Goal: Transaction & Acquisition: Book appointment/travel/reservation

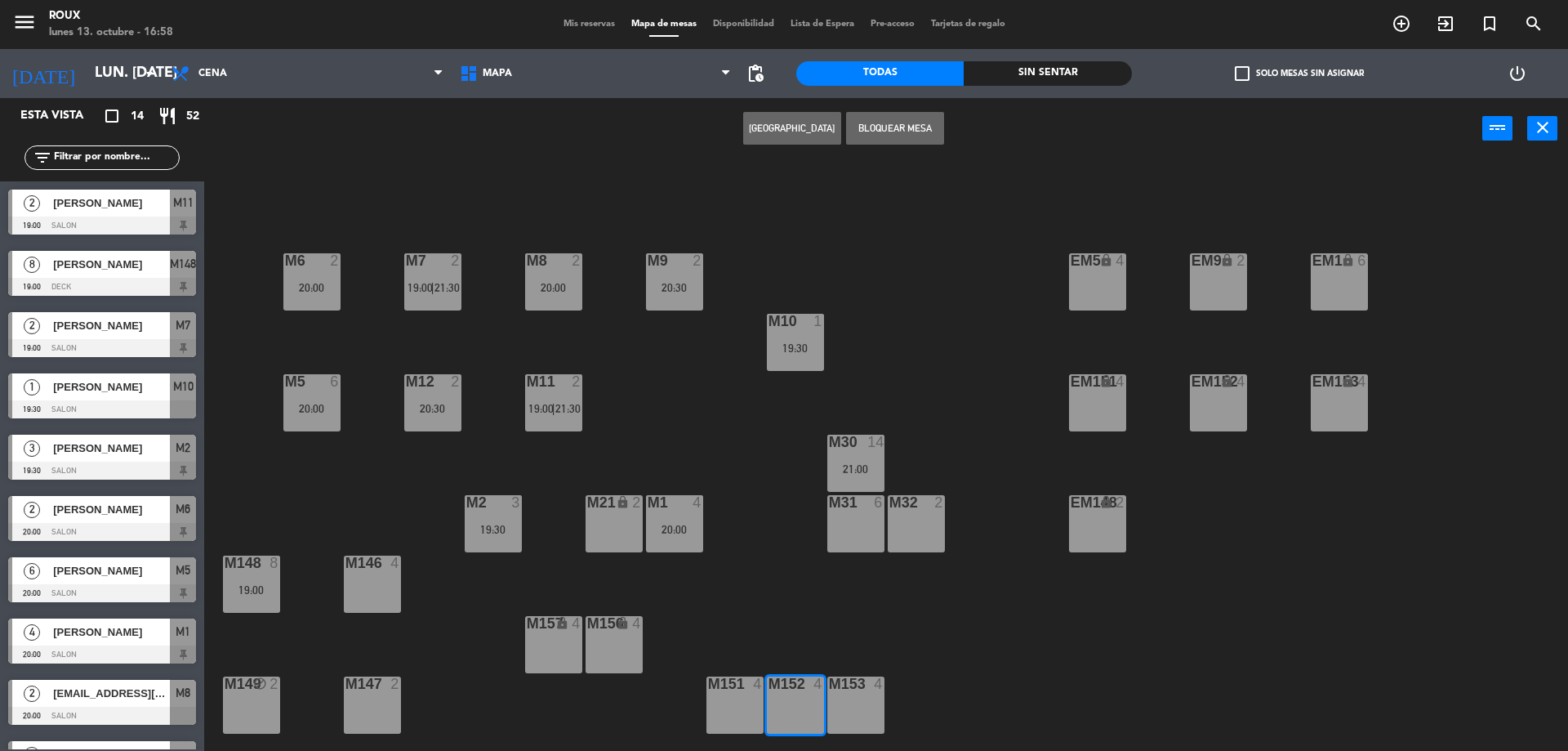
scroll to position [246, 0]
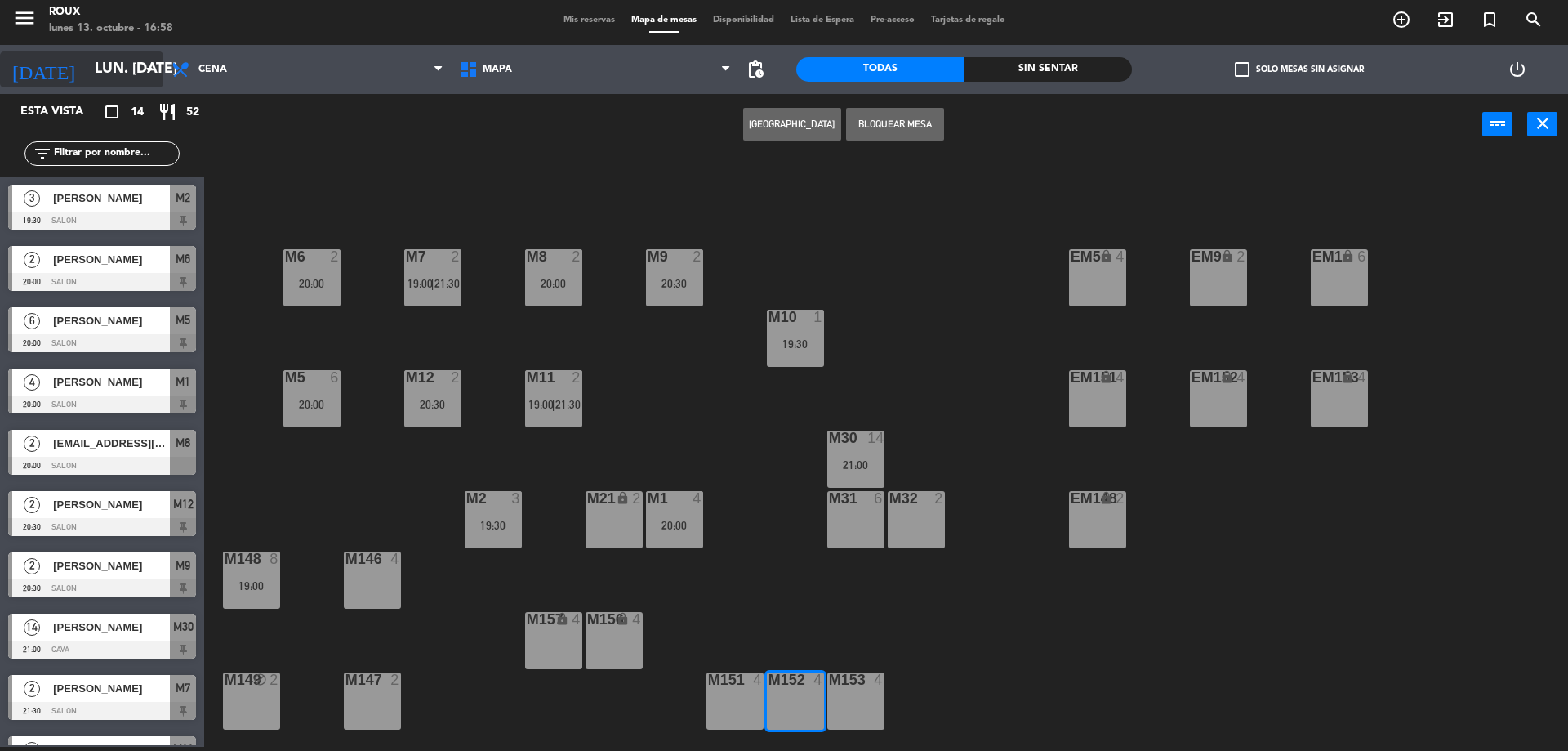
click at [88, 72] on input "lun. [DATE]" at bounding box center [182, 69] width 190 height 32
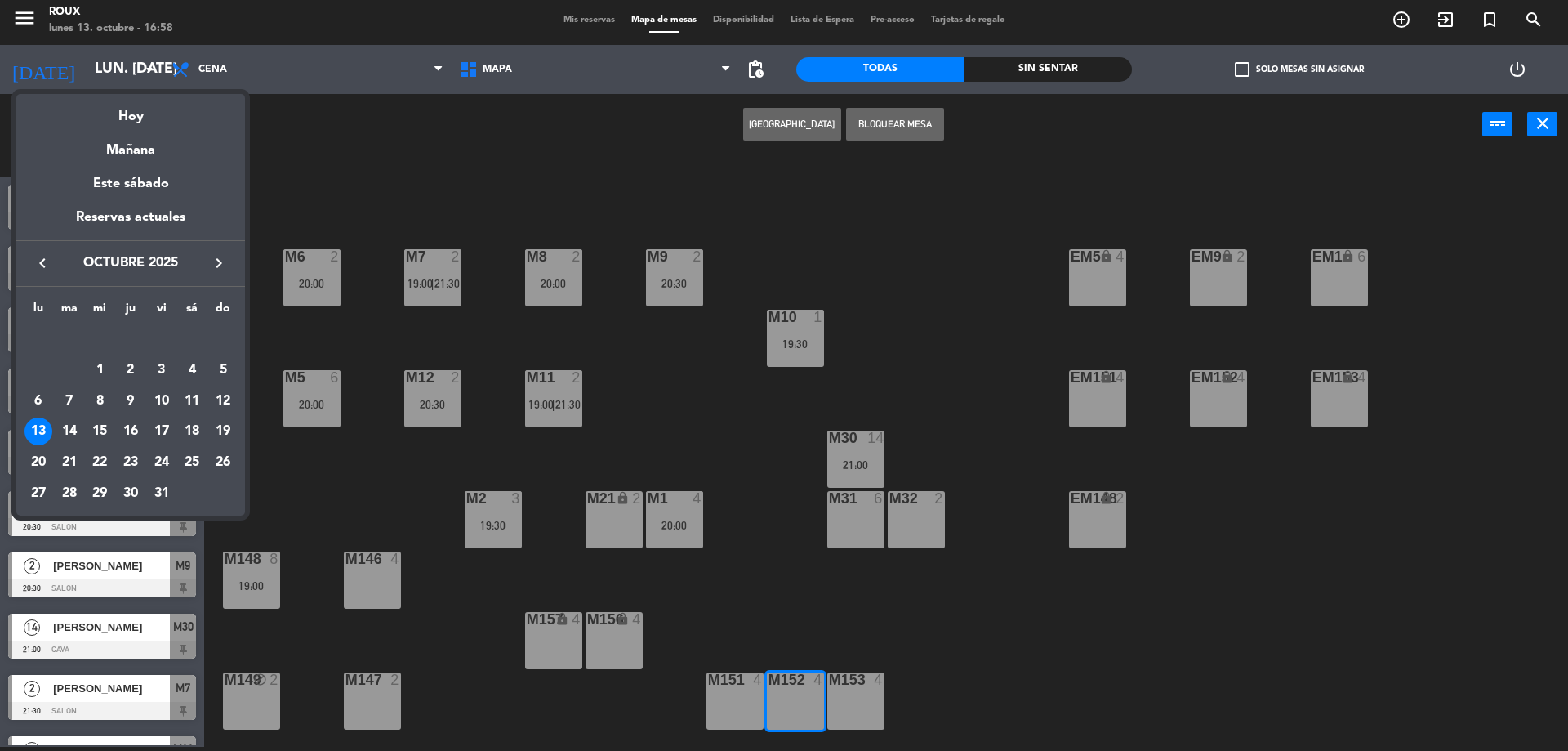
click at [217, 261] on icon "keyboard_arrow_right" at bounding box center [219, 263] width 19 height 19
click at [163, 365] on div "7" at bounding box center [162, 371] width 28 height 28
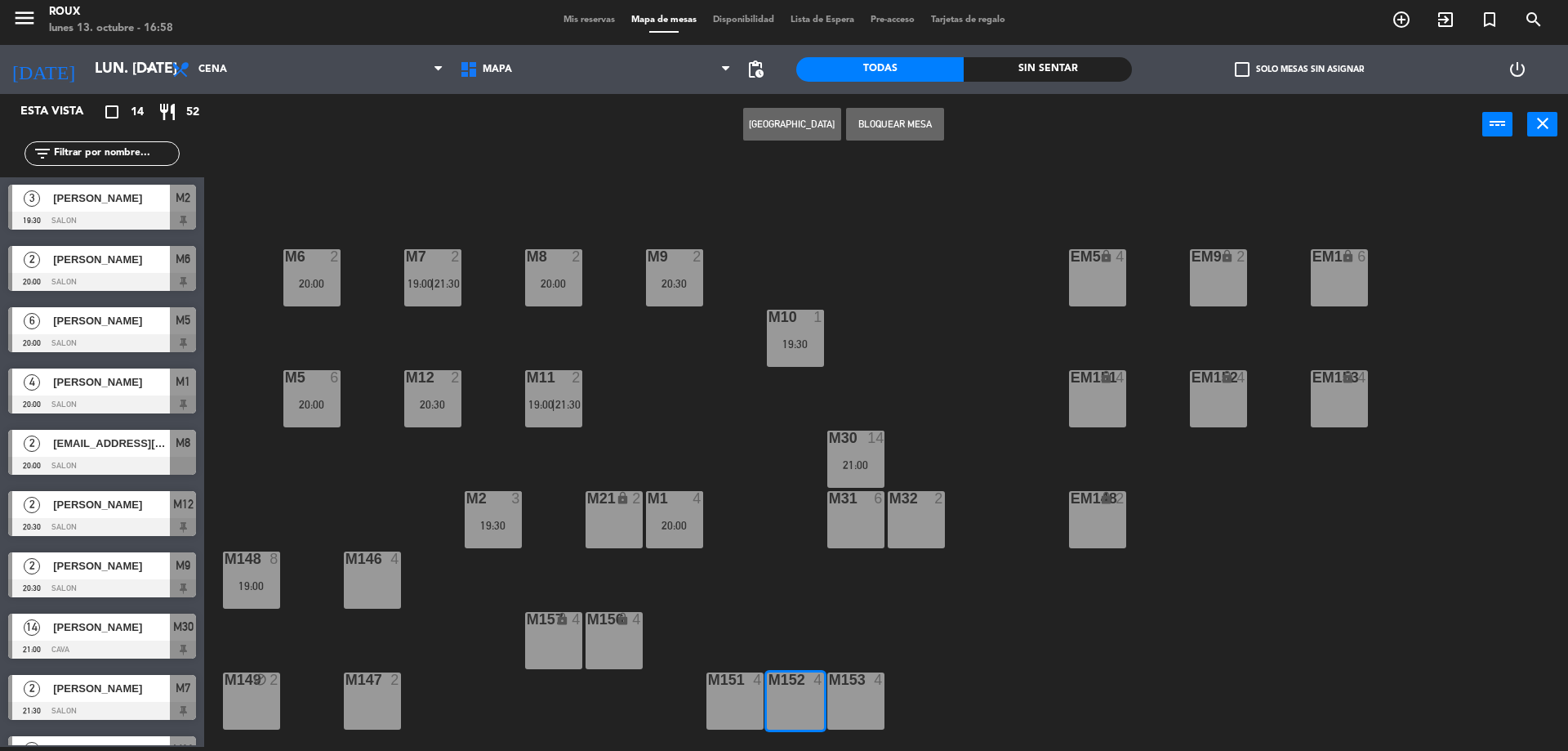
type input "vie. [DATE]"
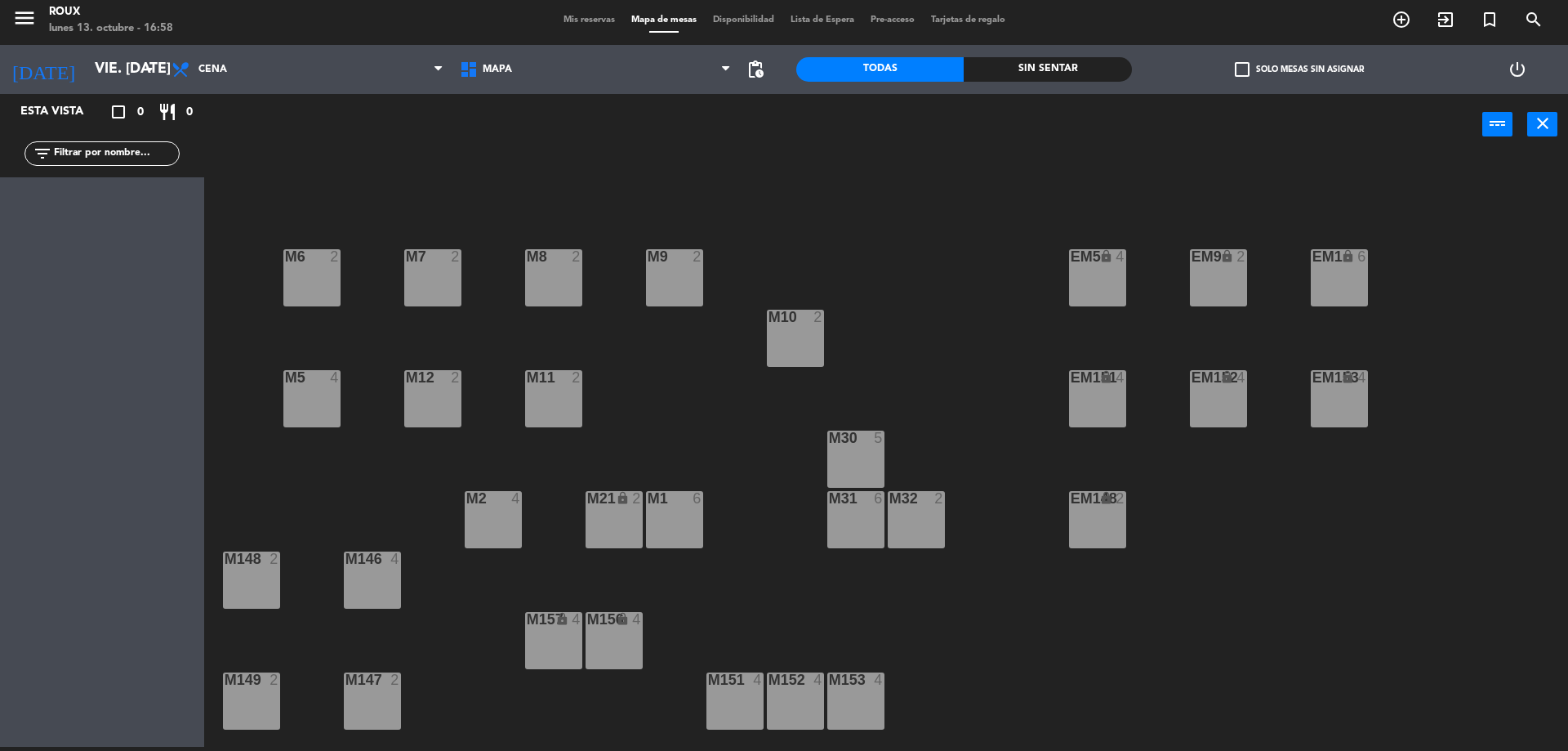
scroll to position [0, 0]
click at [864, 461] on div "M30 5" at bounding box center [855, 459] width 57 height 57
click at [810, 131] on button "[GEOGRAPHIC_DATA]" at bounding box center [792, 124] width 98 height 32
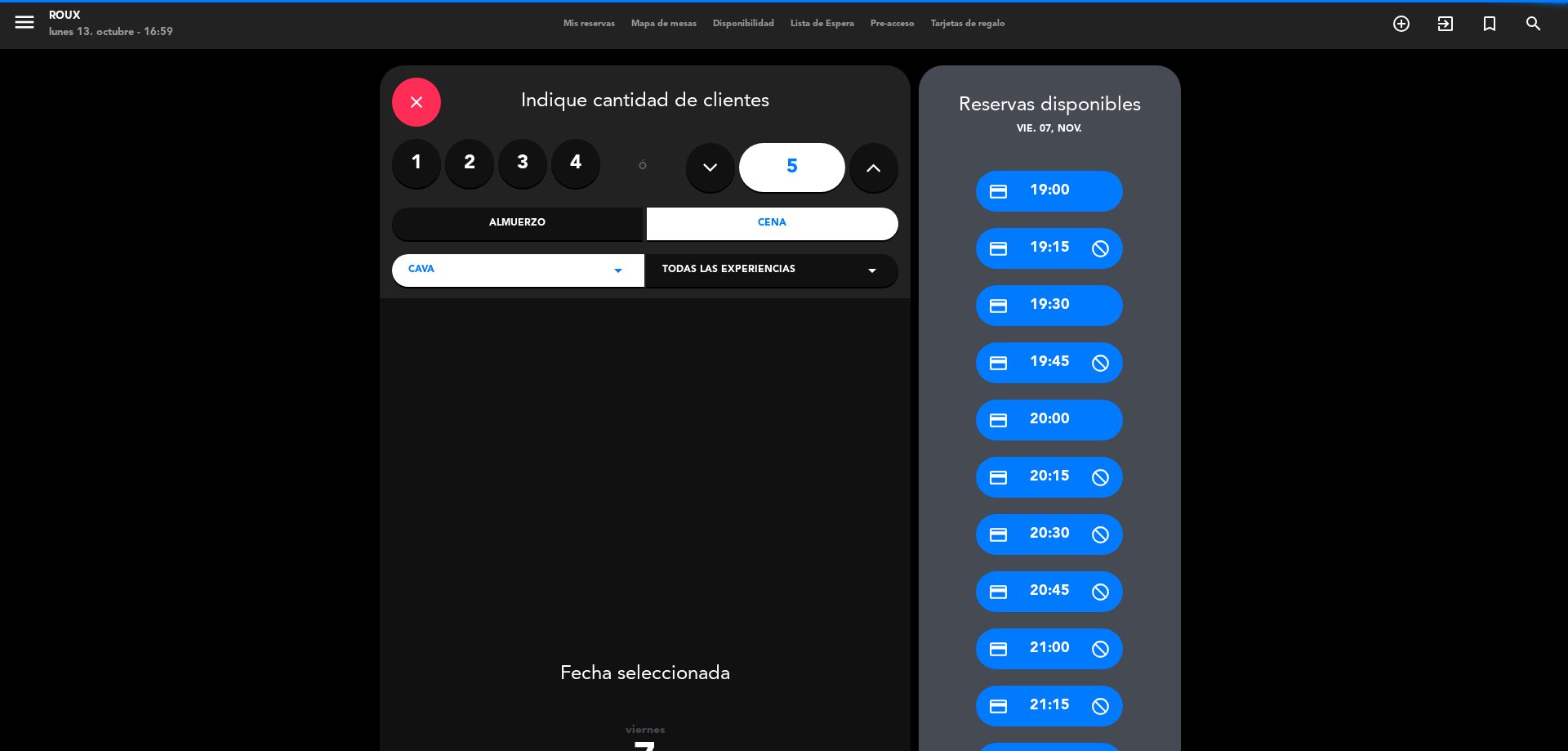
click at [867, 162] on icon at bounding box center [874, 168] width 16 height 25
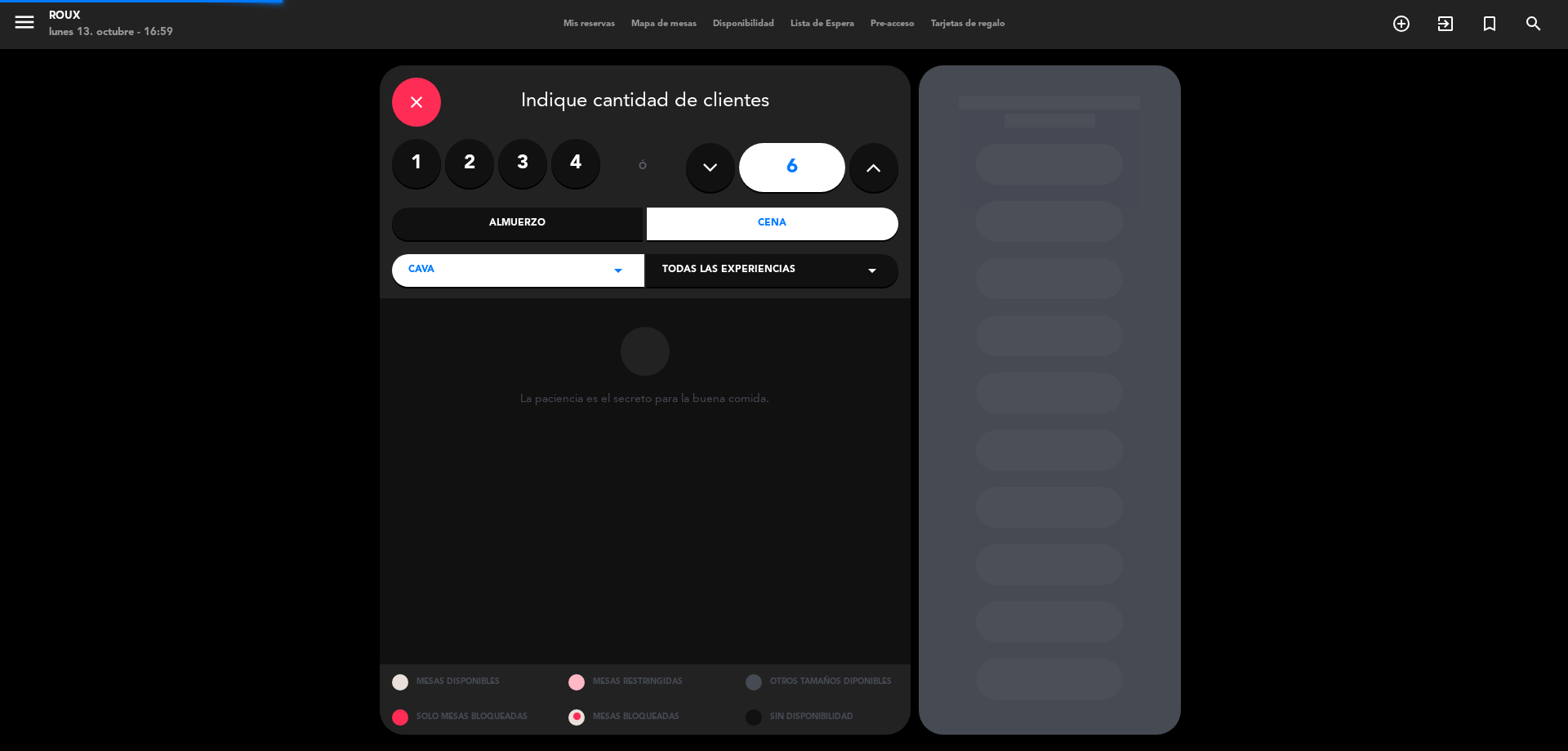
click at [867, 162] on icon at bounding box center [874, 168] width 16 height 25
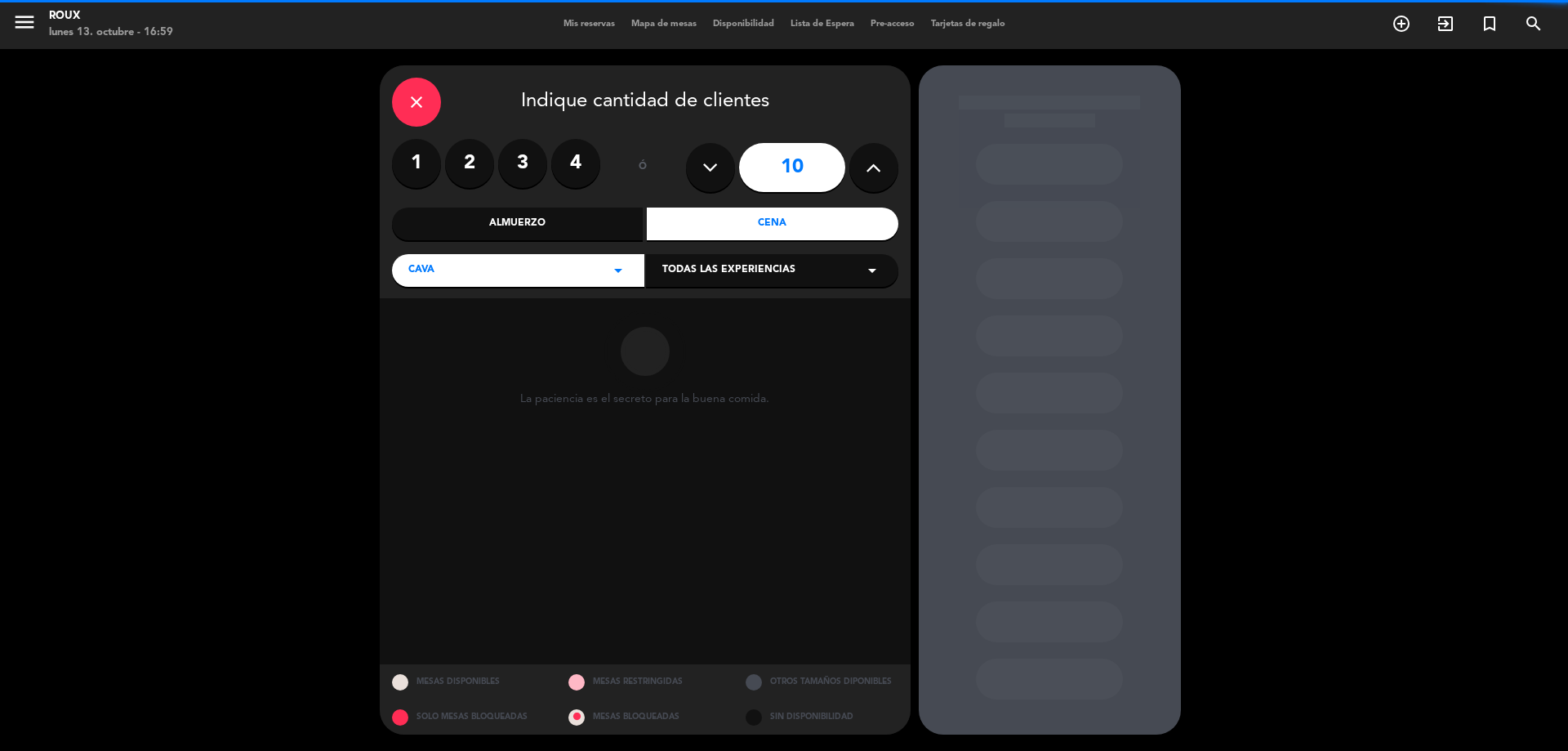
click at [867, 162] on icon at bounding box center [874, 168] width 16 height 25
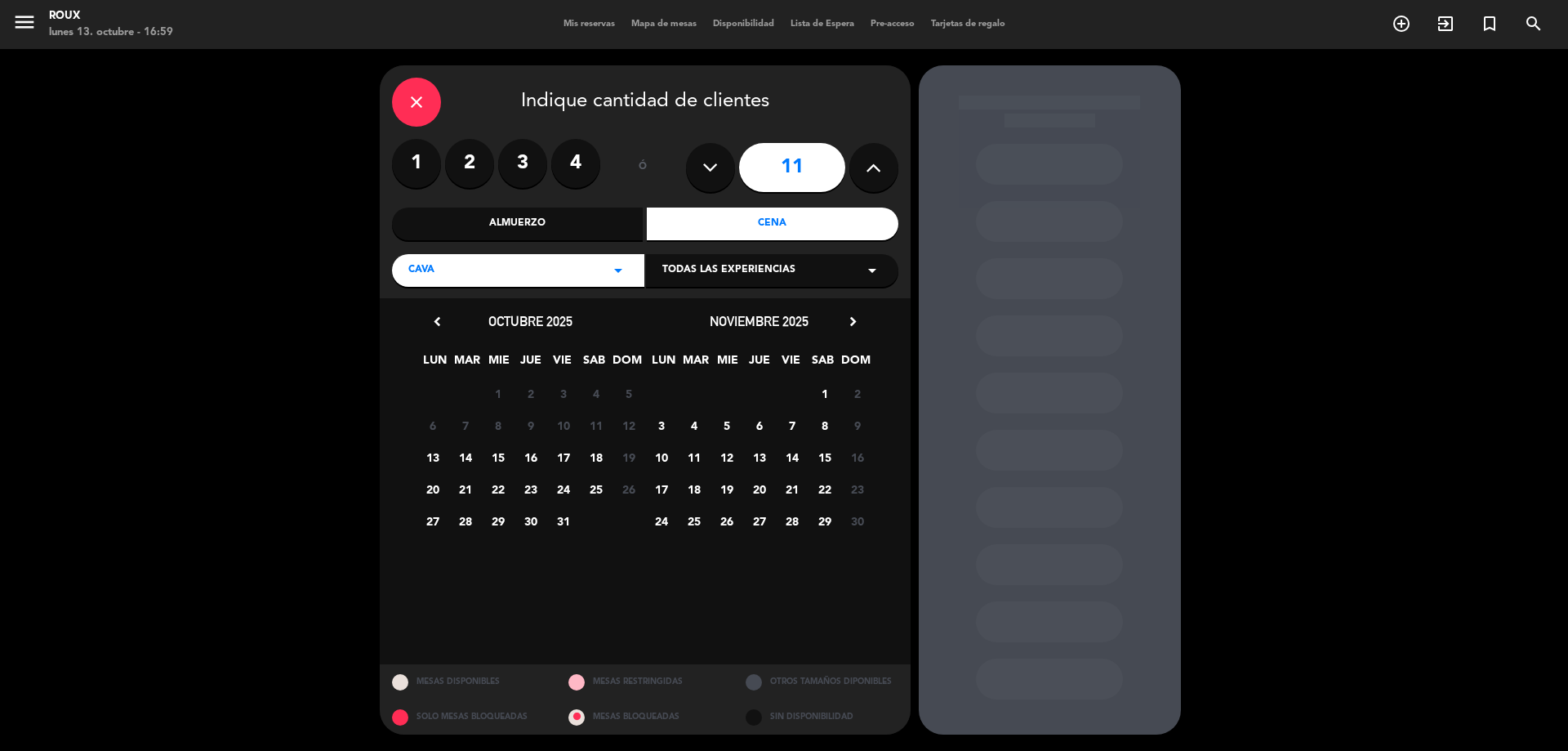
click at [867, 162] on icon at bounding box center [874, 168] width 16 height 25
type input "12"
click at [794, 419] on span "7" at bounding box center [791, 425] width 27 height 27
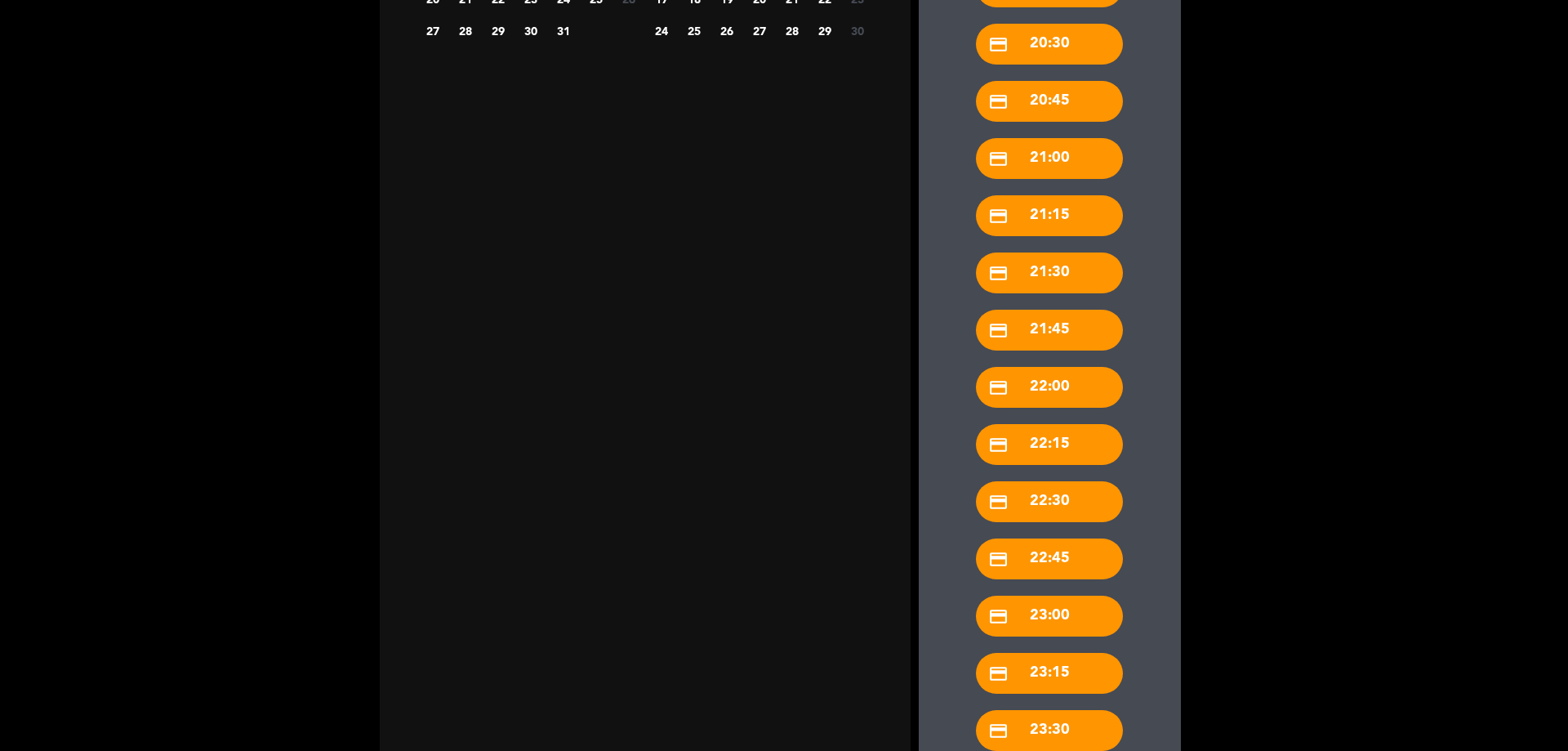
scroll to position [572, 0]
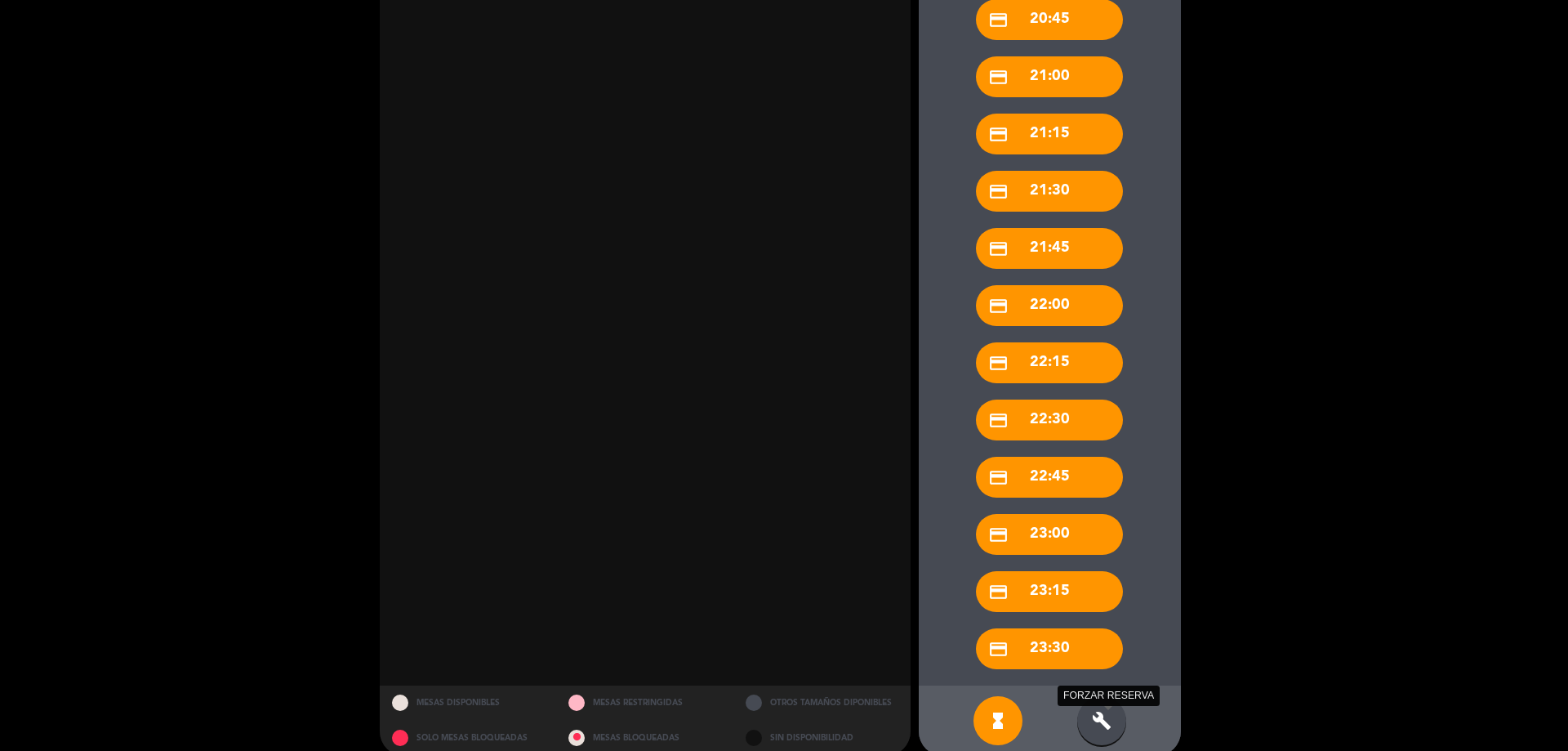
click at [1106, 717] on icon "build" at bounding box center [1101, 720] width 19 height 19
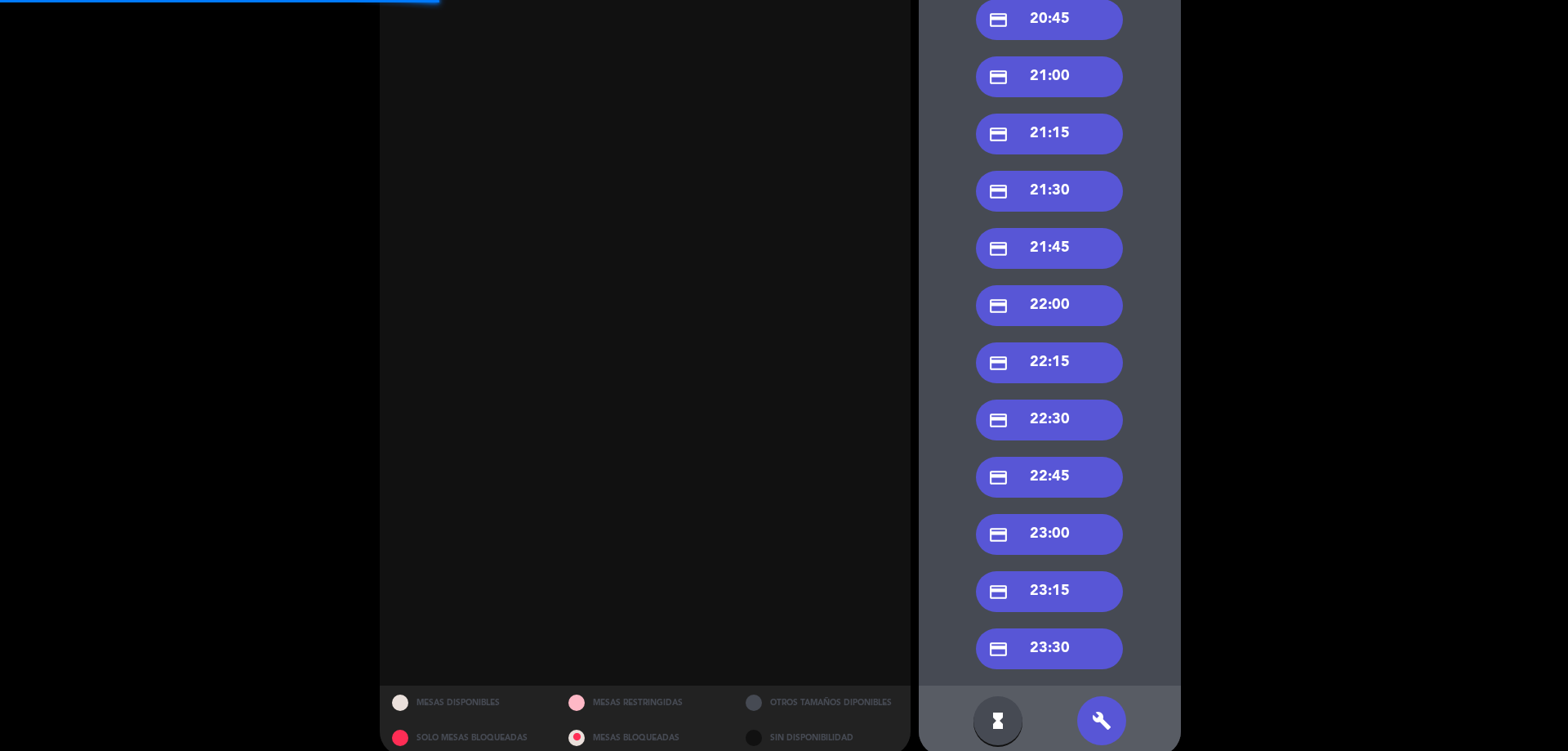
scroll to position [82, 0]
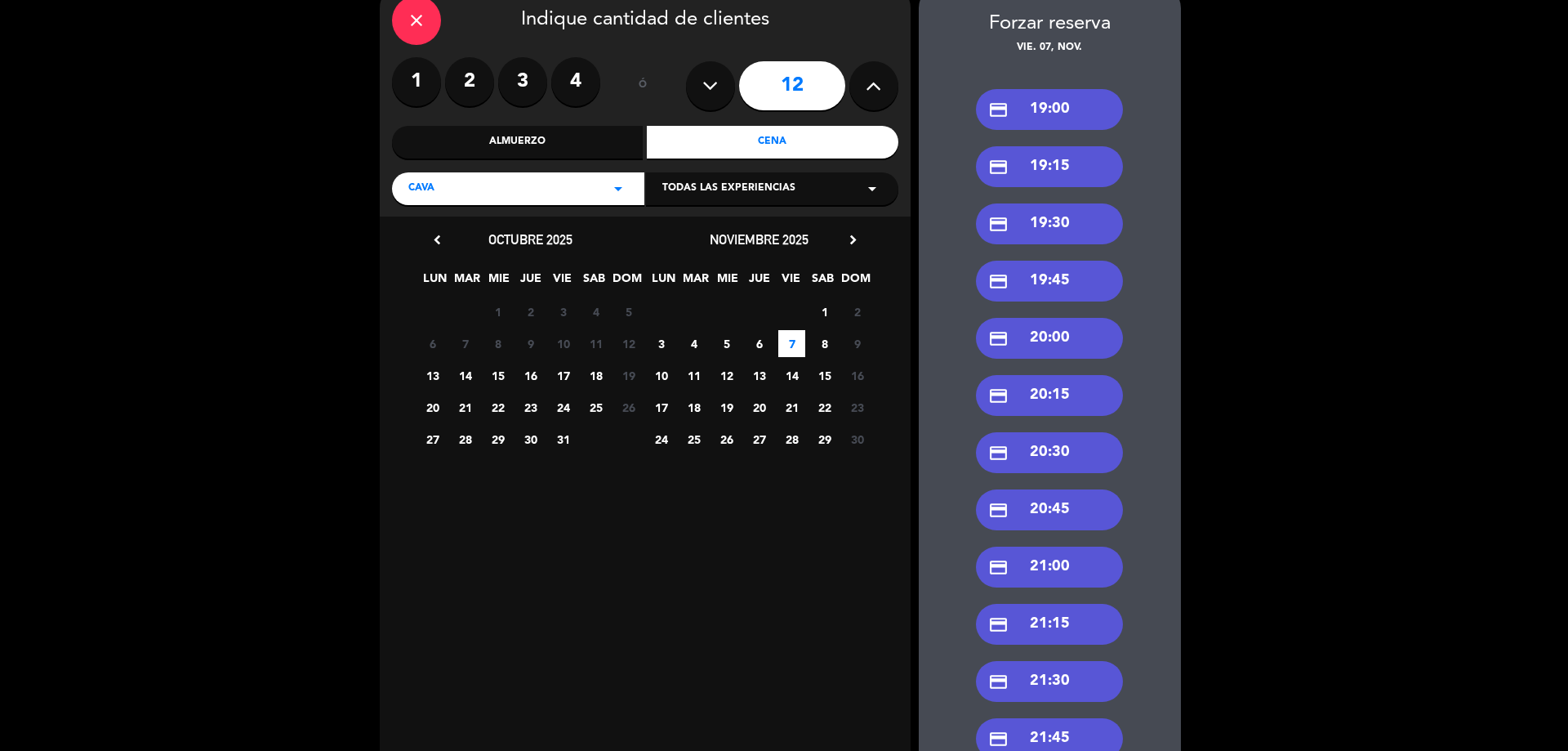
click at [1102, 333] on div "credit_card 20:00" at bounding box center [1048, 338] width 147 height 41
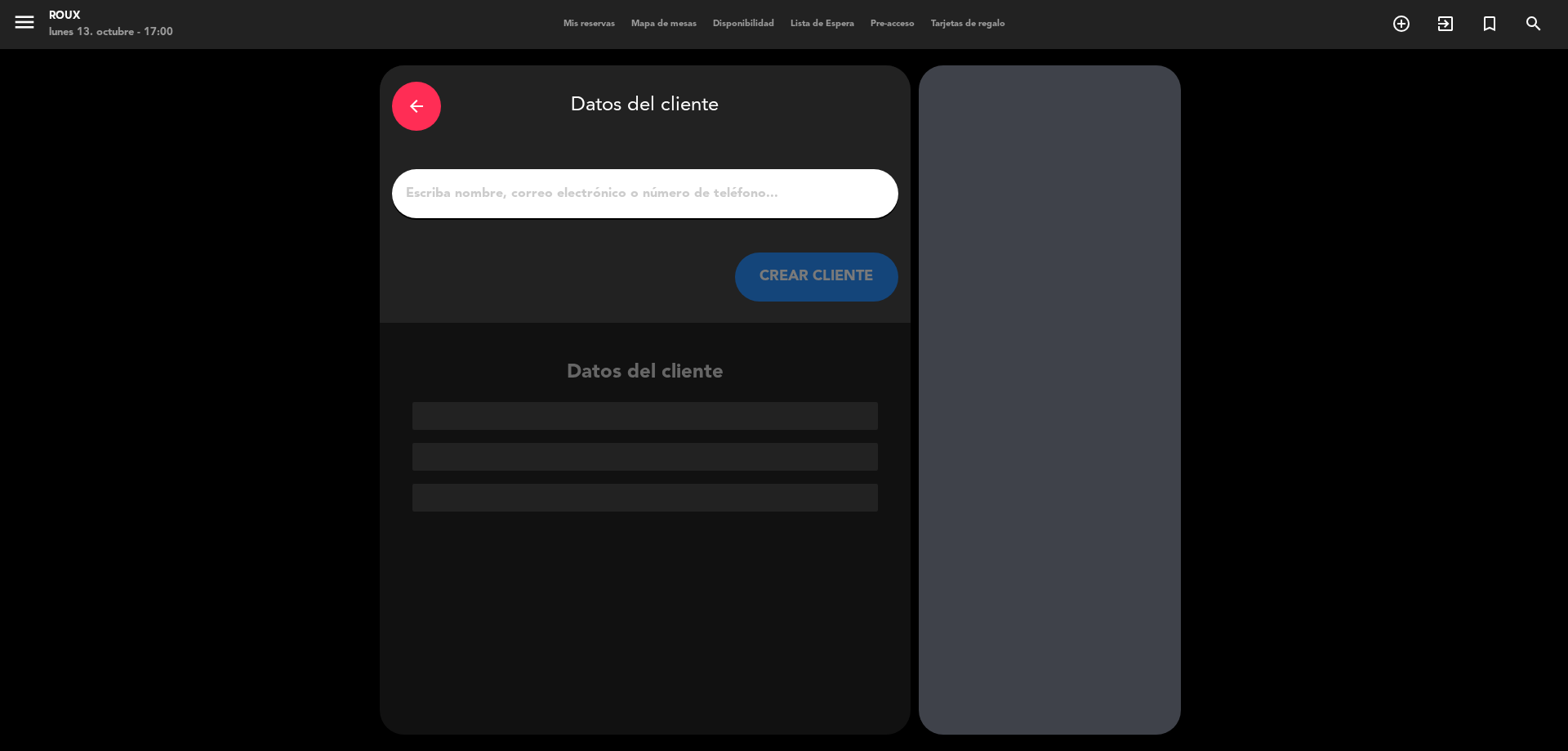
scroll to position [0, 0]
click at [802, 198] on input "1" at bounding box center [644, 193] width 482 height 23
click at [831, 192] on input "1" at bounding box center [644, 193] width 482 height 23
click at [750, 198] on input "1" at bounding box center [644, 193] width 482 height 23
click at [825, 153] on div "arrow_back Datos del cliente CREAR CLIENTE" at bounding box center [644, 193] width 531 height 257
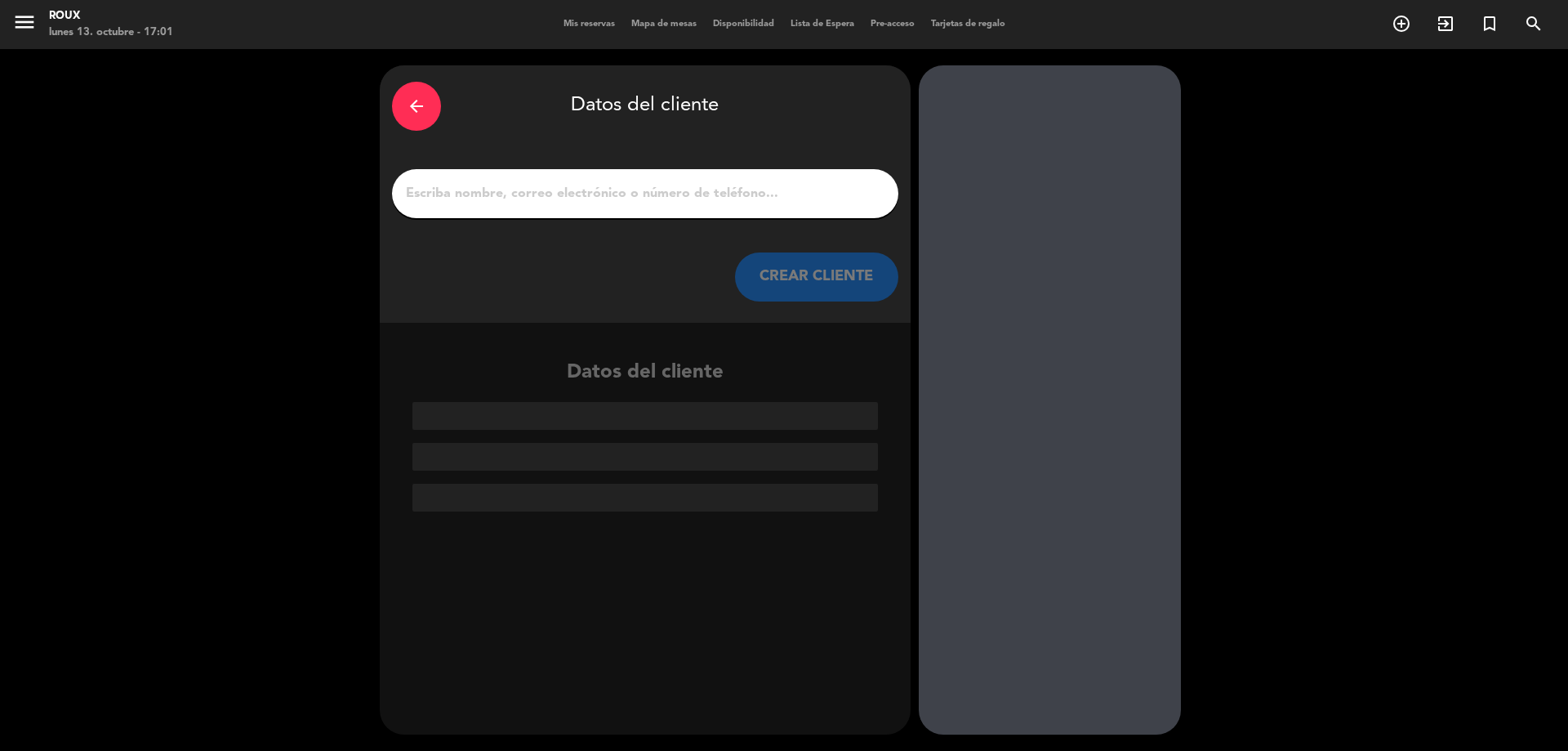
click at [684, 240] on div "arrow_back Datos del cliente CREAR CLIENTE" at bounding box center [644, 193] width 531 height 257
click at [732, 201] on input "1" at bounding box center [644, 193] width 482 height 23
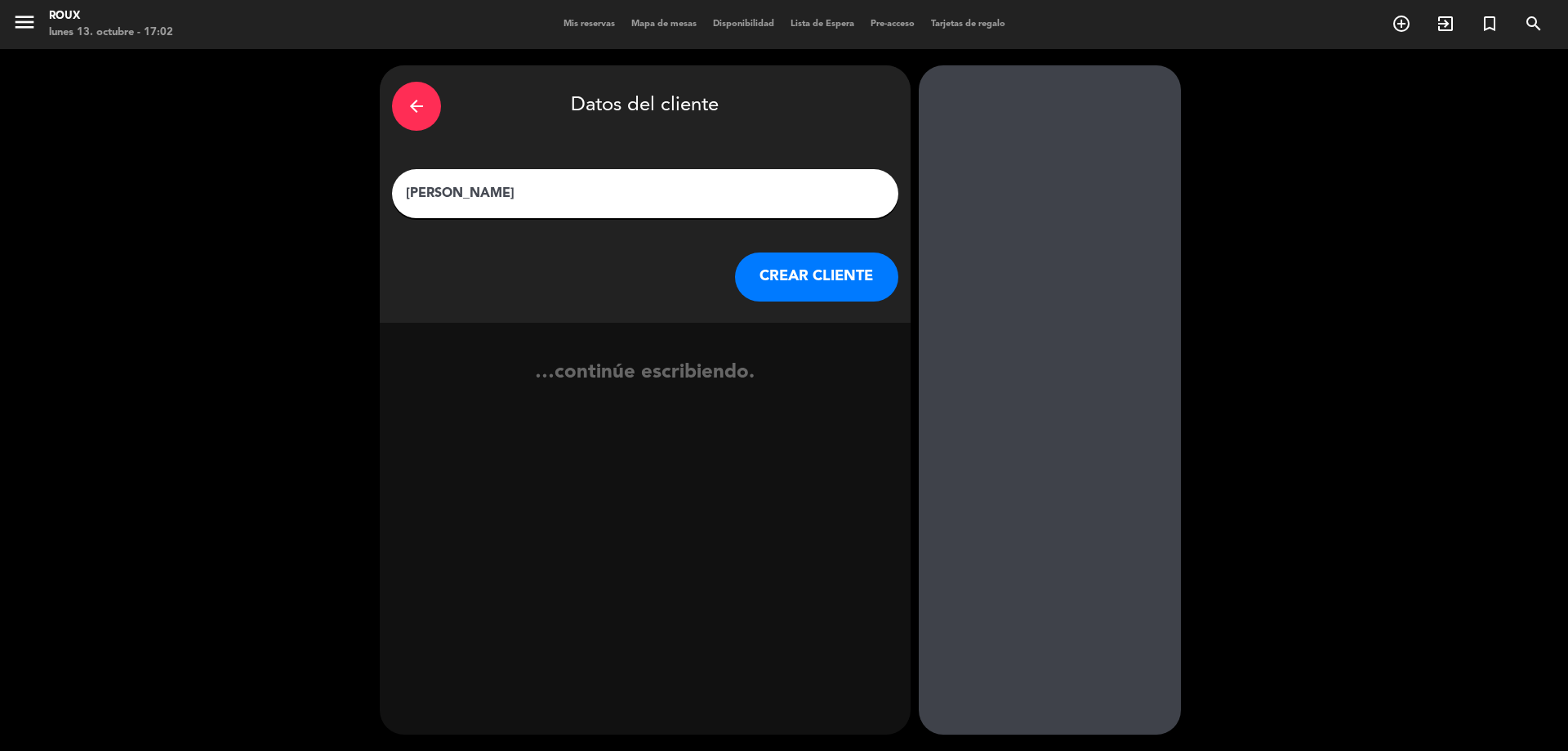
type input "[PERSON_NAME]"
click at [788, 287] on button "CREAR CLIENTE" at bounding box center [816, 277] width 163 height 49
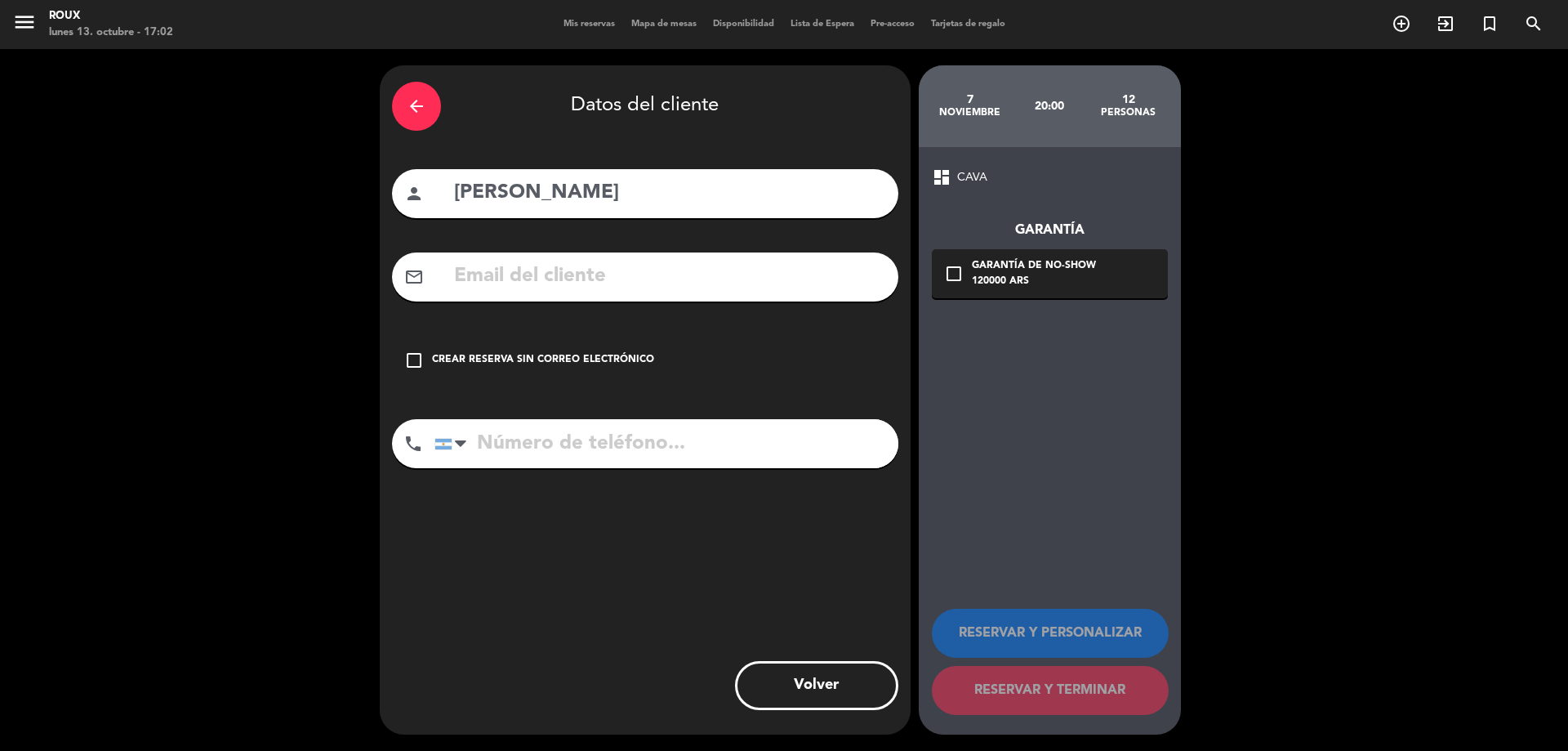
click at [635, 271] on input "text" at bounding box center [669, 277] width 434 height 33
click at [794, 278] on input "[PERSON_NAME].[PERSON_NAME]@HOSPITALHITALIANO" at bounding box center [669, 277] width 434 height 33
click at [880, 278] on input "[PERSON_NAME].[PERSON_NAME]@HOSPITALITALIANO" at bounding box center [669, 277] width 434 height 33
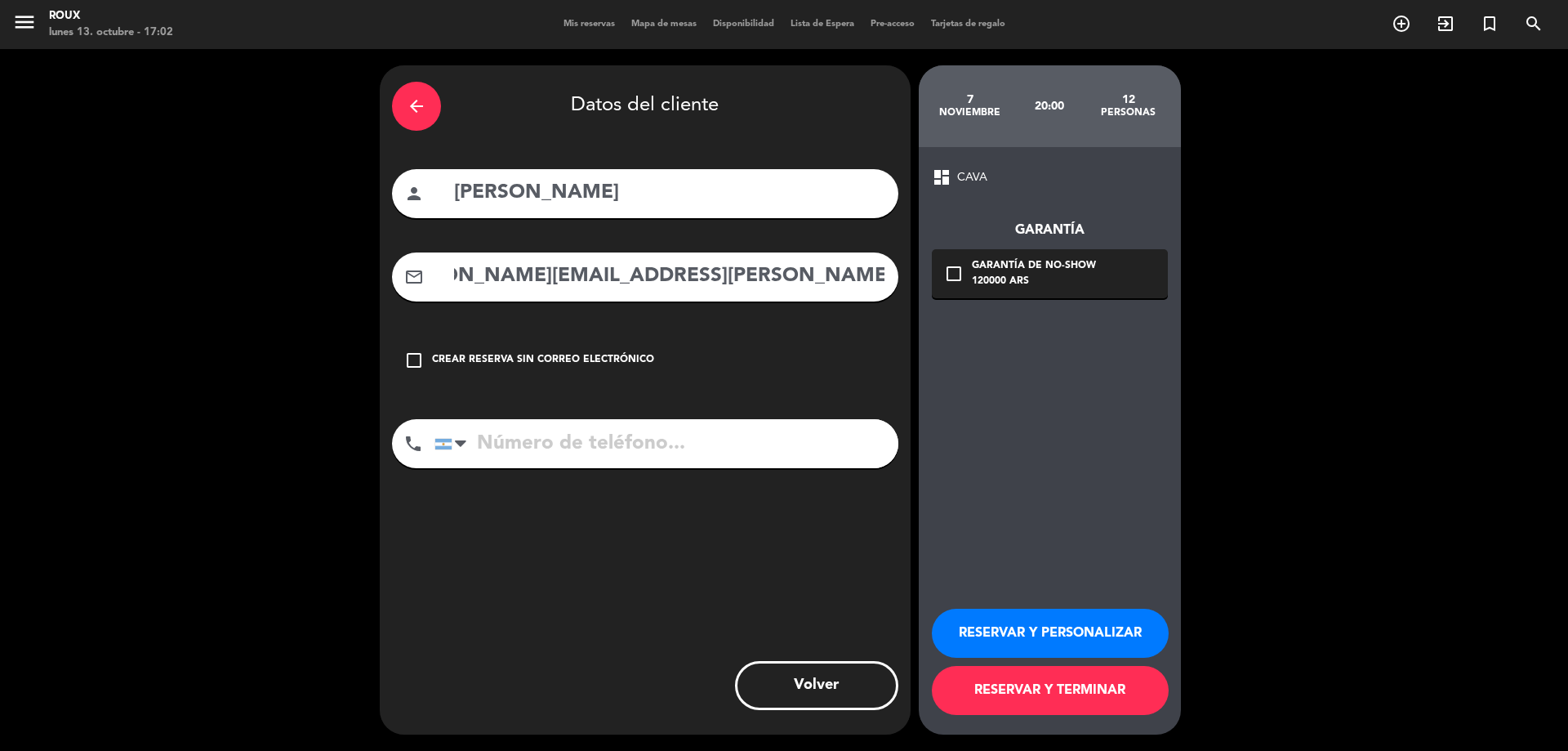
scroll to position [0, 80]
type input "[PERSON_NAME][EMAIL_ADDRESS][PERSON_NAME][DOMAIN_NAME]"
drag, startPoint x: 888, startPoint y: 285, endPoint x: 880, endPoint y: 284, distance: 8.1
click at [880, 284] on div "mail_outline [PERSON_NAME][EMAIL_ADDRESS][PERSON_NAME][DOMAIN_NAME]" at bounding box center [644, 277] width 507 height 49
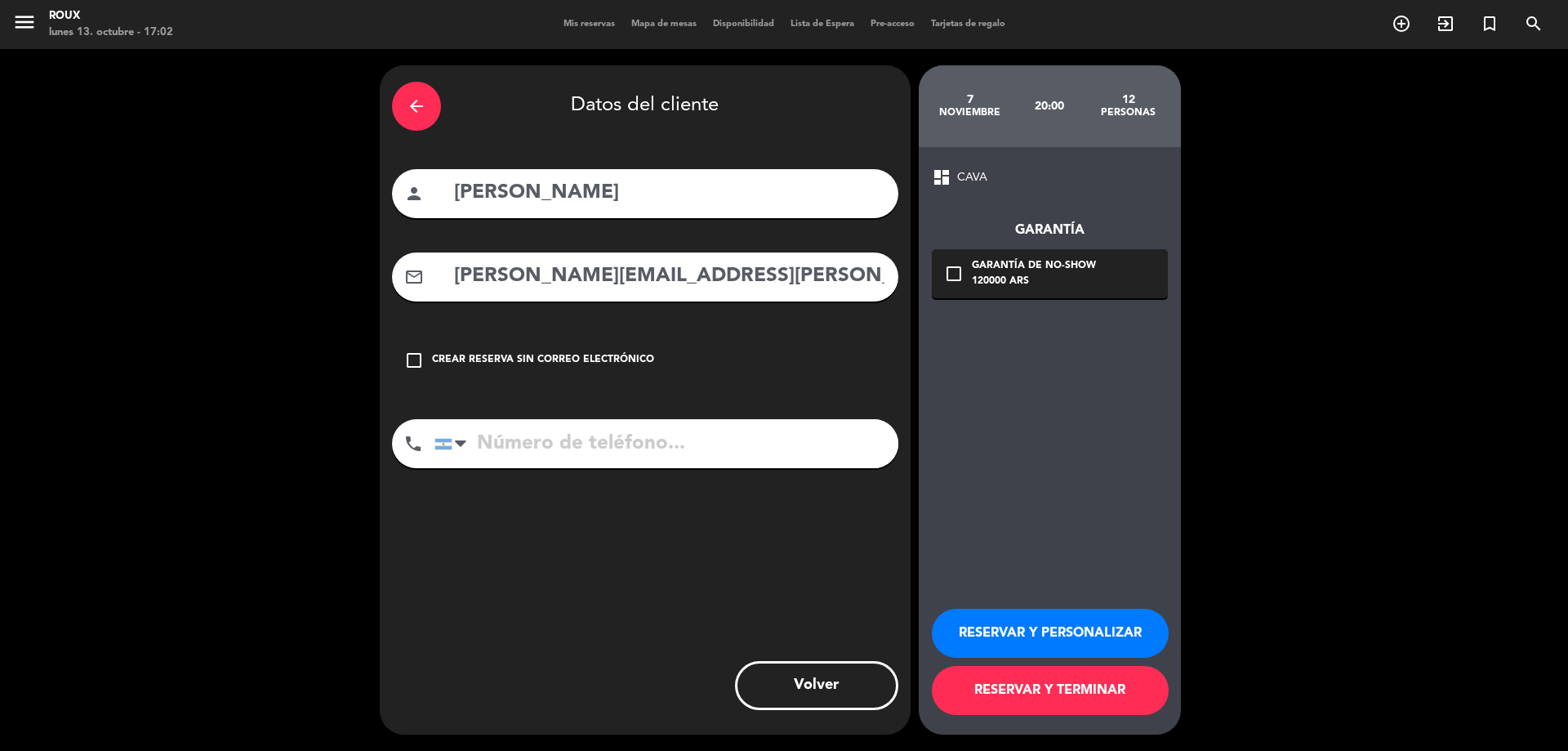
scroll to position [0, 80]
drag, startPoint x: 458, startPoint y: 272, endPoint x: 956, endPoint y: 265, distance: 498.0
click at [956, 265] on div "arrow_back Datos del cliente person [PERSON_NAME] mail_outline [PERSON_NAME][EM…" at bounding box center [784, 400] width 1568 height 702
click at [412, 101] on icon "arrow_back" at bounding box center [416, 106] width 19 height 19
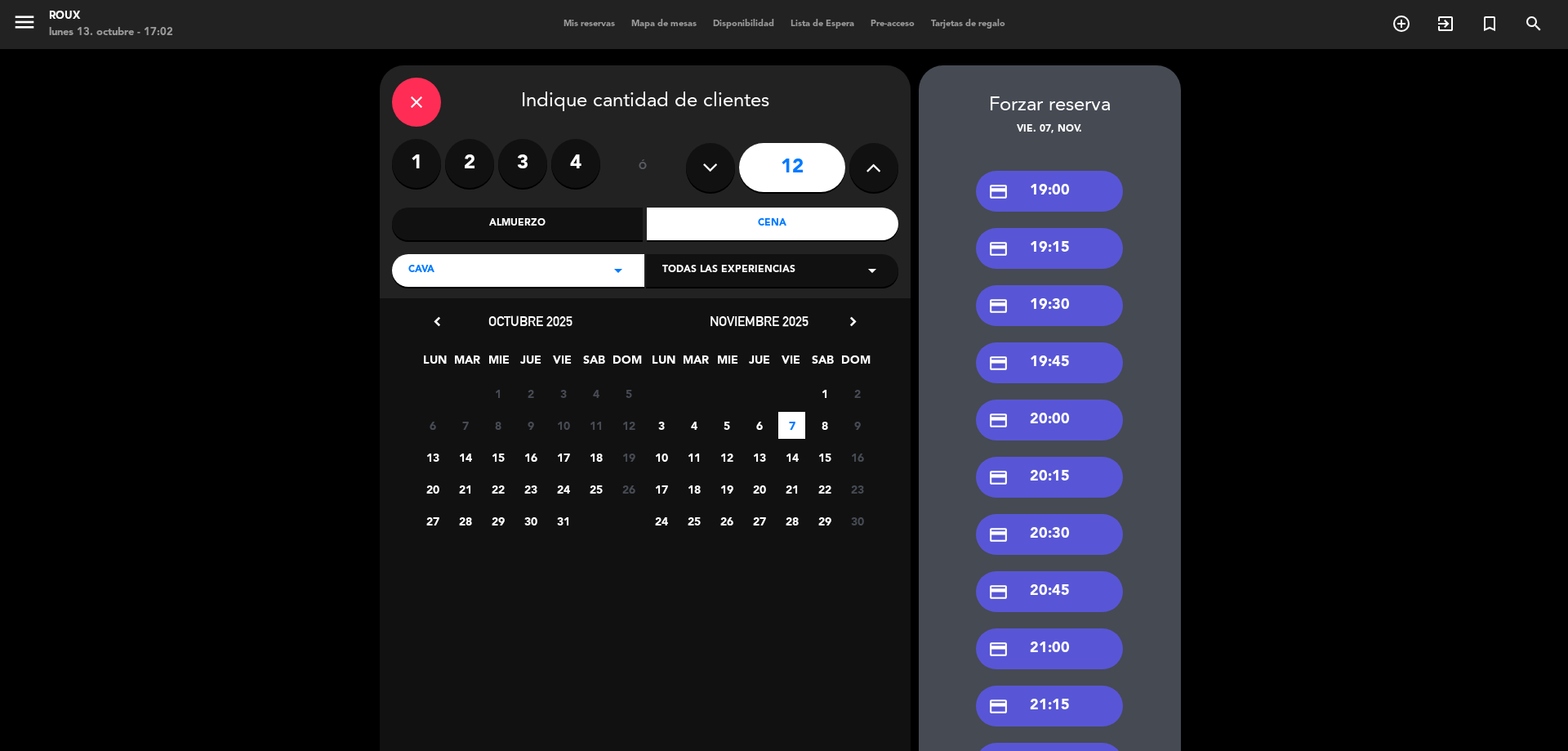
click at [406, 94] on icon "close" at bounding box center [416, 102] width 19 height 19
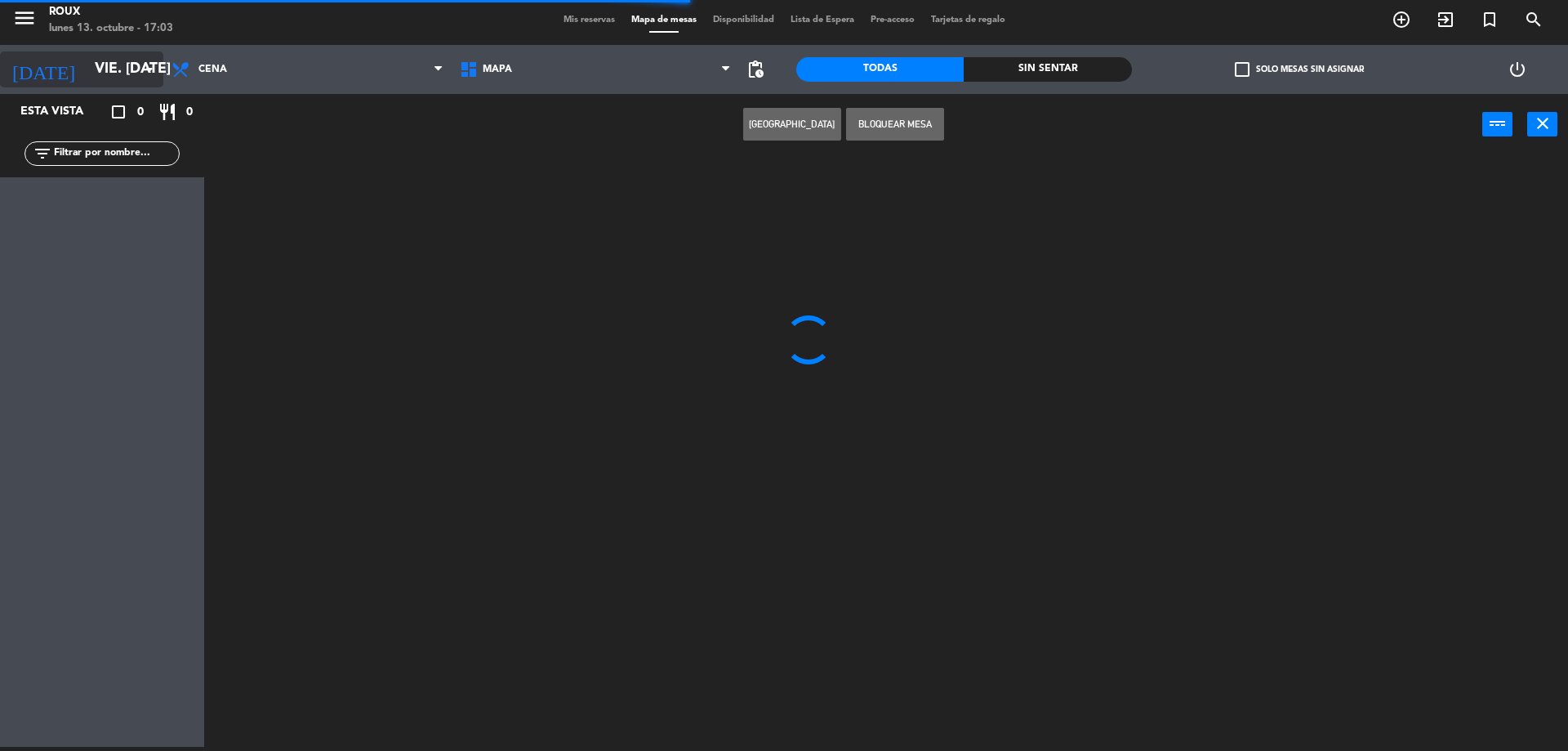
click at [98, 64] on input "vie. [DATE]" at bounding box center [182, 69] width 190 height 32
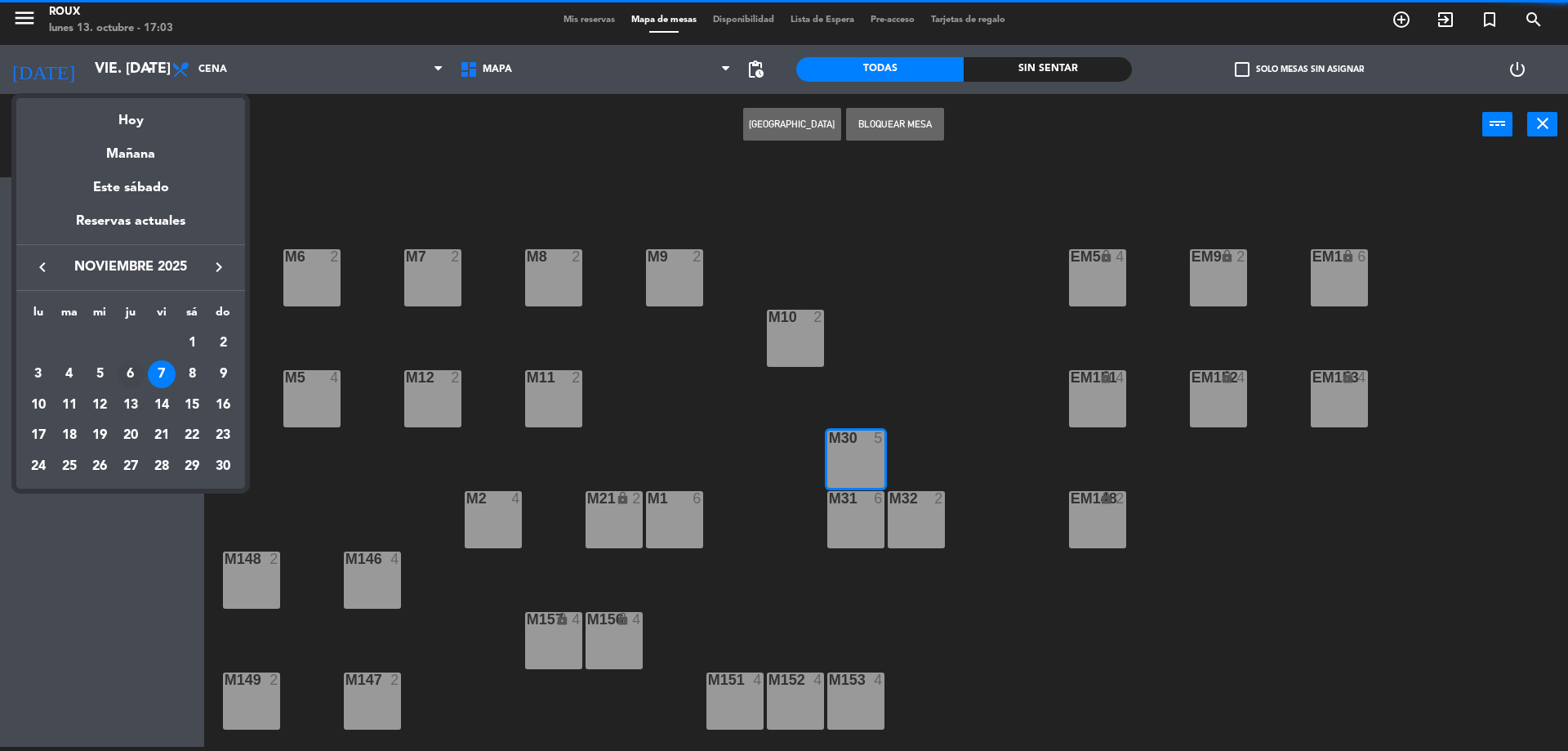
click at [139, 368] on div "6" at bounding box center [131, 374] width 28 height 28
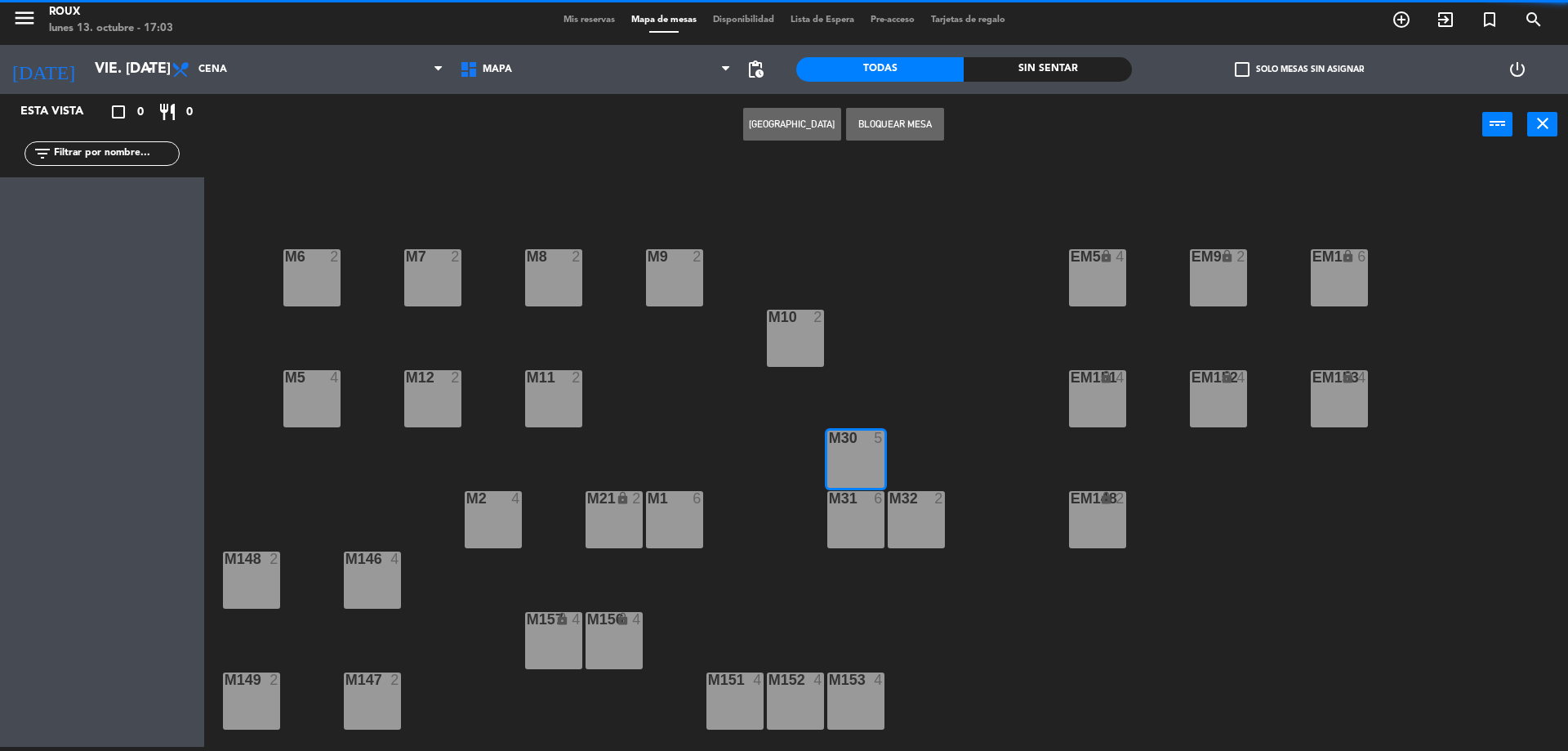
type input "[DEMOGRAPHIC_DATA] [DATE]"
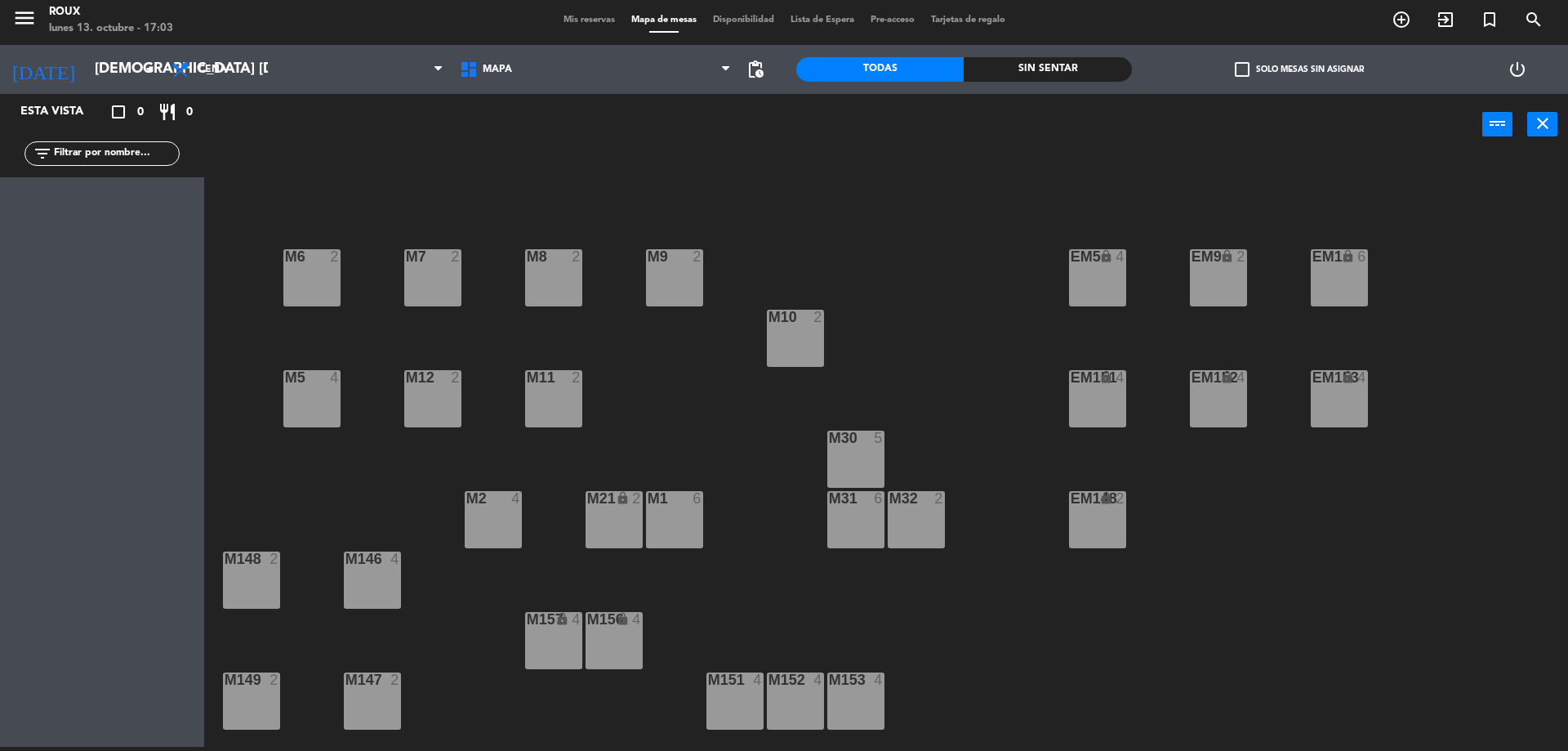
click at [870, 462] on div "M30 5" at bounding box center [855, 459] width 57 height 57
click at [824, 120] on button "[GEOGRAPHIC_DATA]" at bounding box center [792, 124] width 98 height 32
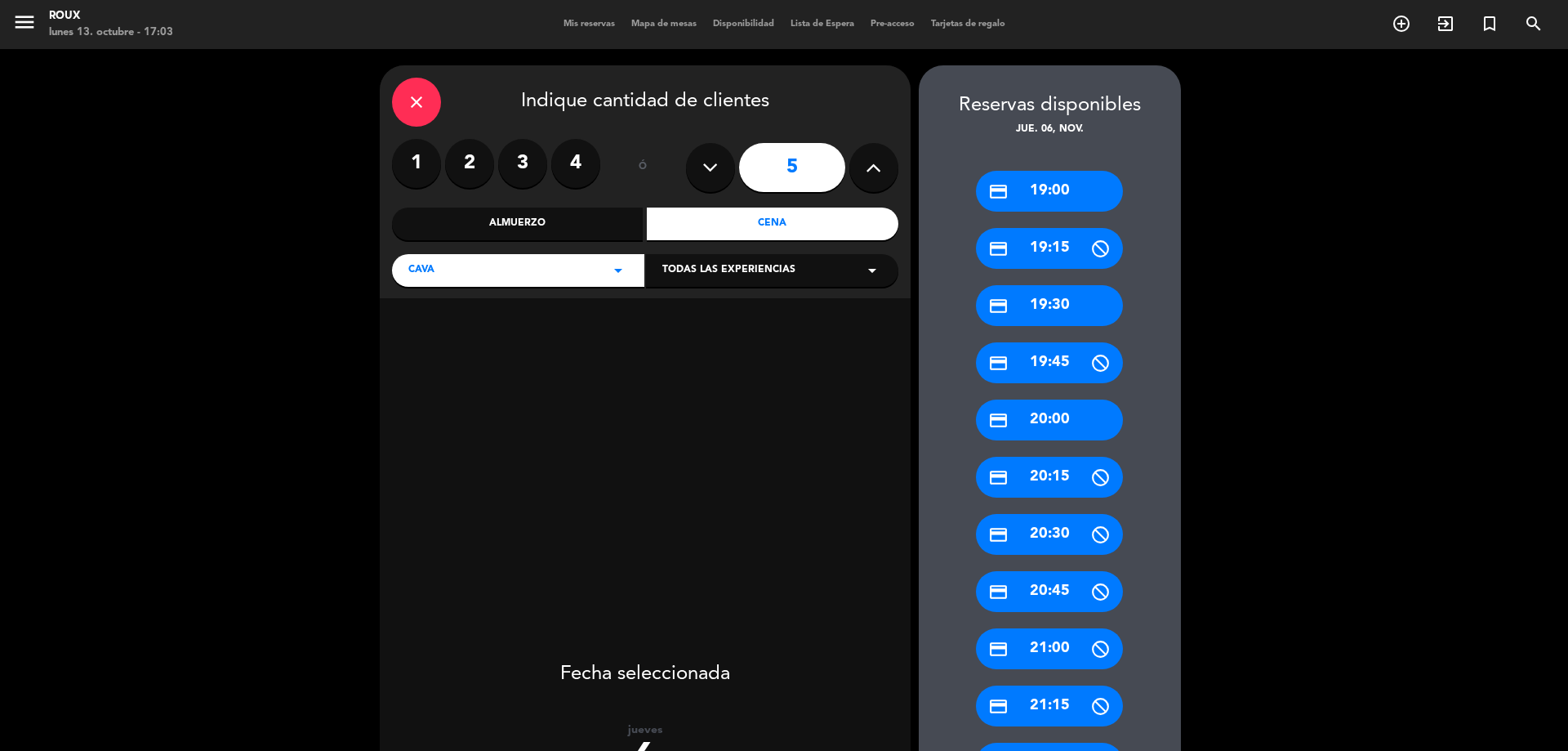
click at [867, 172] on icon at bounding box center [874, 168] width 16 height 25
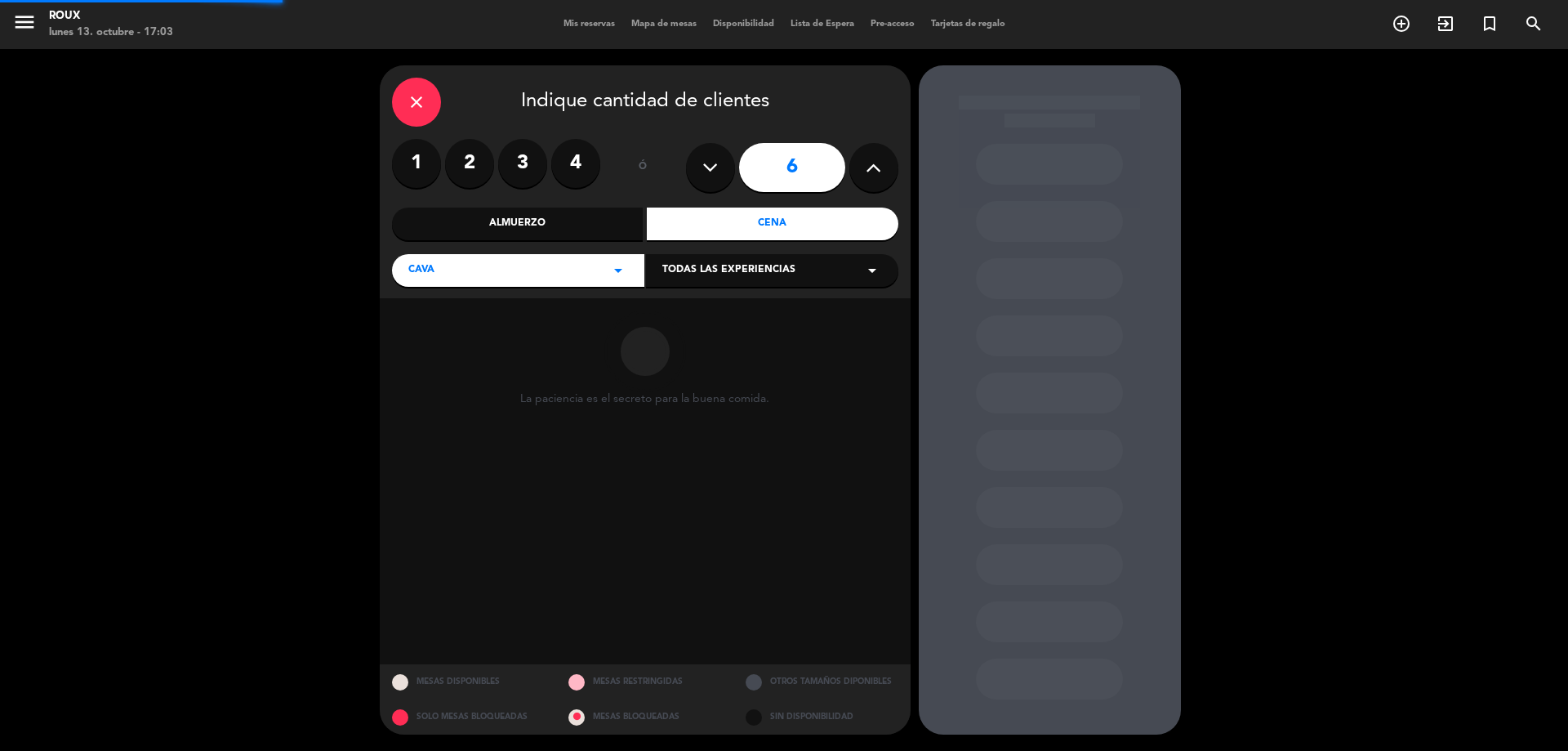
click at [867, 172] on icon at bounding box center [874, 168] width 16 height 25
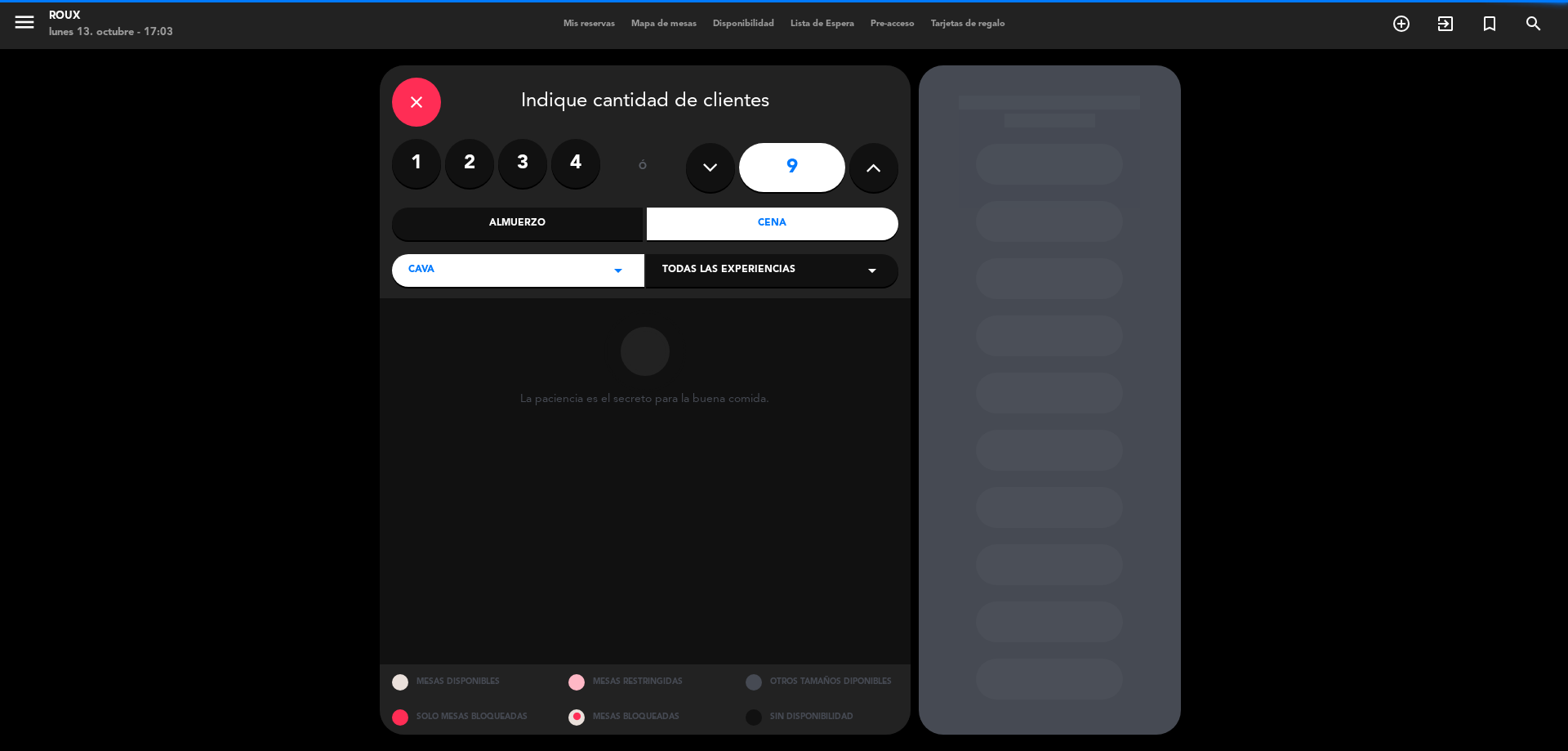
click at [867, 172] on icon at bounding box center [874, 168] width 16 height 25
type input "12"
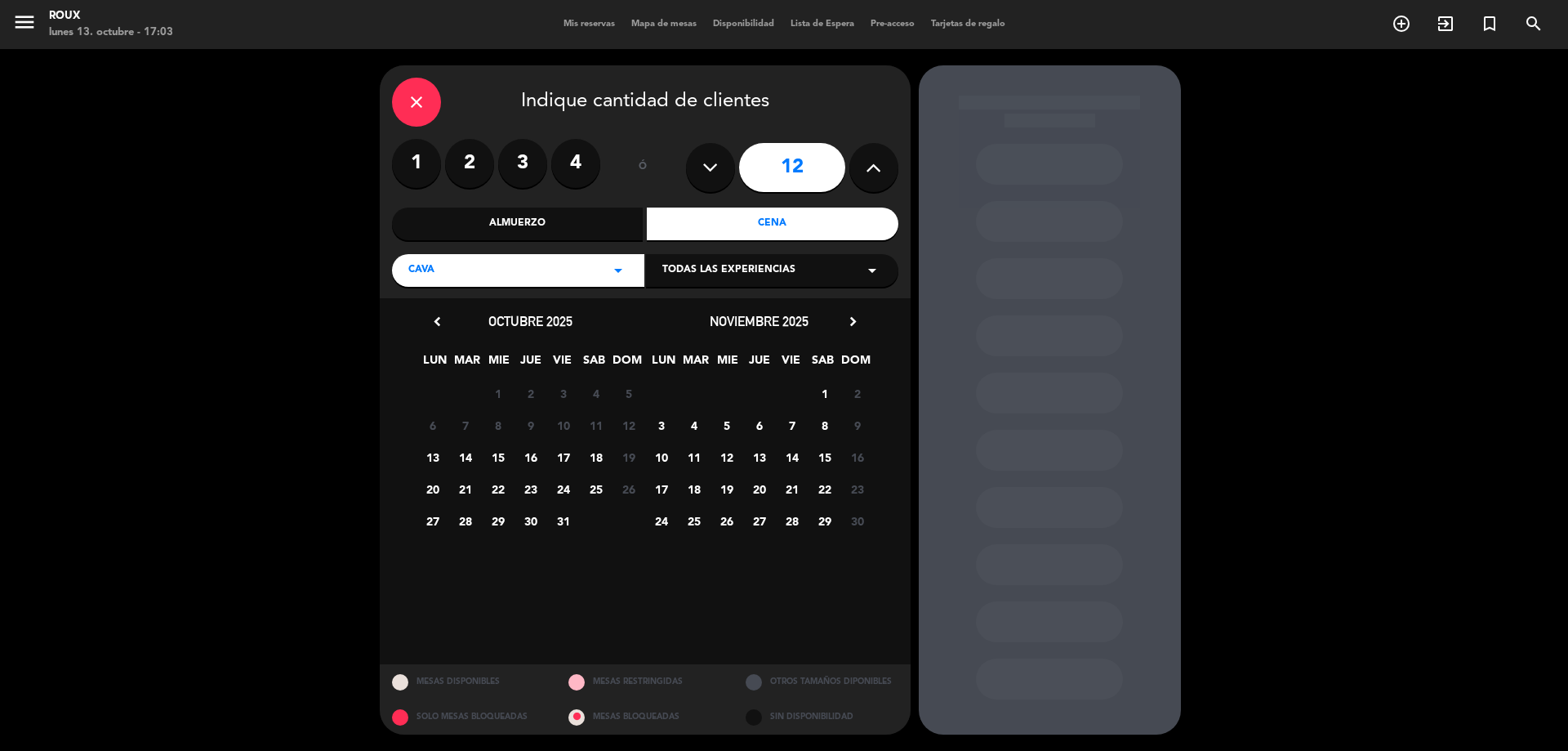
click at [762, 420] on span "6" at bounding box center [759, 425] width 27 height 27
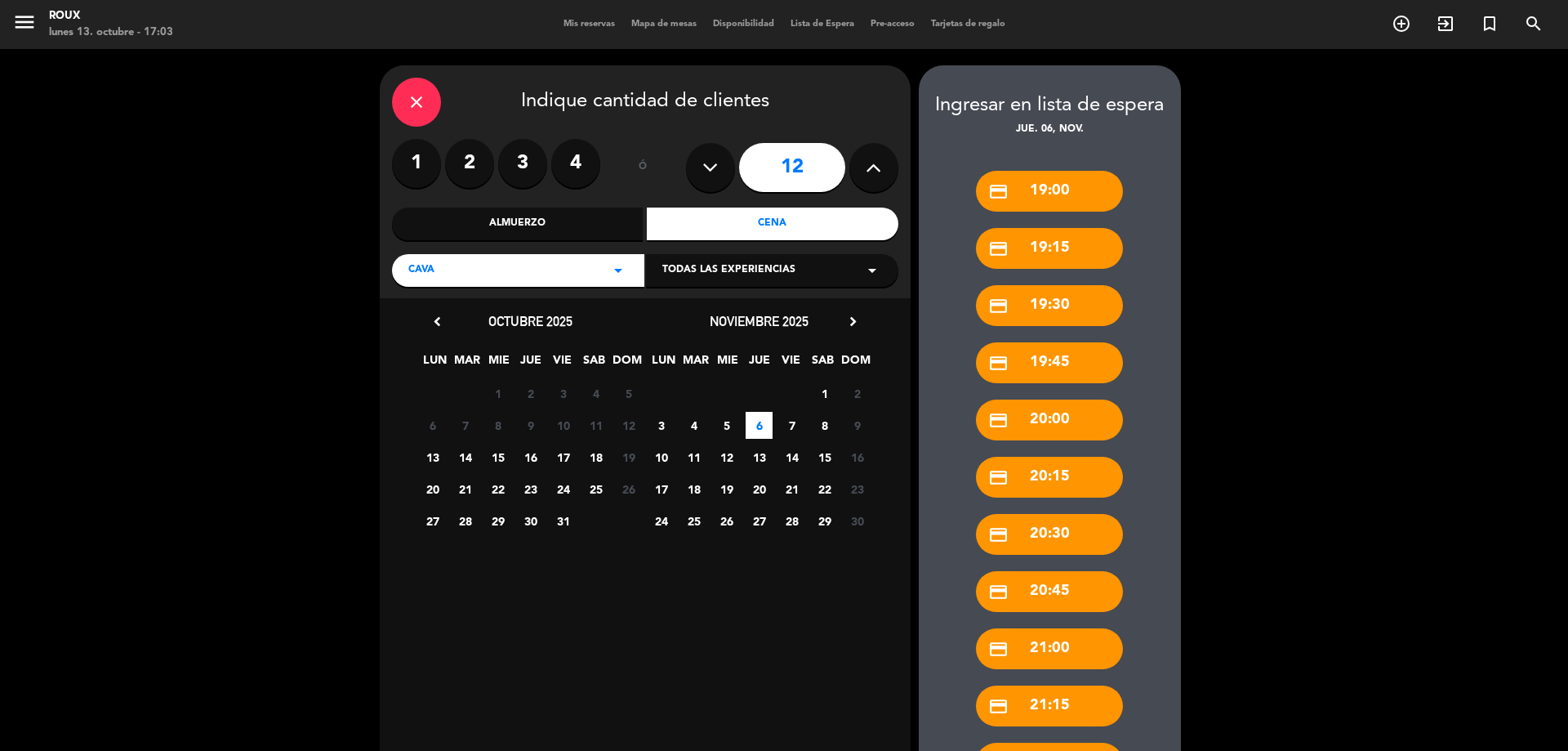
scroll to position [572, 0]
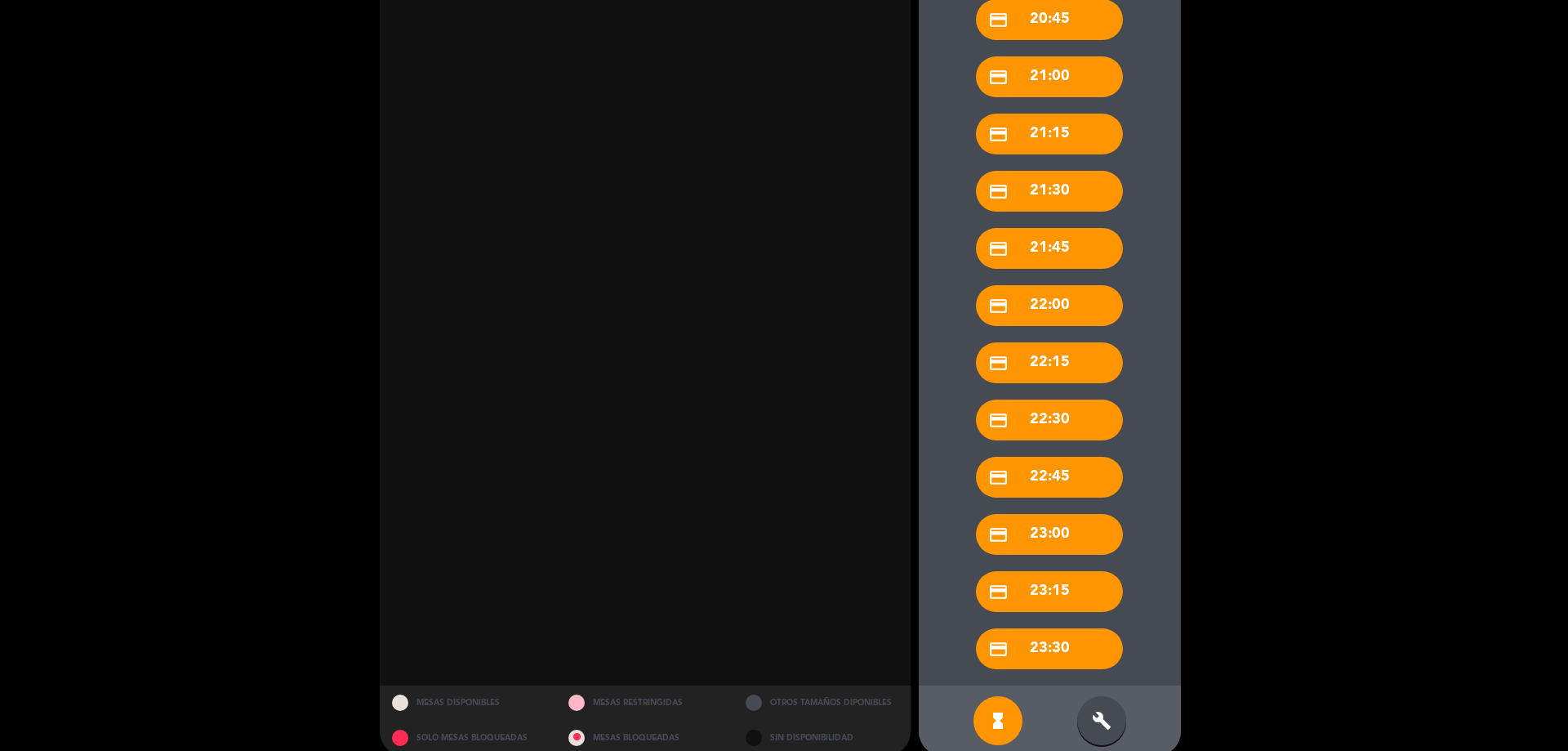
click at [1121, 736] on div "hourglass_full build" at bounding box center [1049, 720] width 263 height 70
click at [1113, 731] on div "build" at bounding box center [1102, 720] width 49 height 49
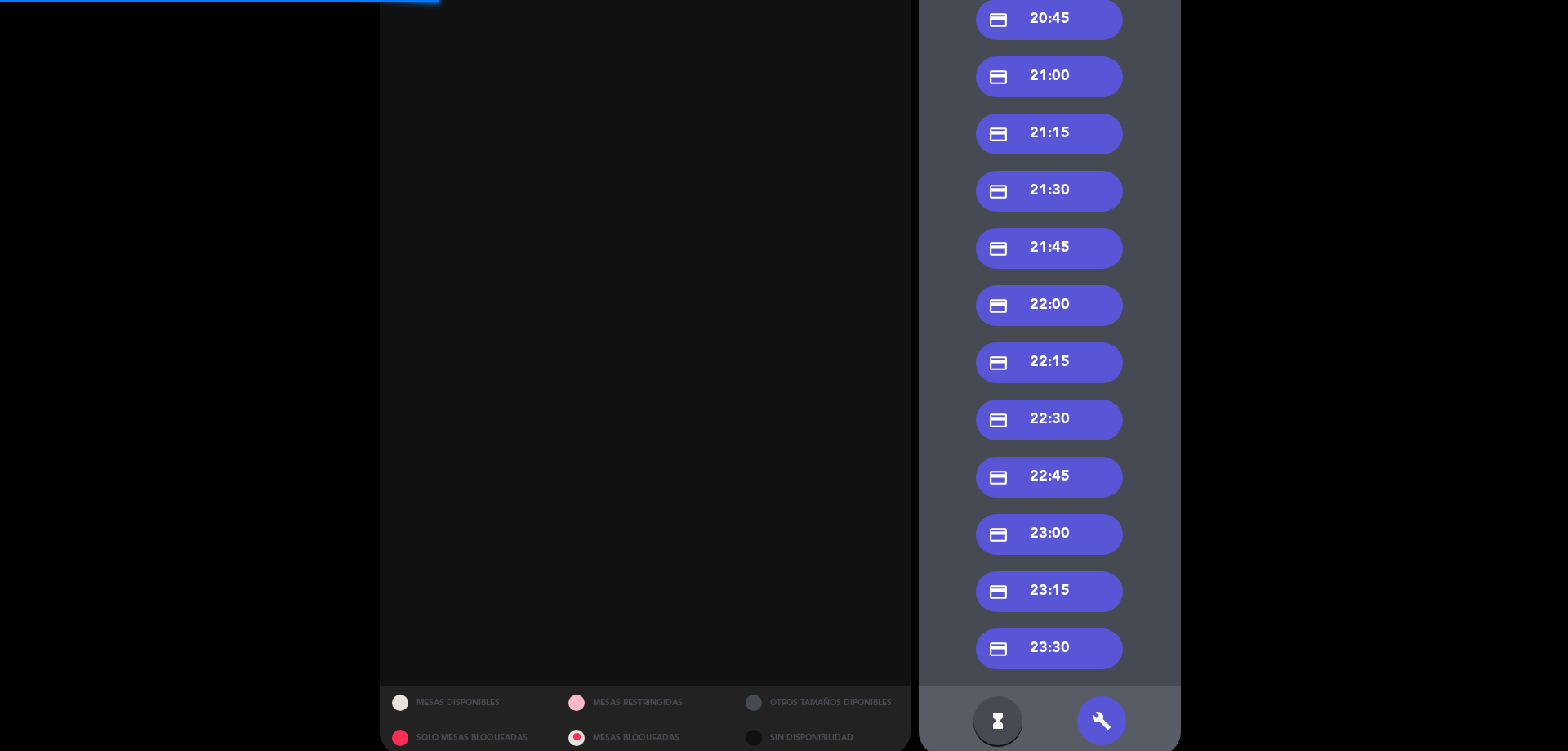
scroll to position [82, 0]
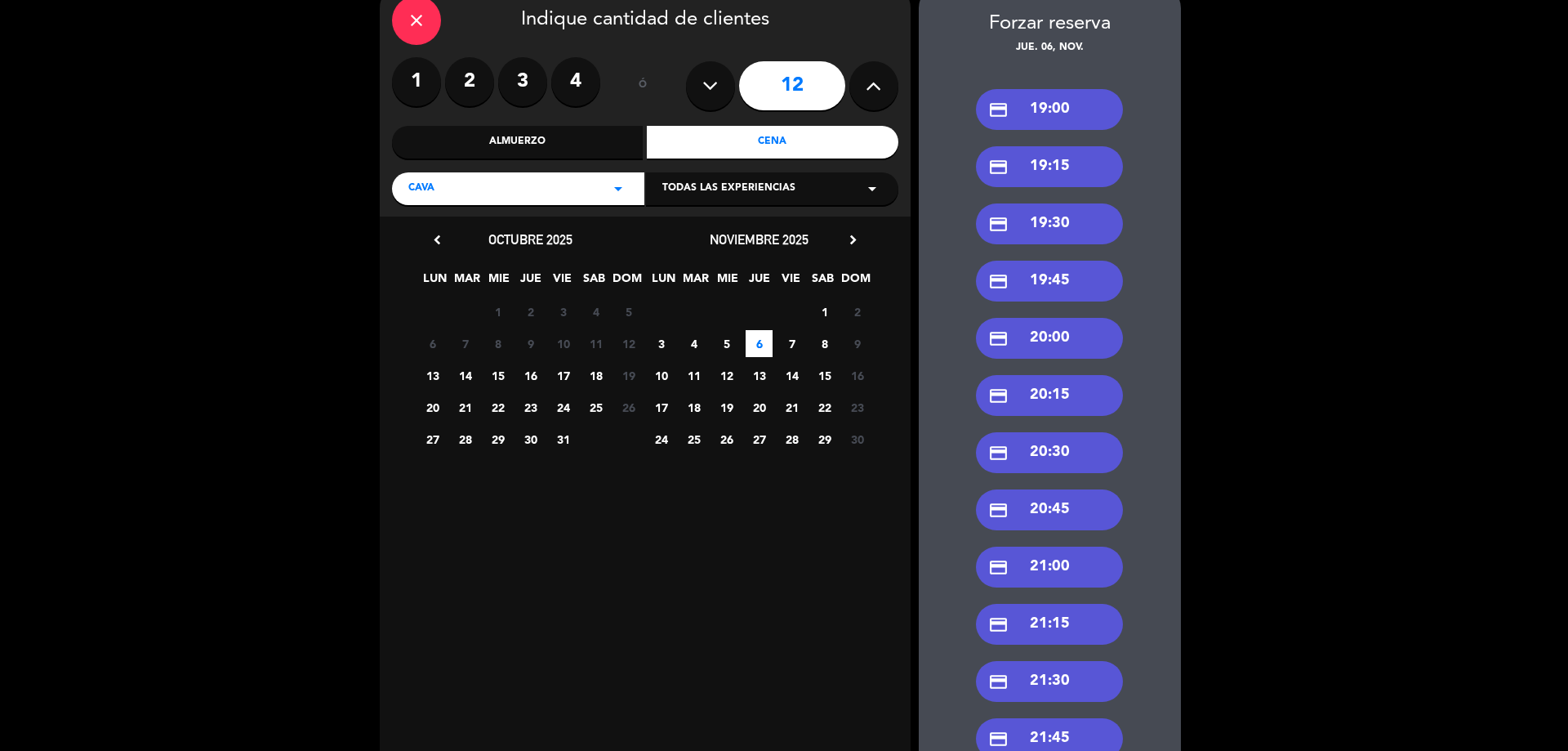
click at [1049, 285] on div "credit_card 19:45" at bounding box center [1048, 281] width 147 height 41
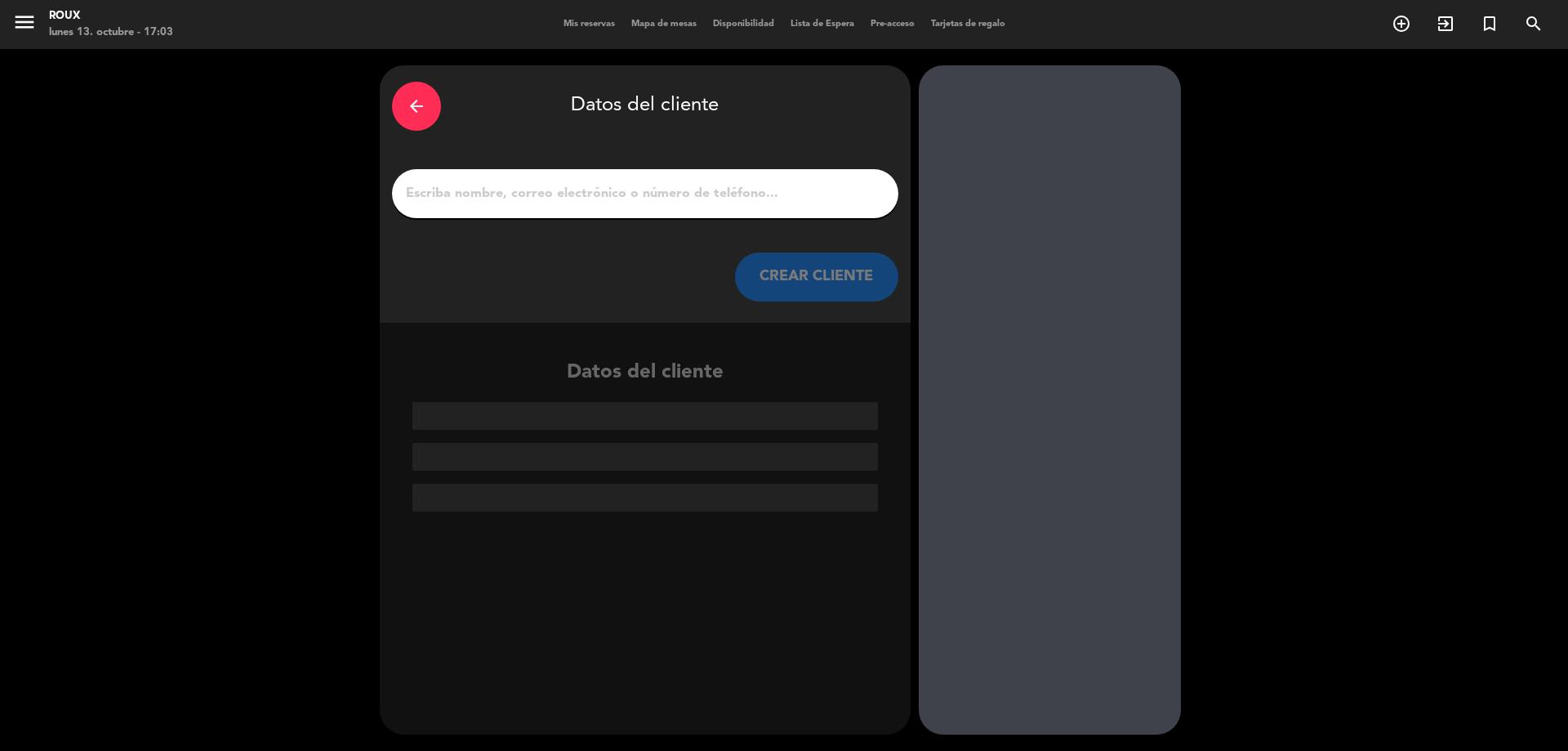
click at [705, 196] on input "1" at bounding box center [644, 193] width 482 height 23
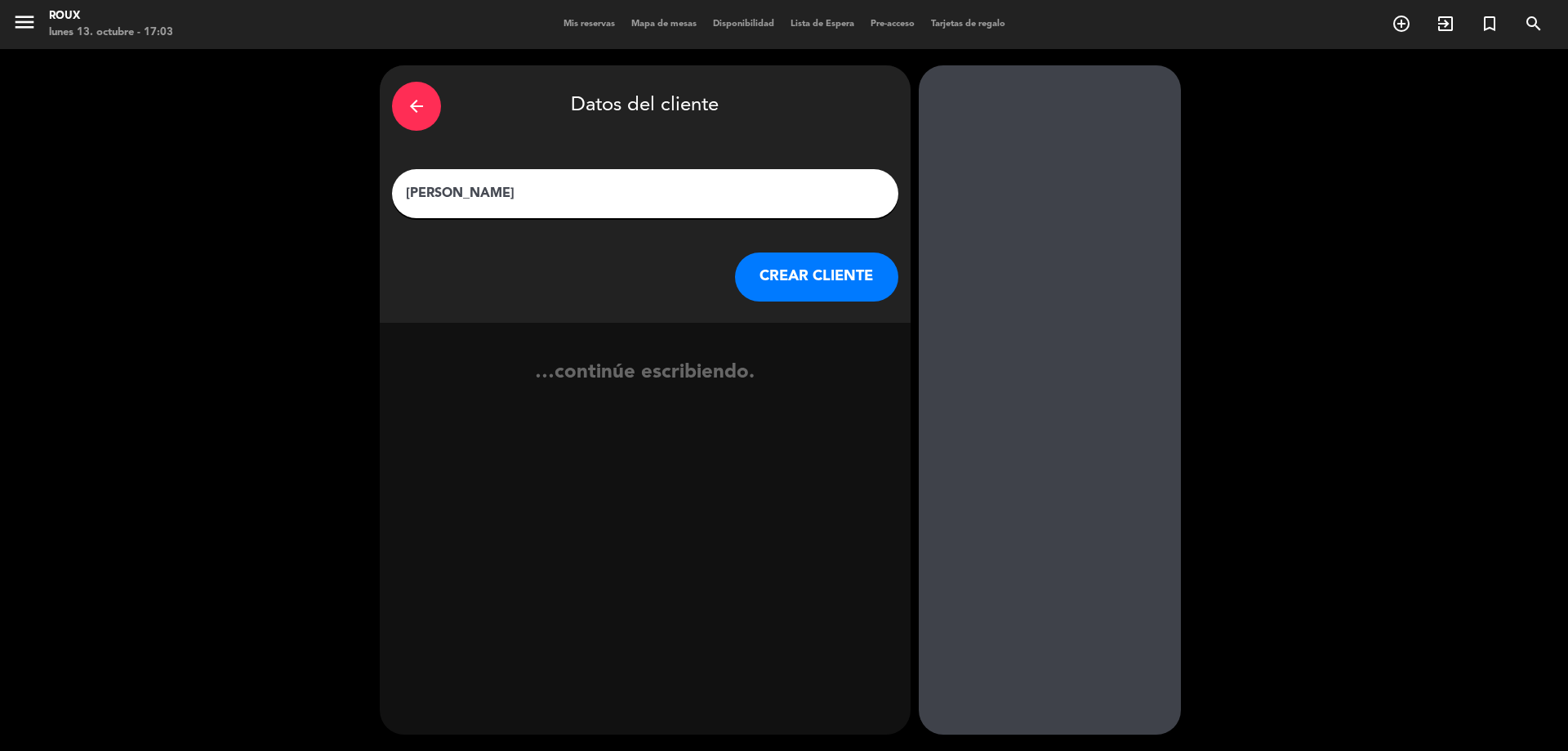
type input "[PERSON_NAME]"
click at [822, 274] on button "CREAR CLIENTE" at bounding box center [816, 277] width 163 height 49
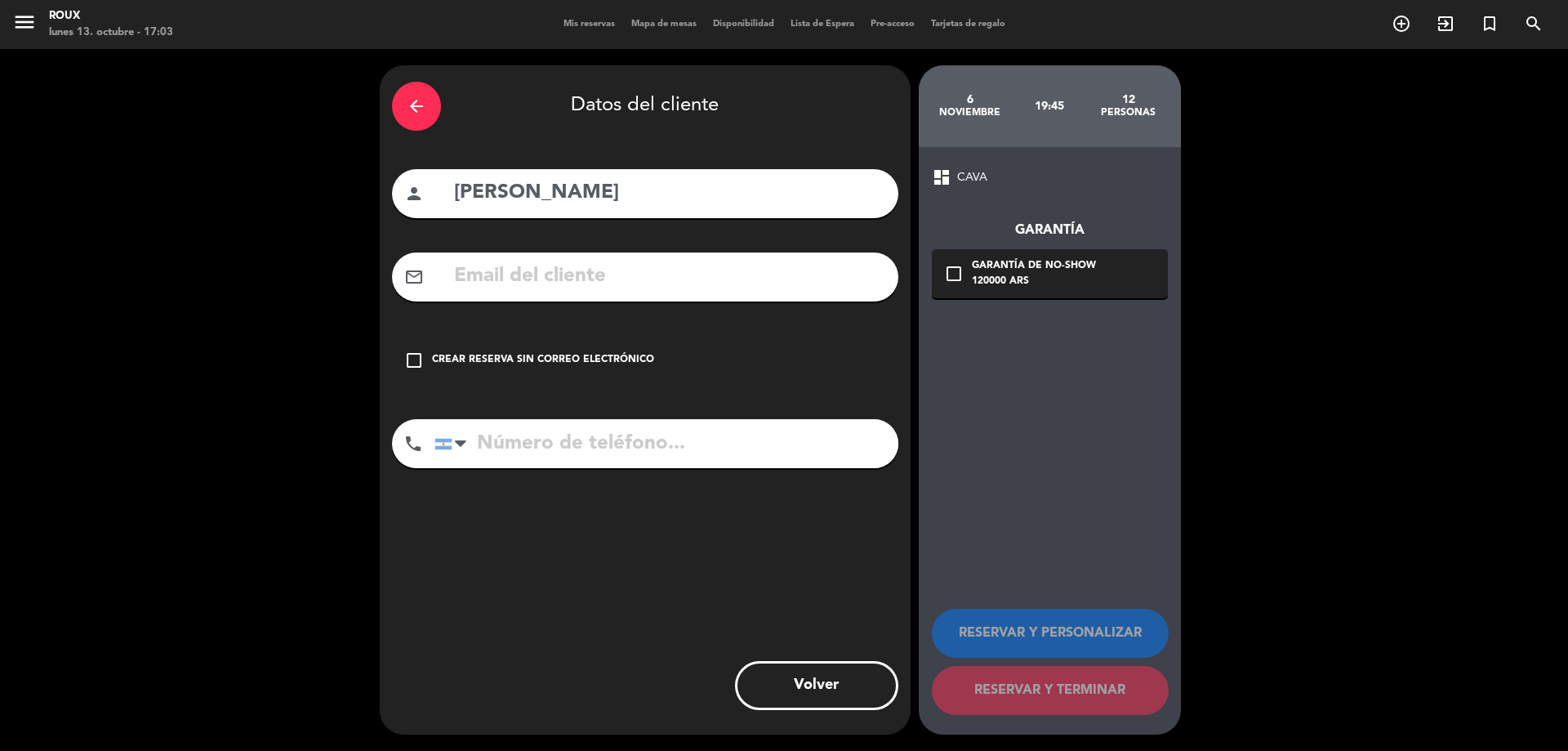
click at [765, 263] on input "text" at bounding box center [669, 277] width 434 height 33
paste input "[PERSON_NAME][EMAIL_ADDRESS][PERSON_NAME][DOMAIN_NAME]"
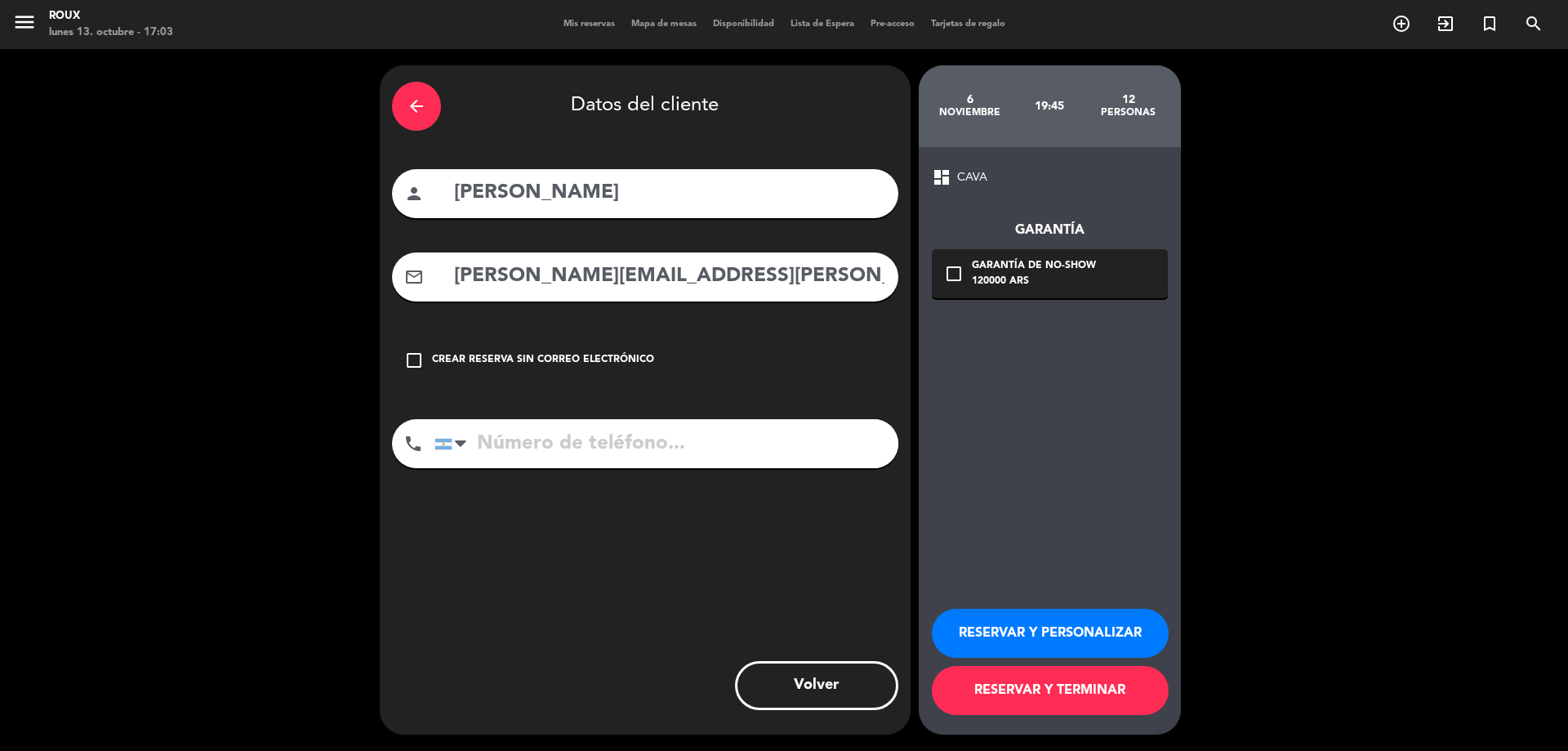
scroll to position [0, 80]
type input "[PERSON_NAME][EMAIL_ADDRESS][PERSON_NAME][DOMAIN_NAME]"
click at [640, 450] on input "tel" at bounding box center [666, 444] width 464 height 49
type input "1157565070"
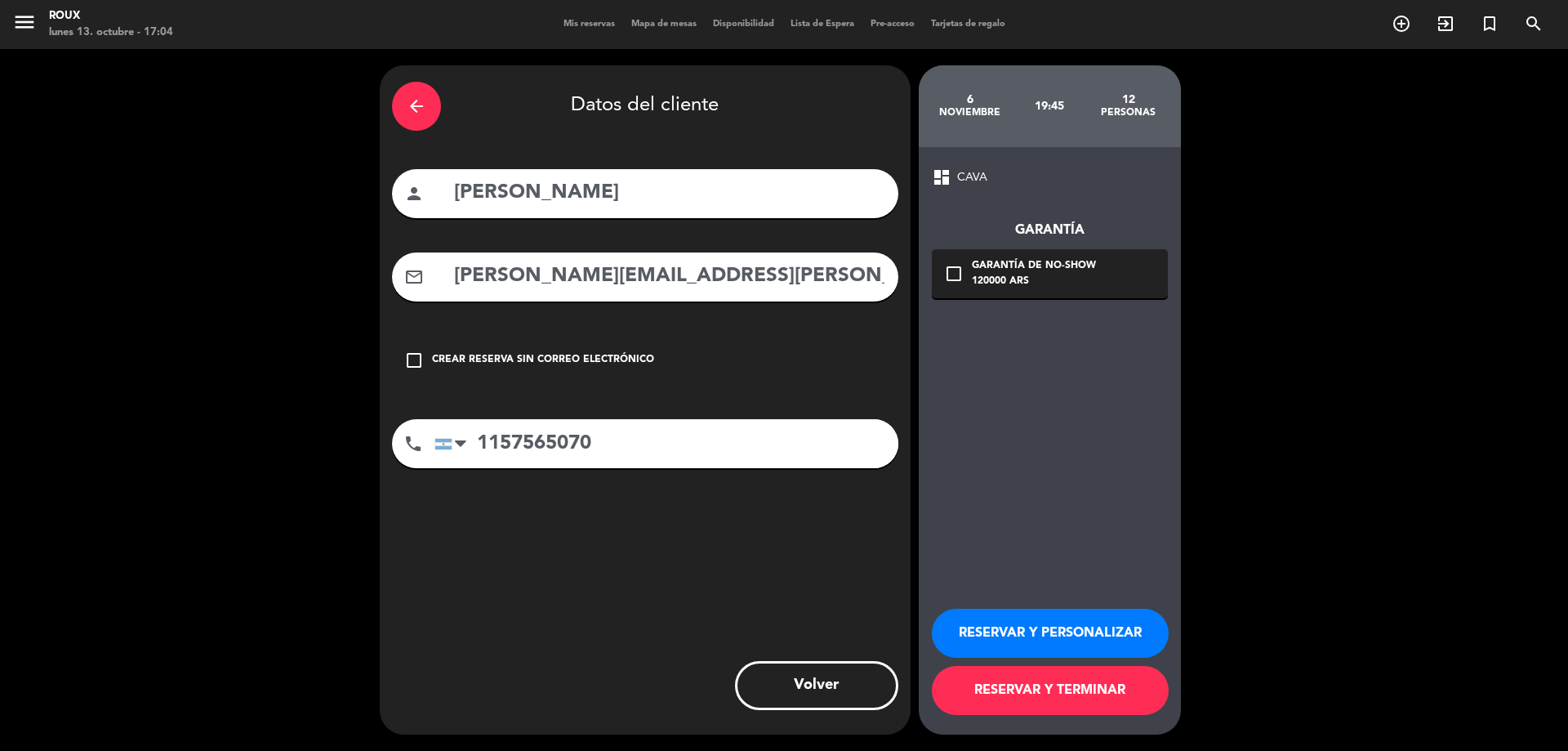
click at [957, 268] on icon "check_box_outline_blank" at bounding box center [953, 273] width 19 height 19
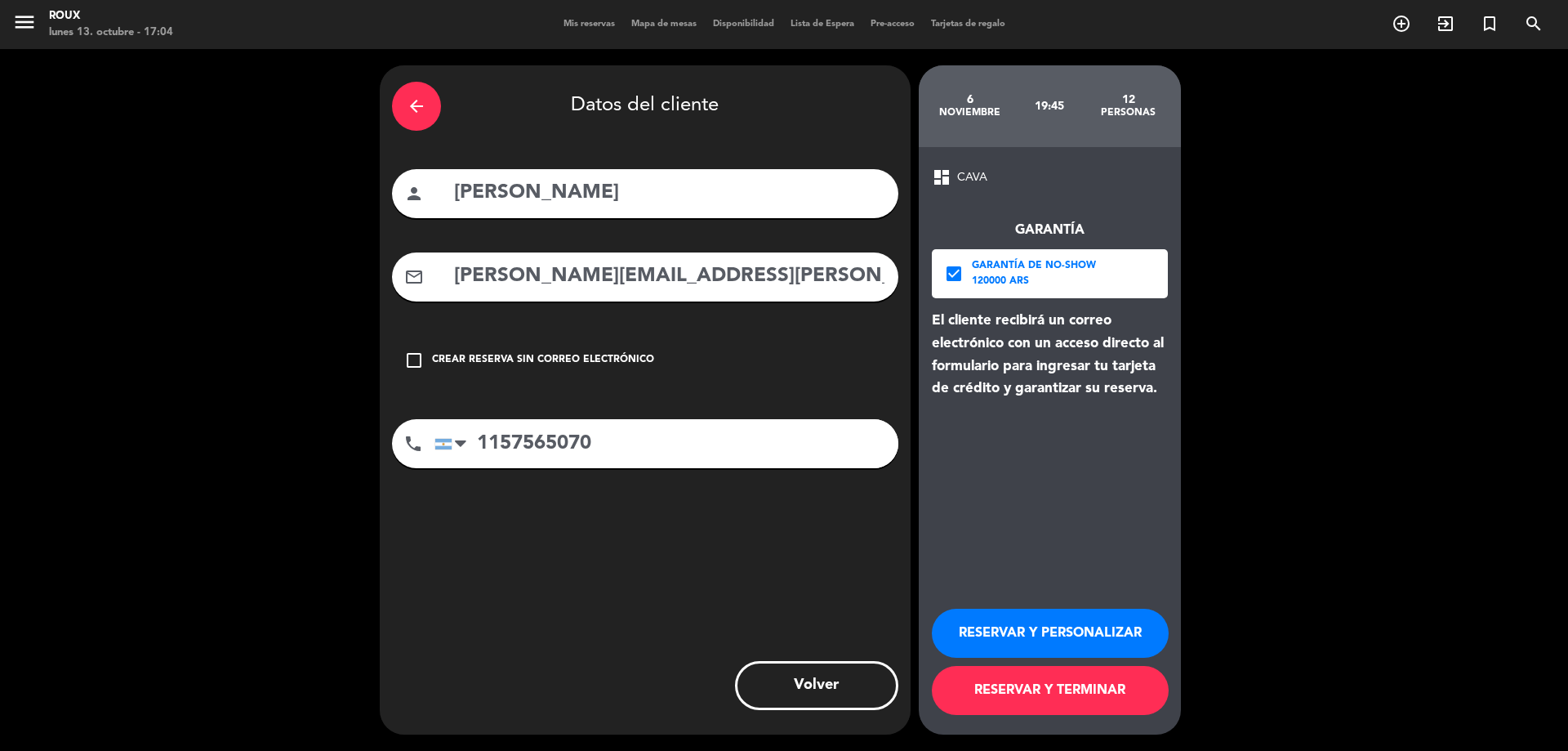
click at [1001, 687] on button "RESERVAR Y TERMINAR" at bounding box center [1050, 690] width 237 height 49
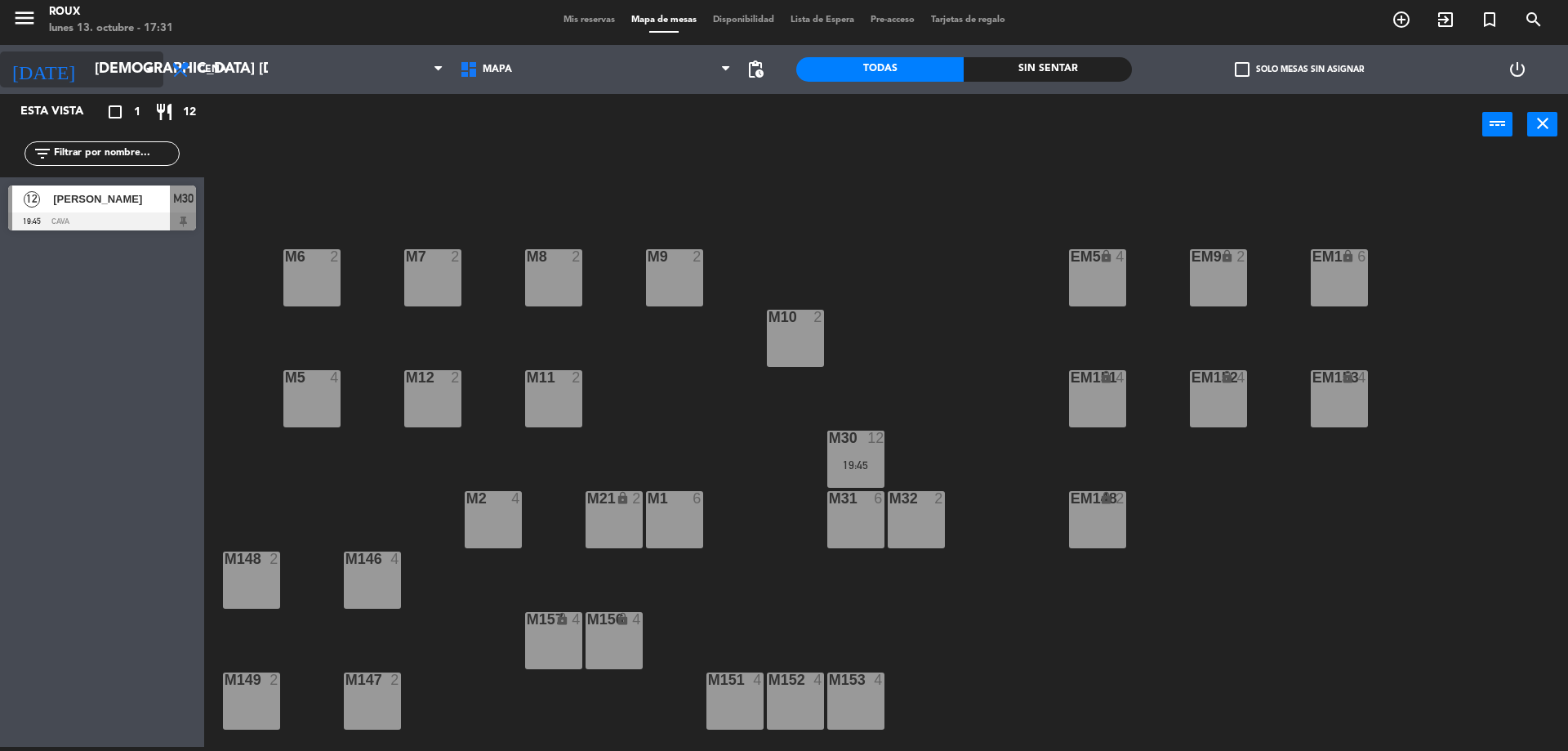
click at [121, 61] on input "[DEMOGRAPHIC_DATA] [DATE]" at bounding box center [182, 69] width 190 height 32
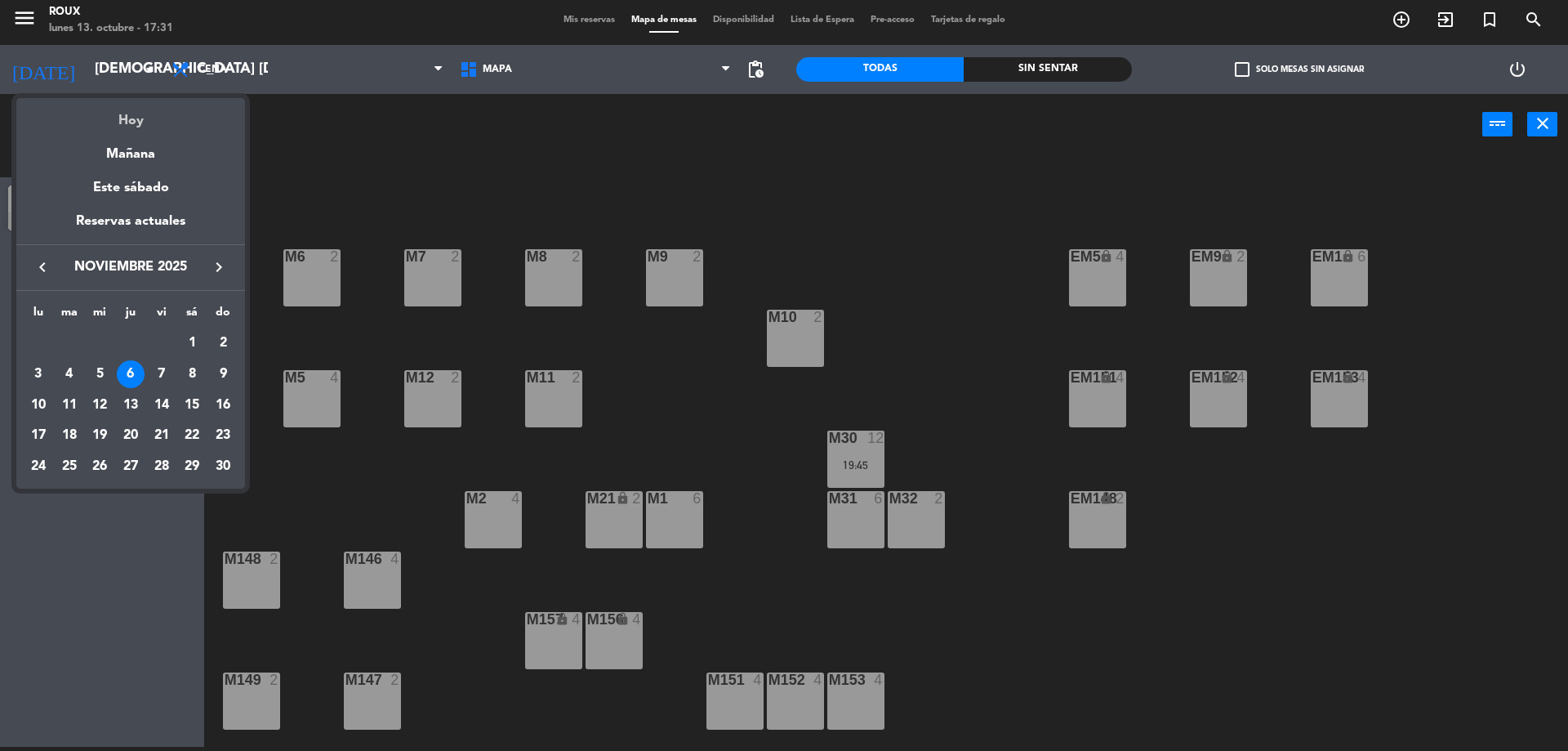
click at [137, 119] on div "Hoy" at bounding box center [131, 115] width 228 height 33
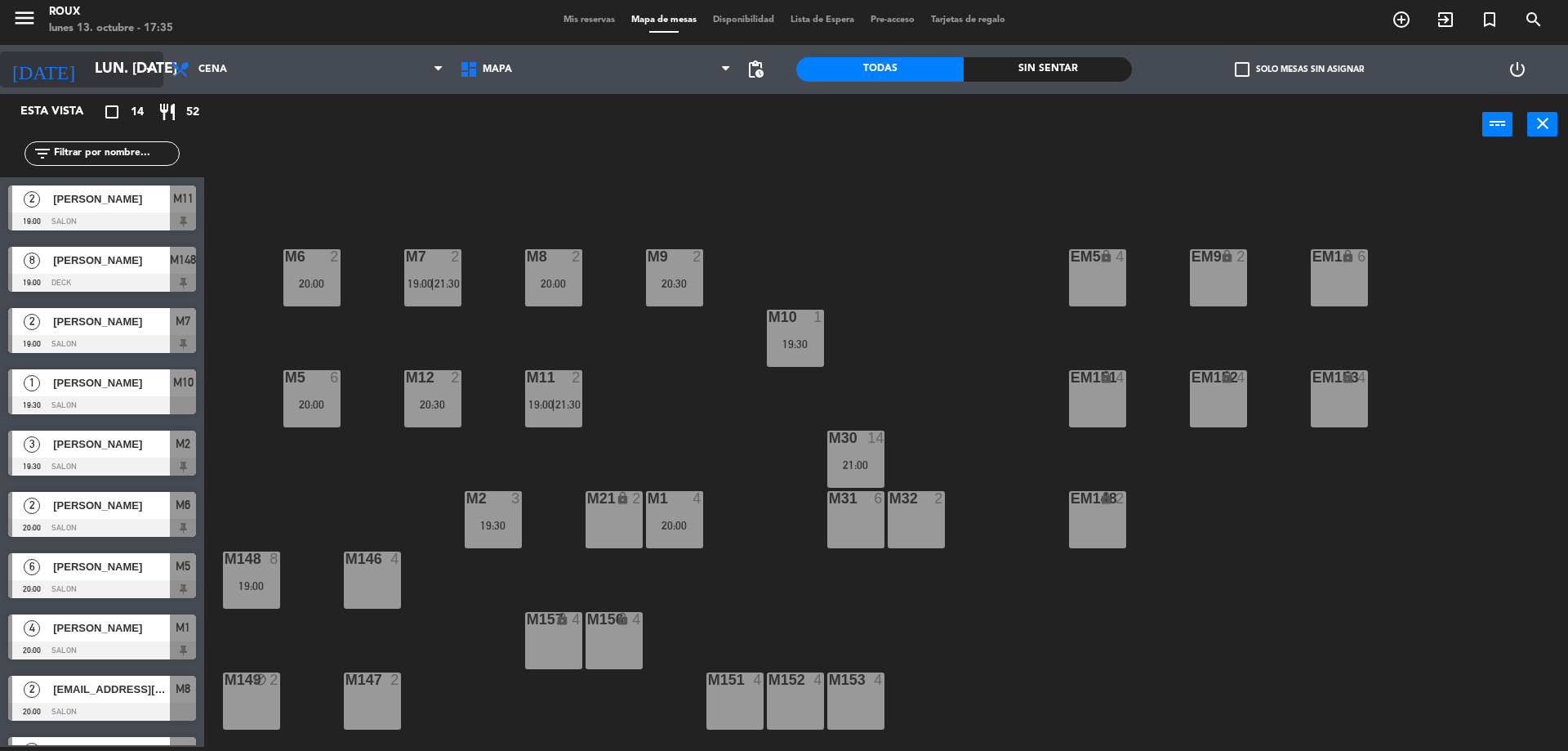
click at [134, 69] on input "lun. [DATE]" at bounding box center [182, 69] width 190 height 32
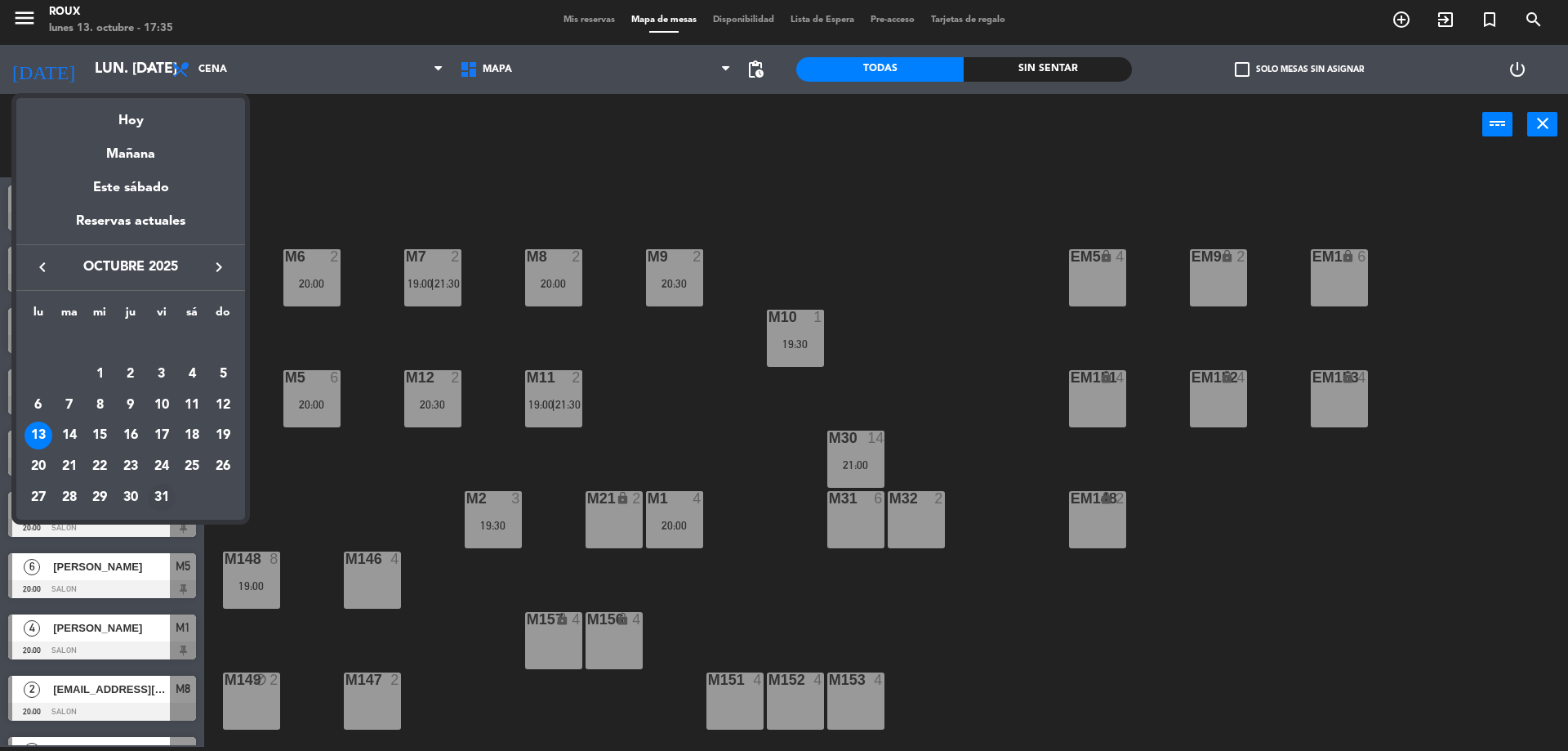
click at [165, 496] on div "31" at bounding box center [162, 498] width 28 height 28
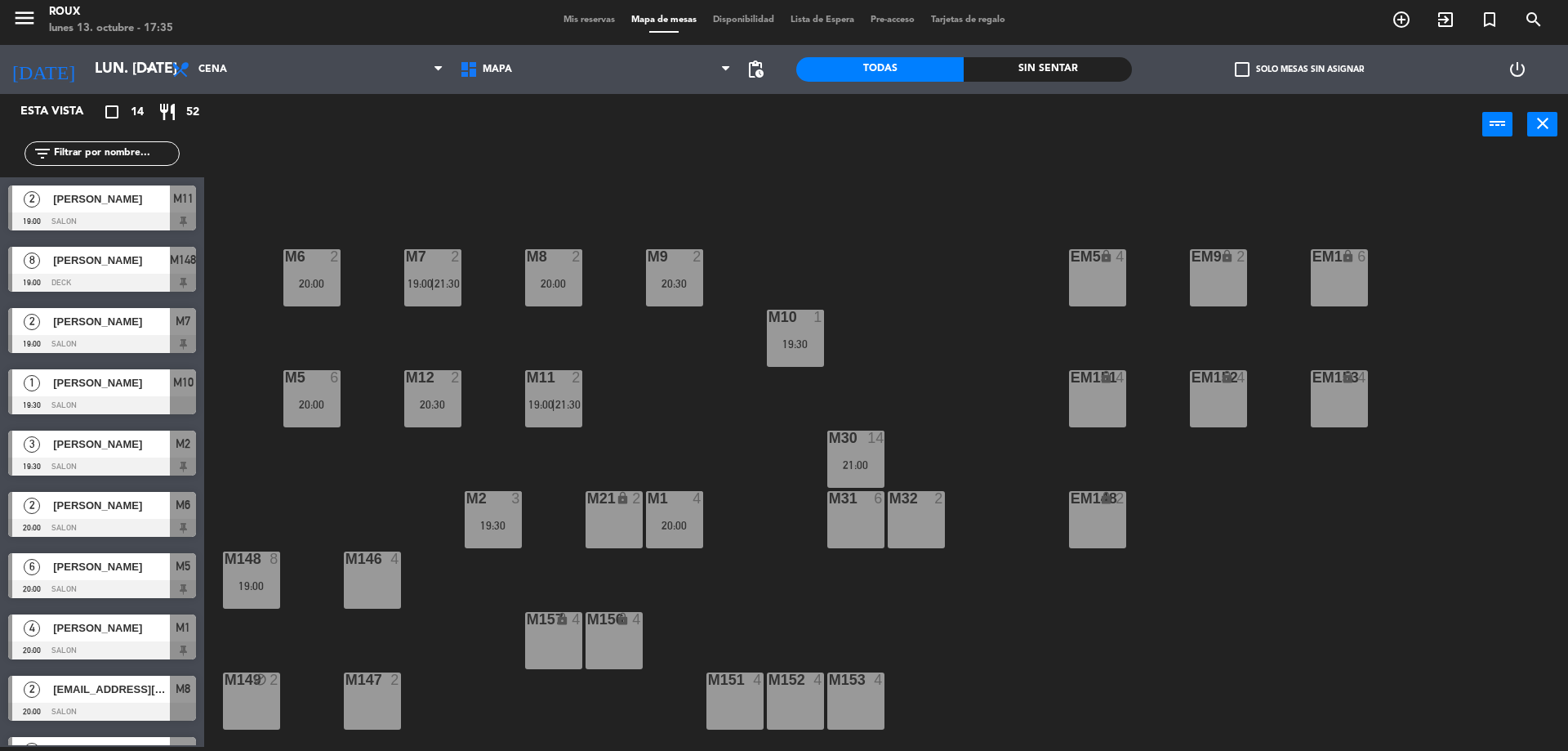
type input "vie. [DATE]"
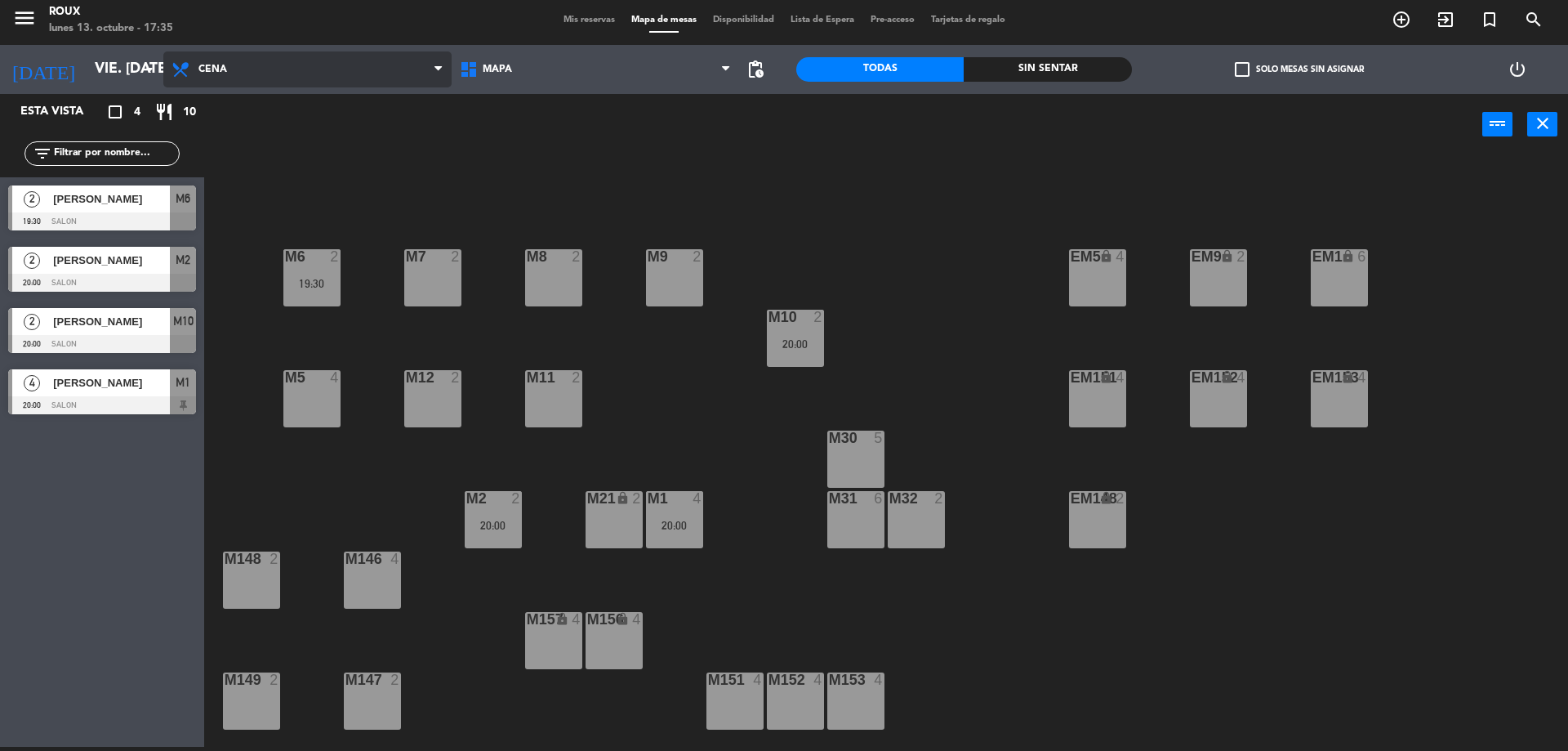
click at [216, 58] on span "Cena" at bounding box center [307, 69] width 288 height 36
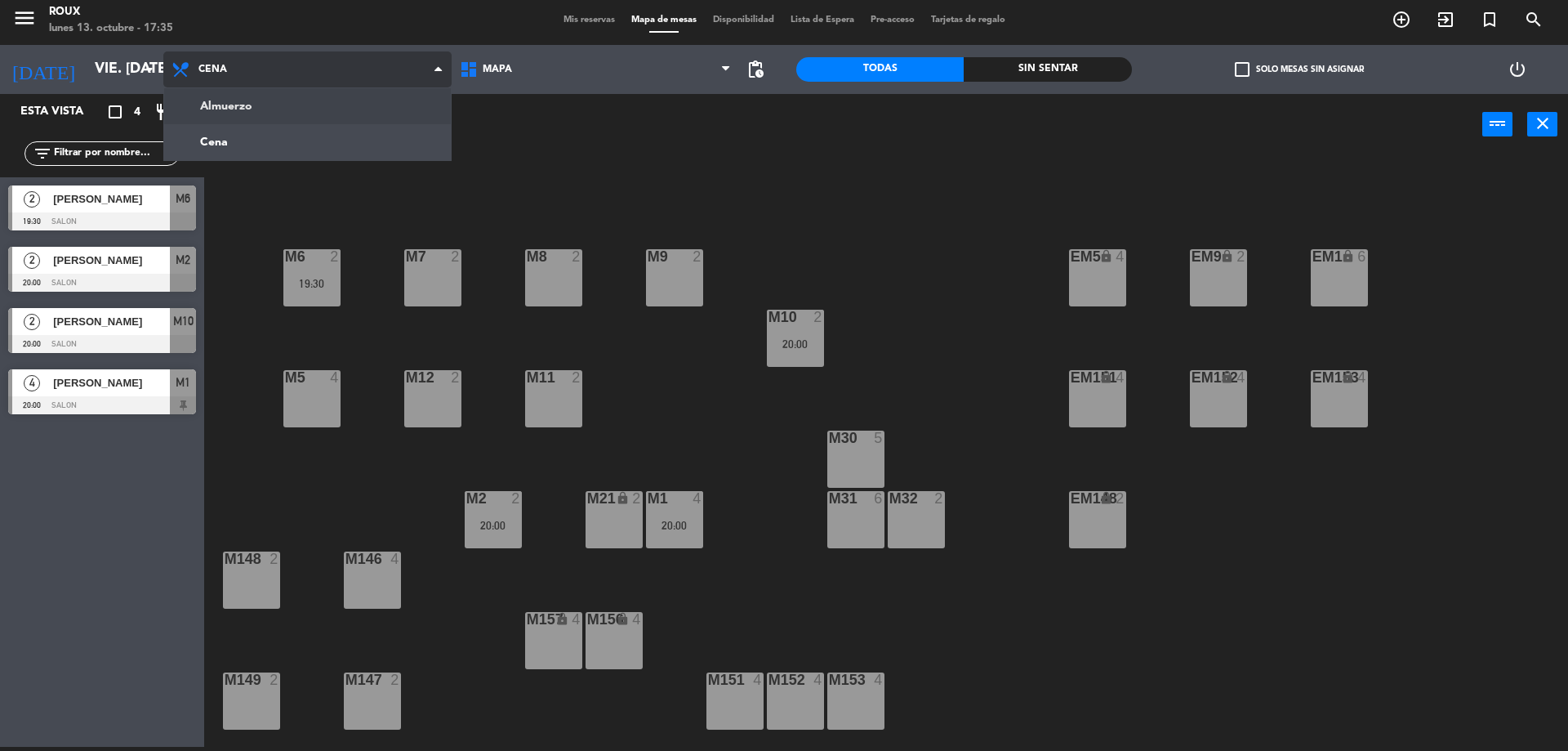
click at [247, 112] on ng-component "menu Roux lunes 13. octubre - 17:35 Mis reservas Mapa de mesas Disponibilidad L…" at bounding box center [784, 372] width 1568 height 755
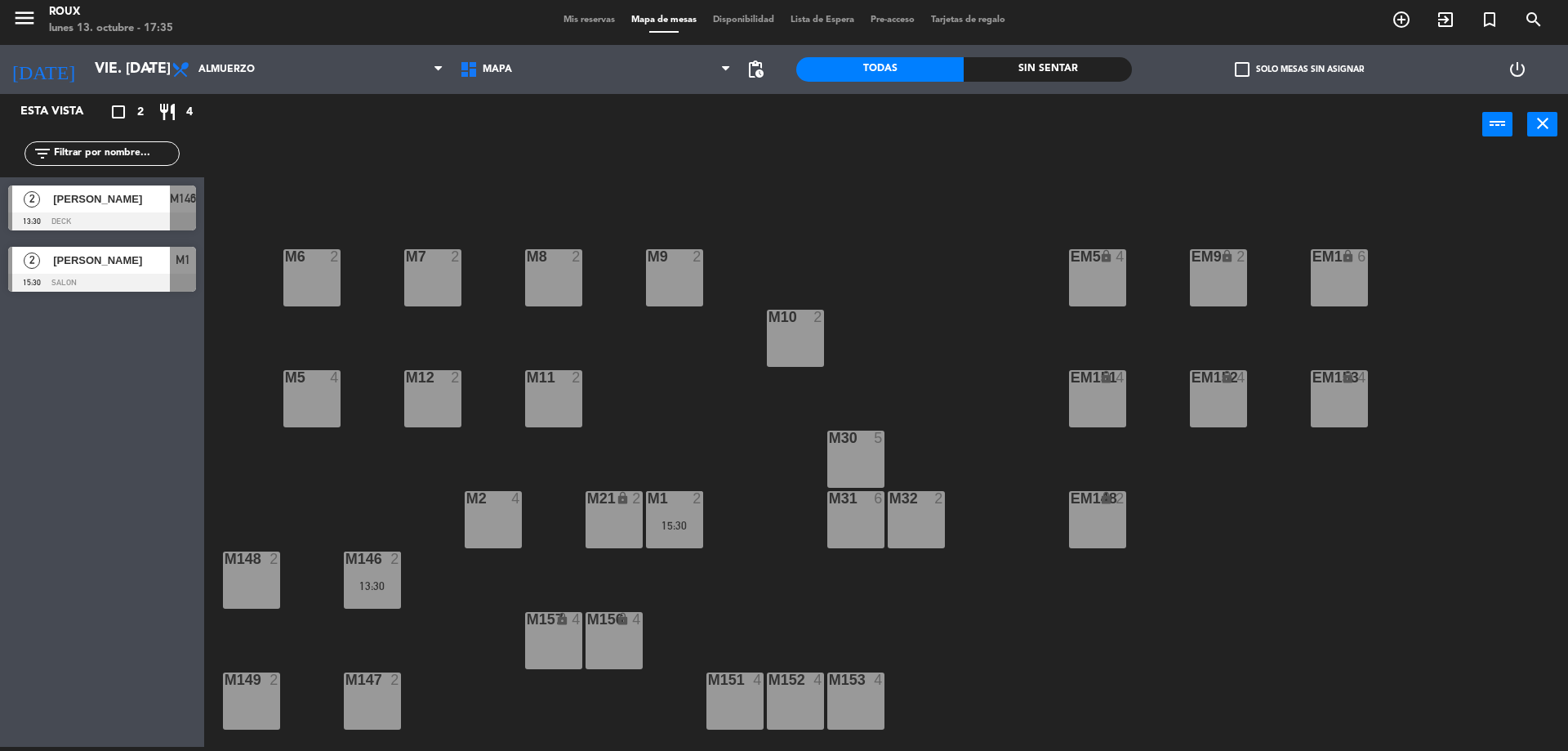
click at [874, 451] on div "M30 5" at bounding box center [855, 459] width 57 height 57
click at [816, 119] on button "[GEOGRAPHIC_DATA]" at bounding box center [792, 124] width 98 height 32
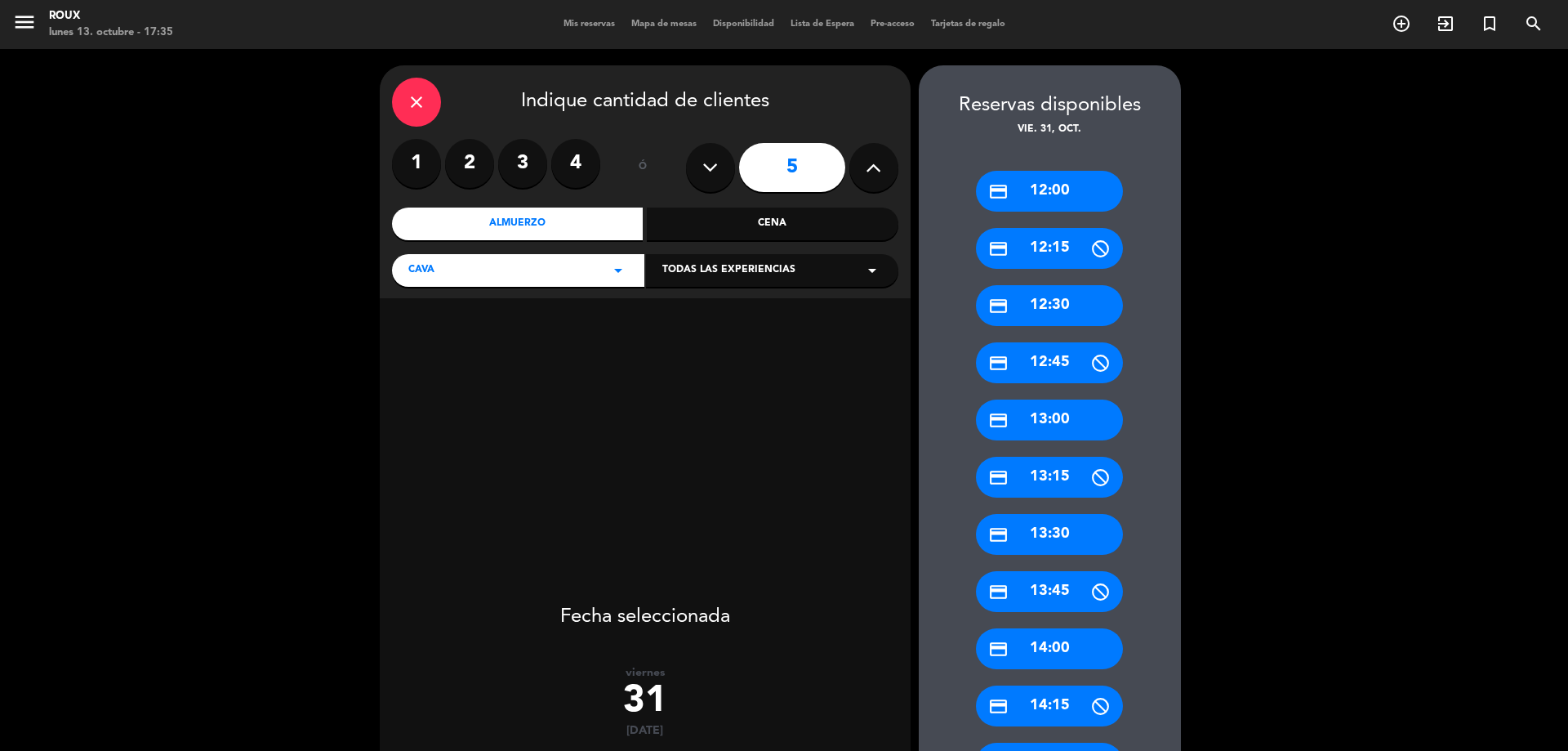
click at [863, 169] on button at bounding box center [874, 168] width 49 height 49
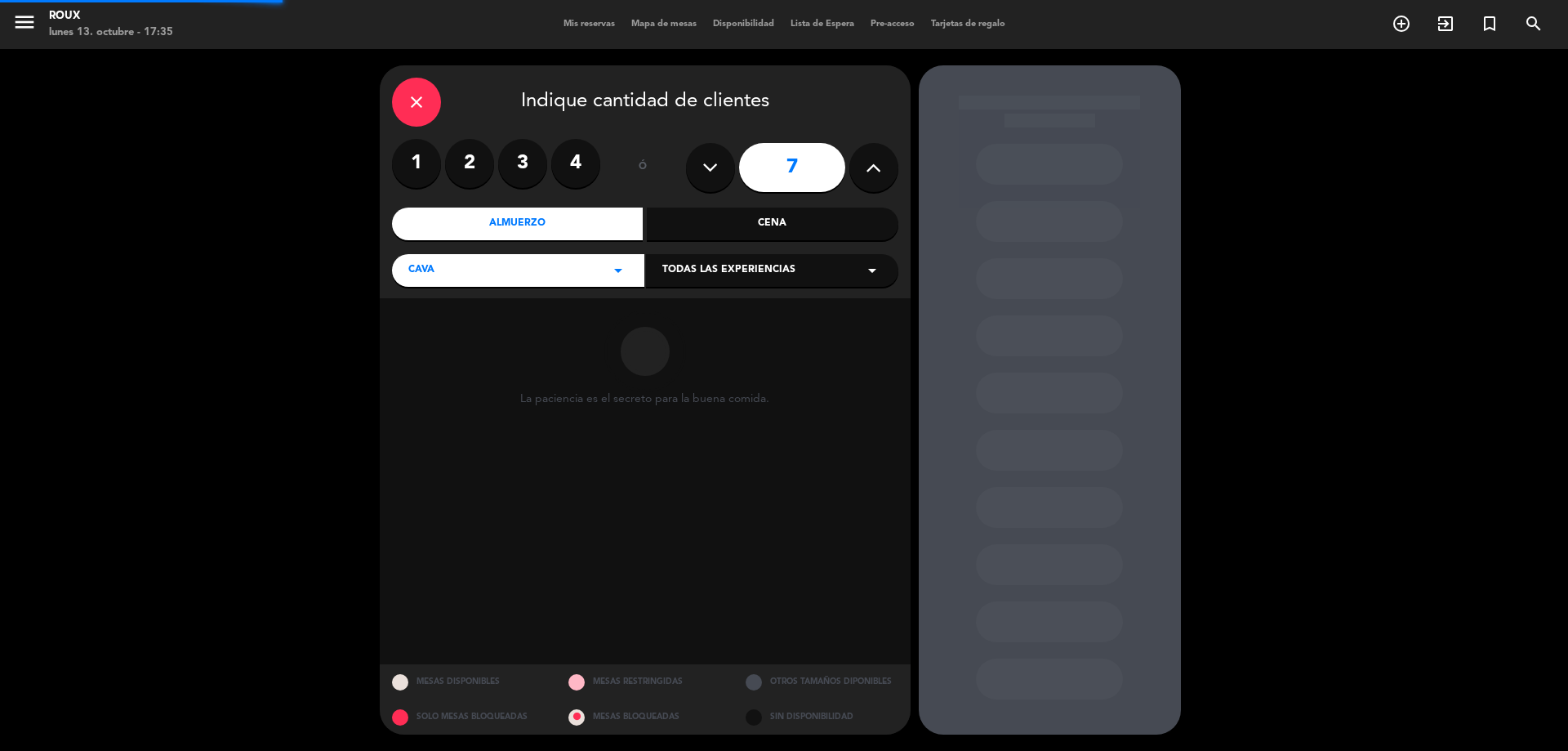
click at [863, 169] on button at bounding box center [874, 168] width 49 height 49
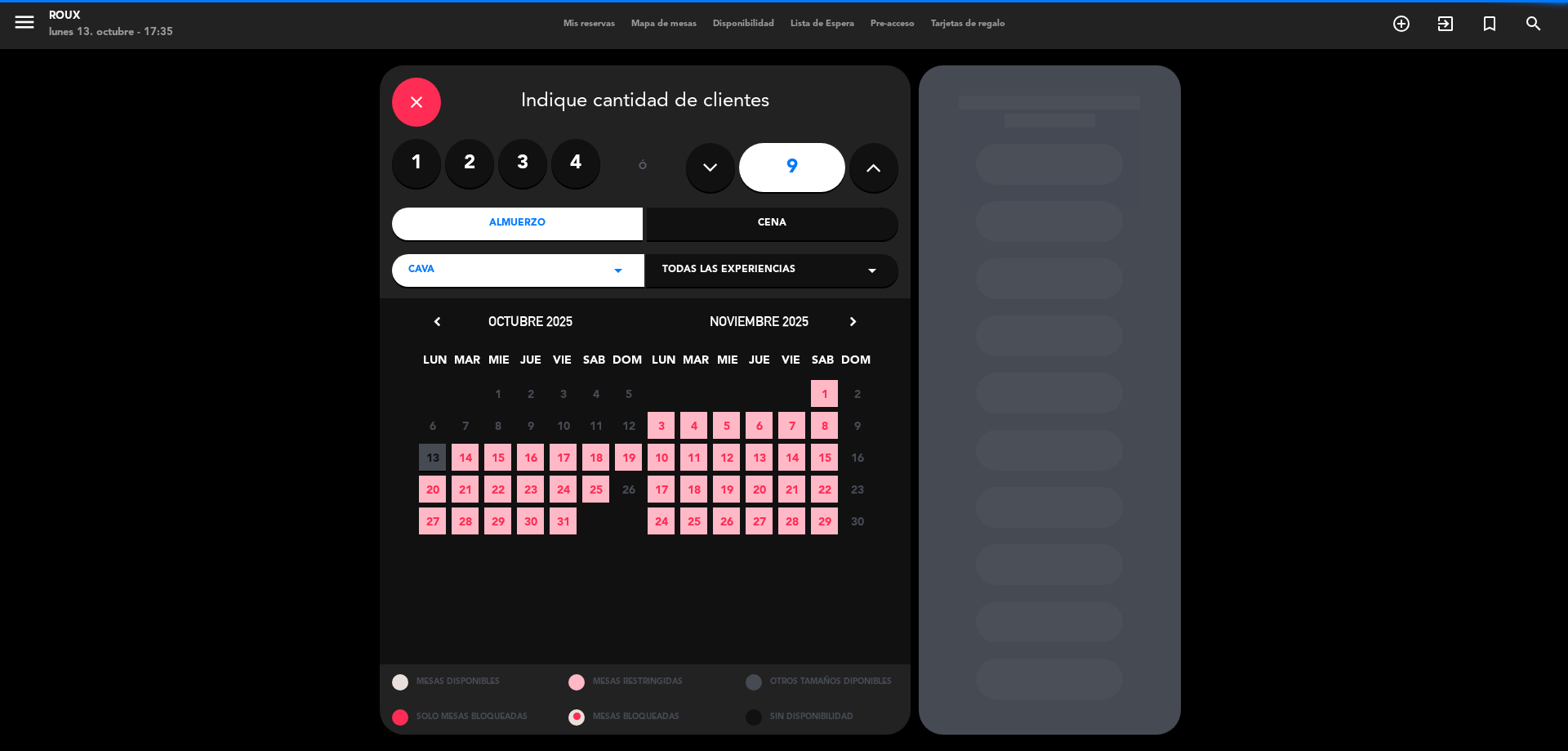
click at [863, 169] on button at bounding box center [874, 168] width 49 height 49
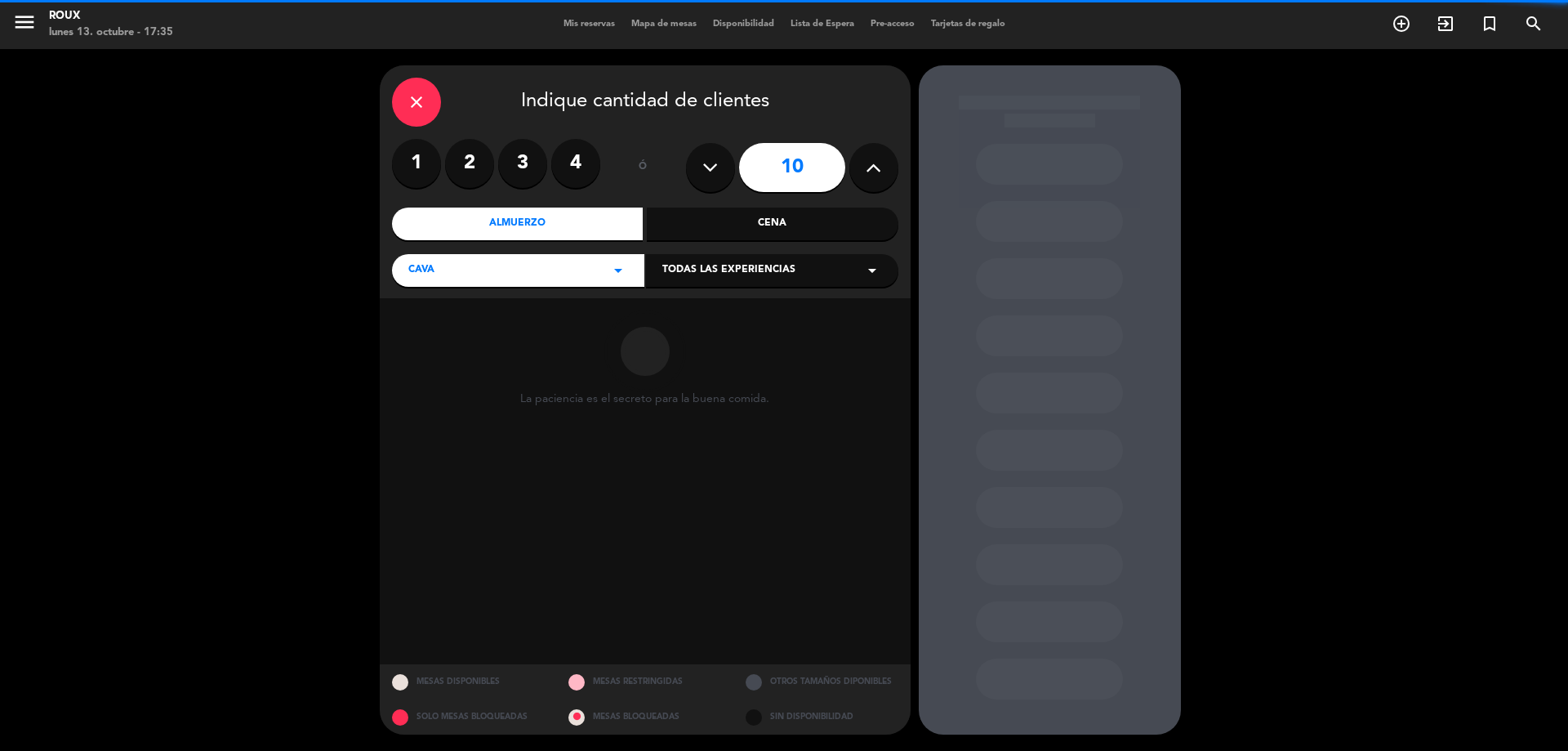
click at [863, 169] on button at bounding box center [874, 168] width 49 height 49
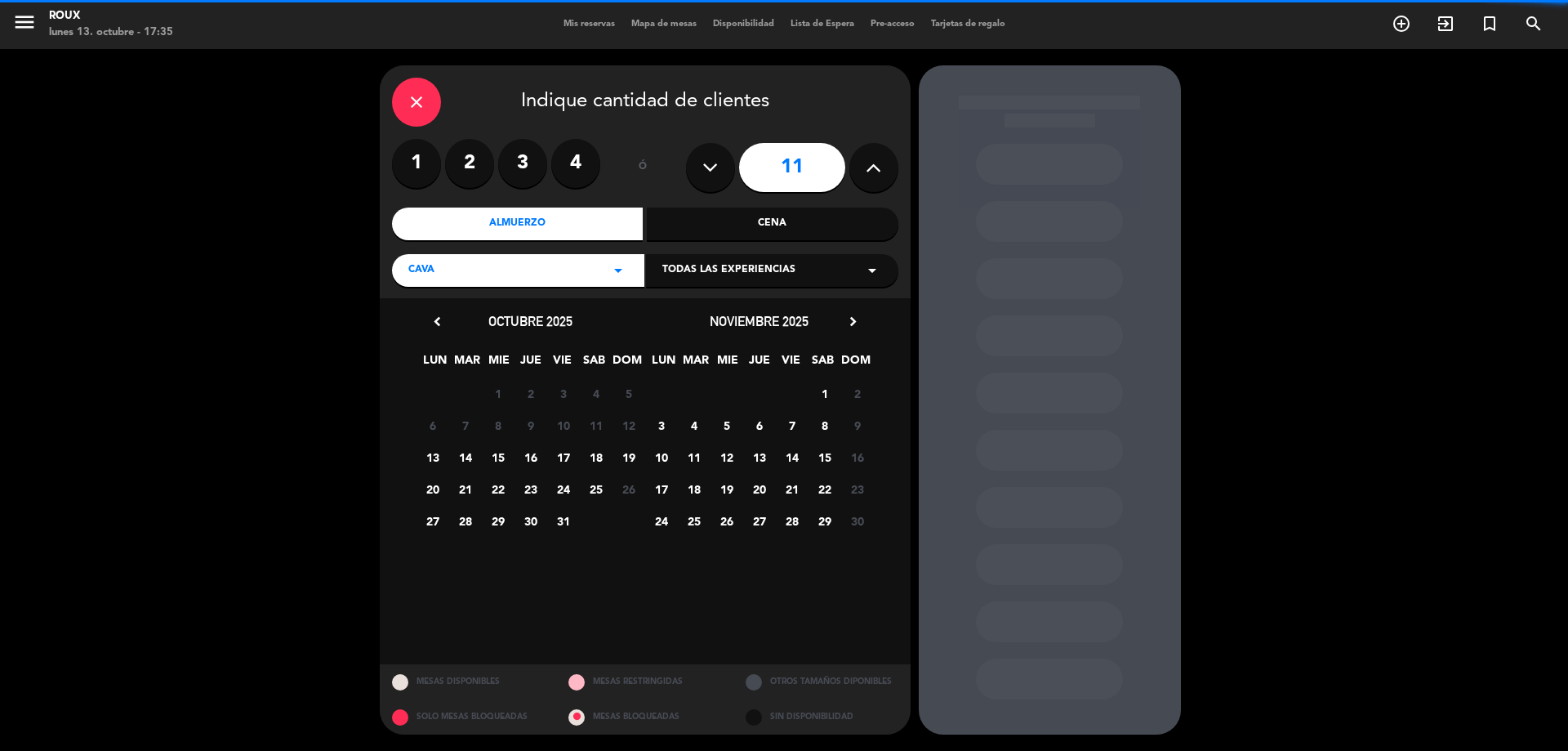
click at [863, 169] on button at bounding box center [874, 168] width 49 height 49
type input "12"
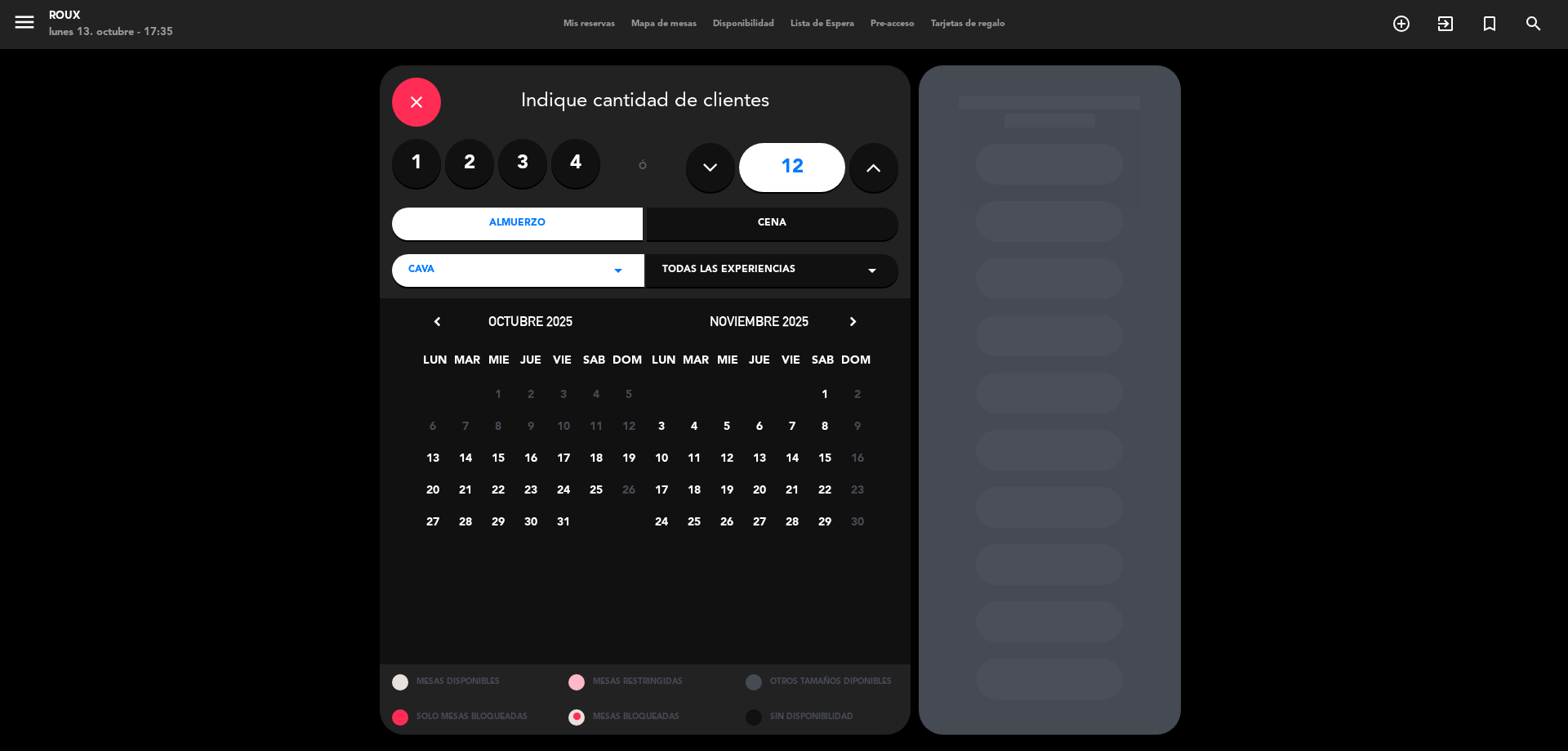
click at [422, 96] on icon "close" at bounding box center [416, 102] width 19 height 19
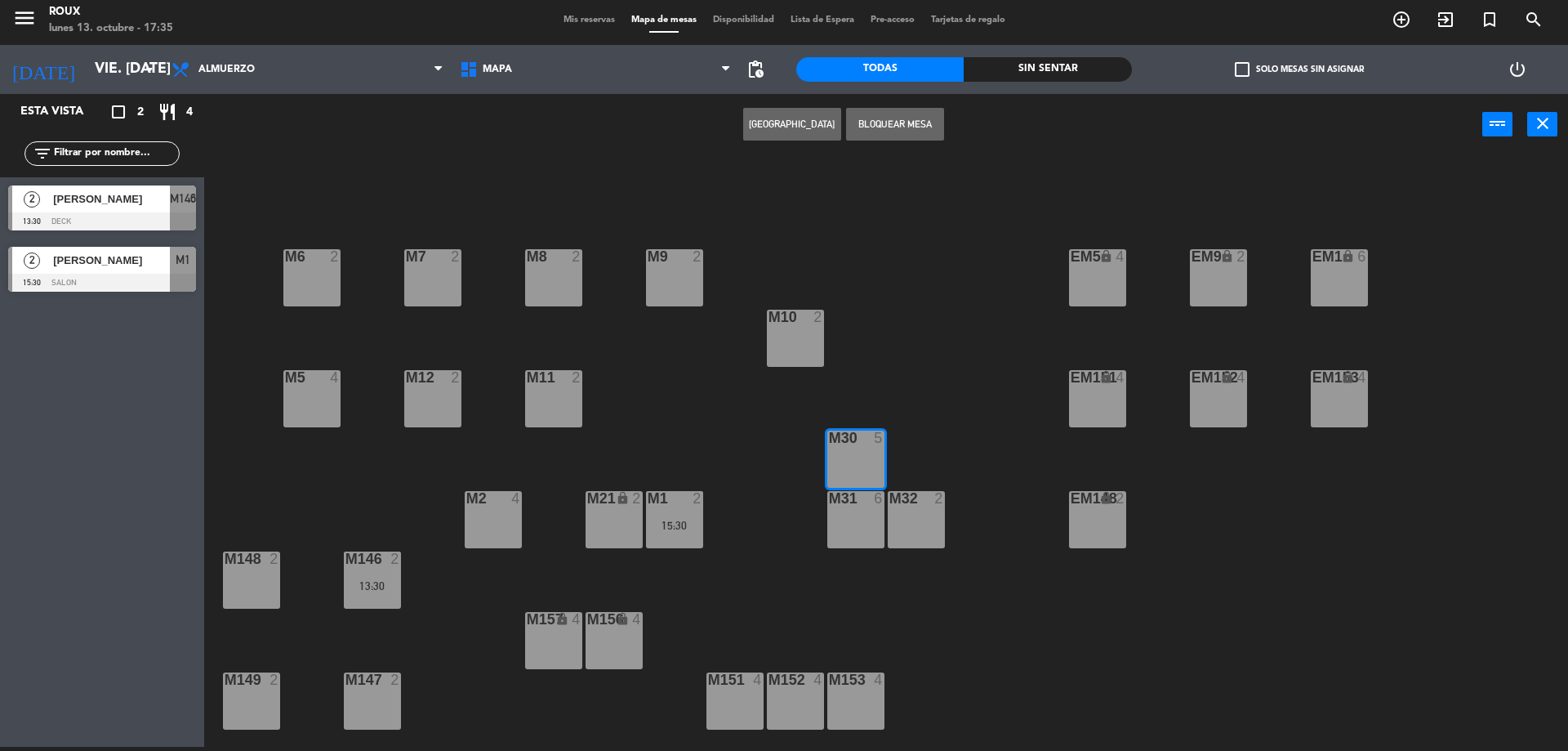
click at [786, 125] on button "[GEOGRAPHIC_DATA]" at bounding box center [792, 124] width 98 height 32
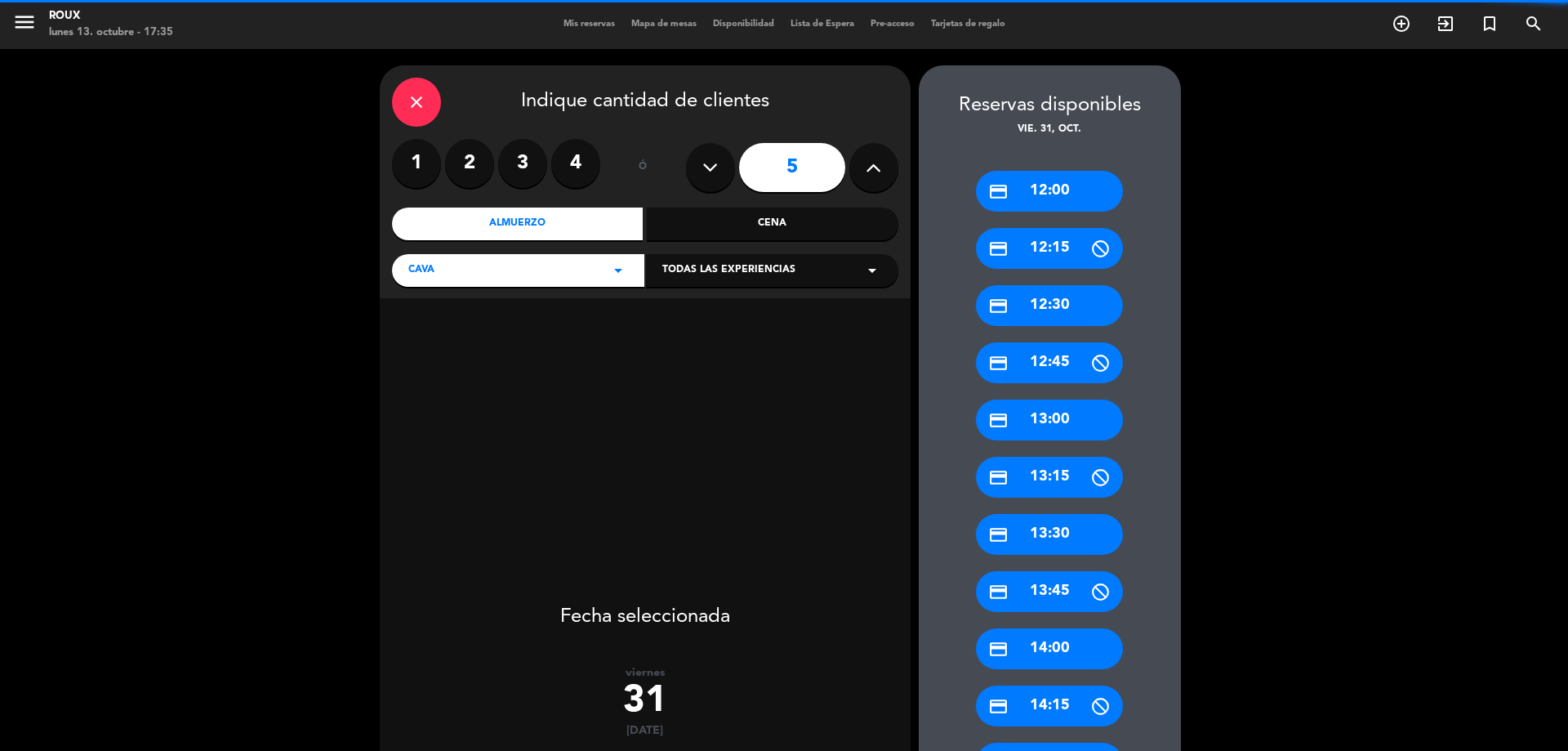
click at [858, 163] on button at bounding box center [874, 168] width 49 height 49
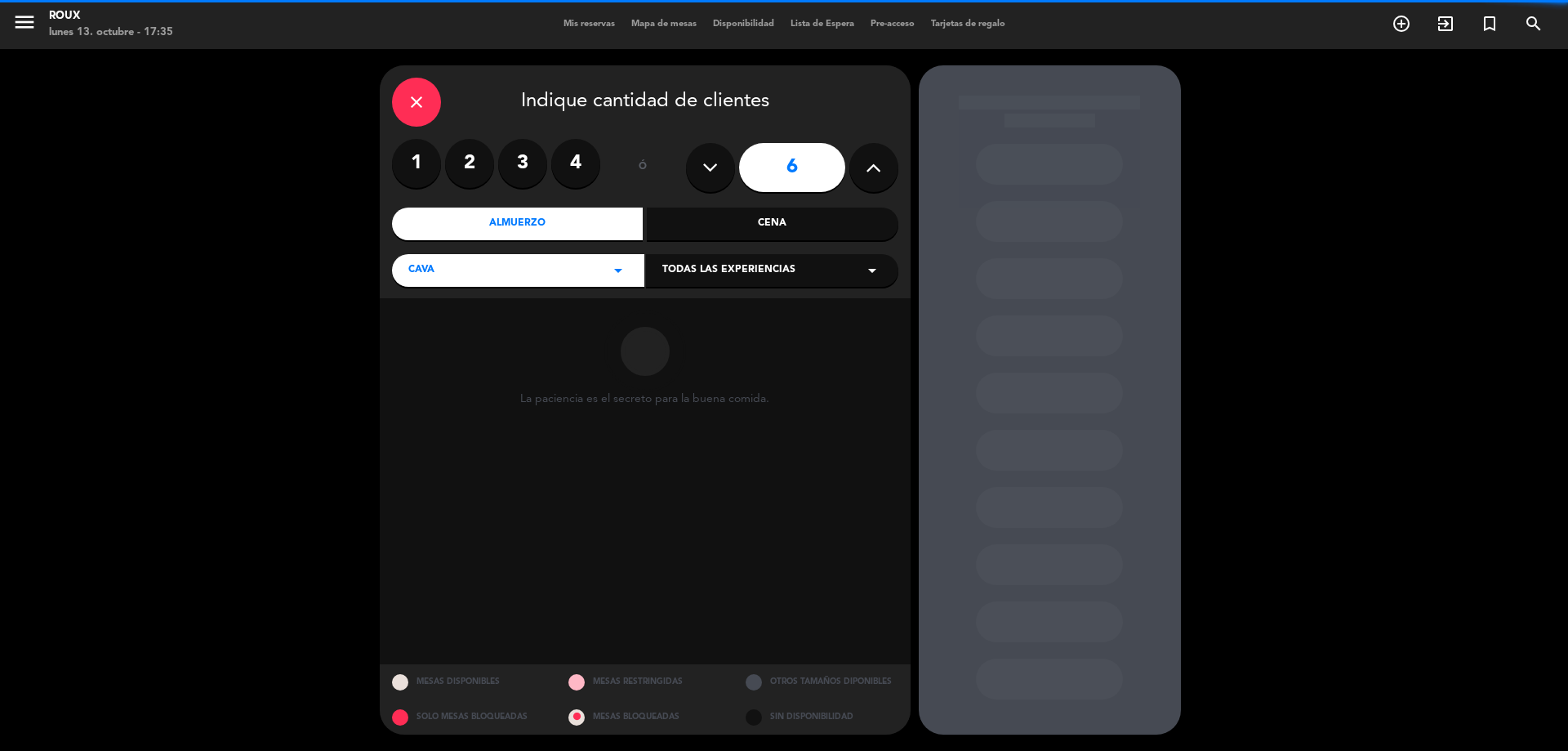
click at [858, 163] on button at bounding box center [874, 168] width 49 height 49
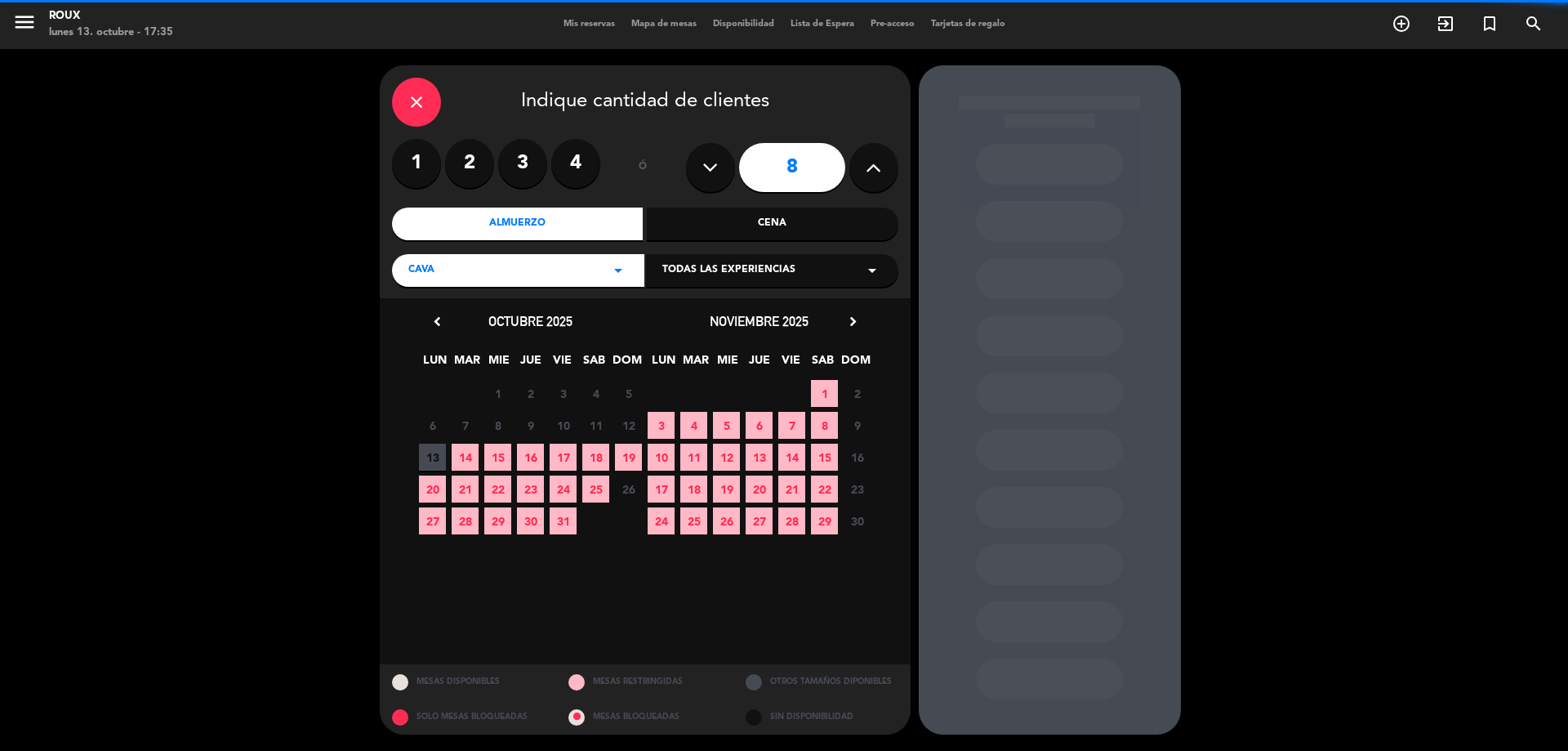
click at [858, 163] on button at bounding box center [874, 168] width 49 height 49
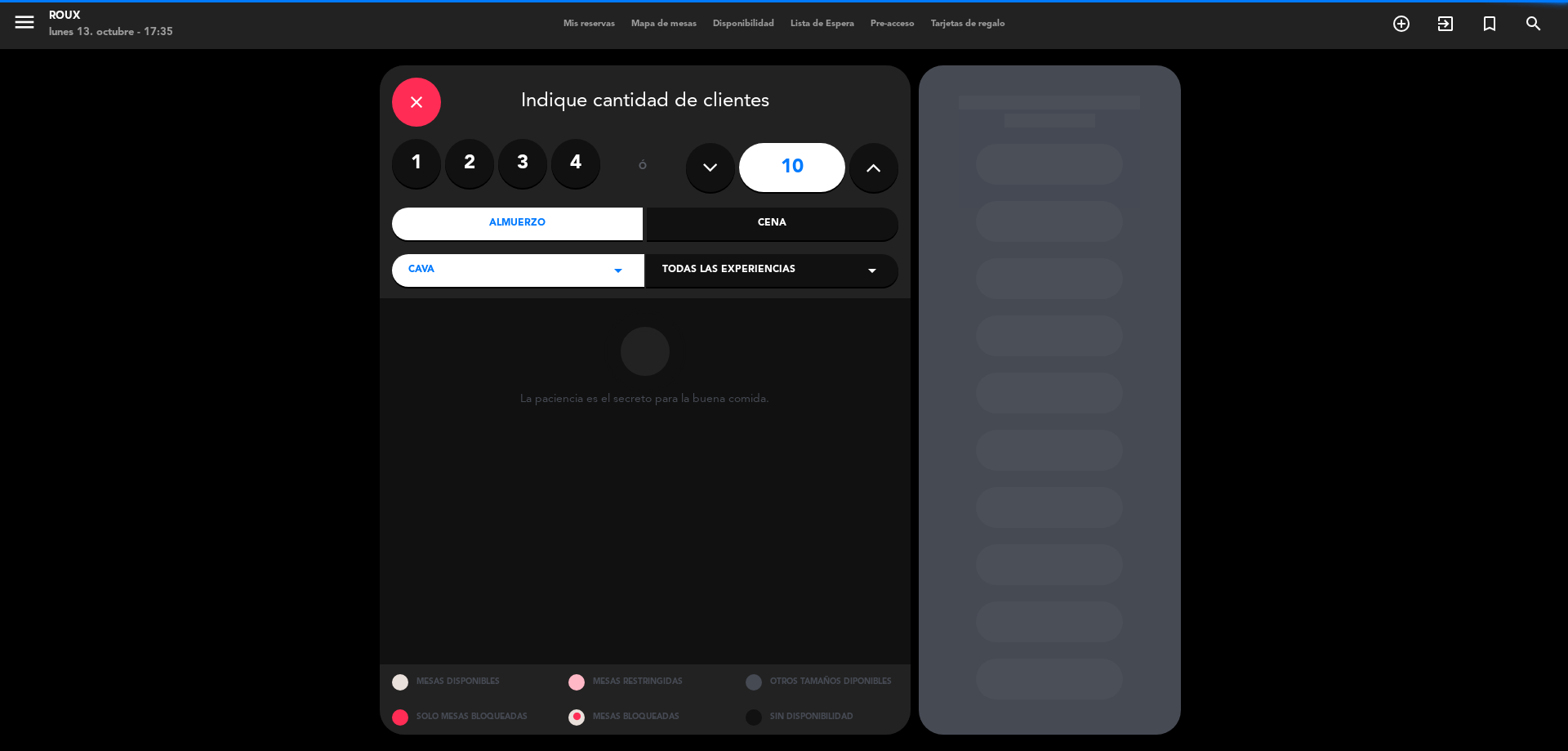
click at [858, 163] on button at bounding box center [874, 168] width 49 height 49
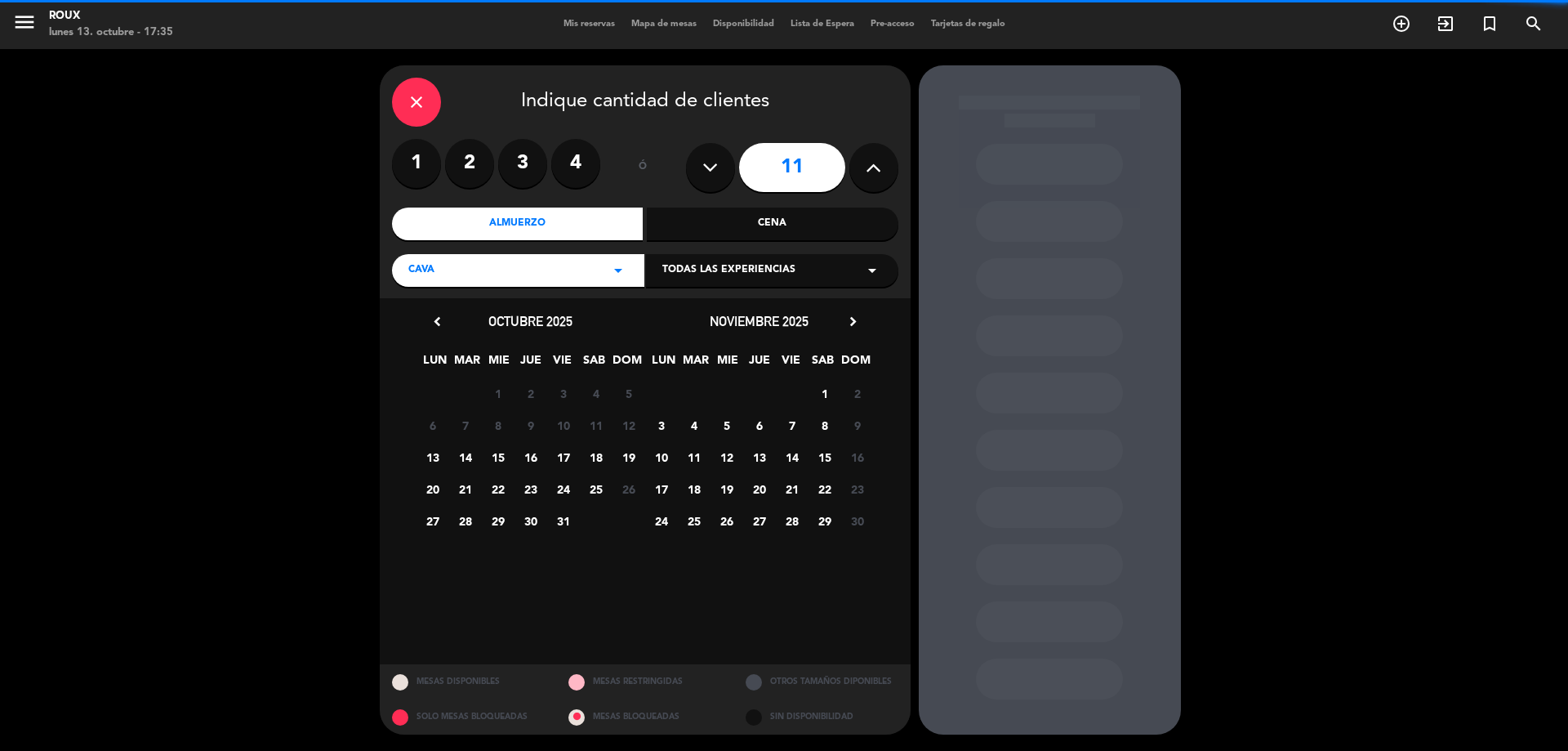
click at [858, 163] on button at bounding box center [874, 168] width 49 height 49
type input "12"
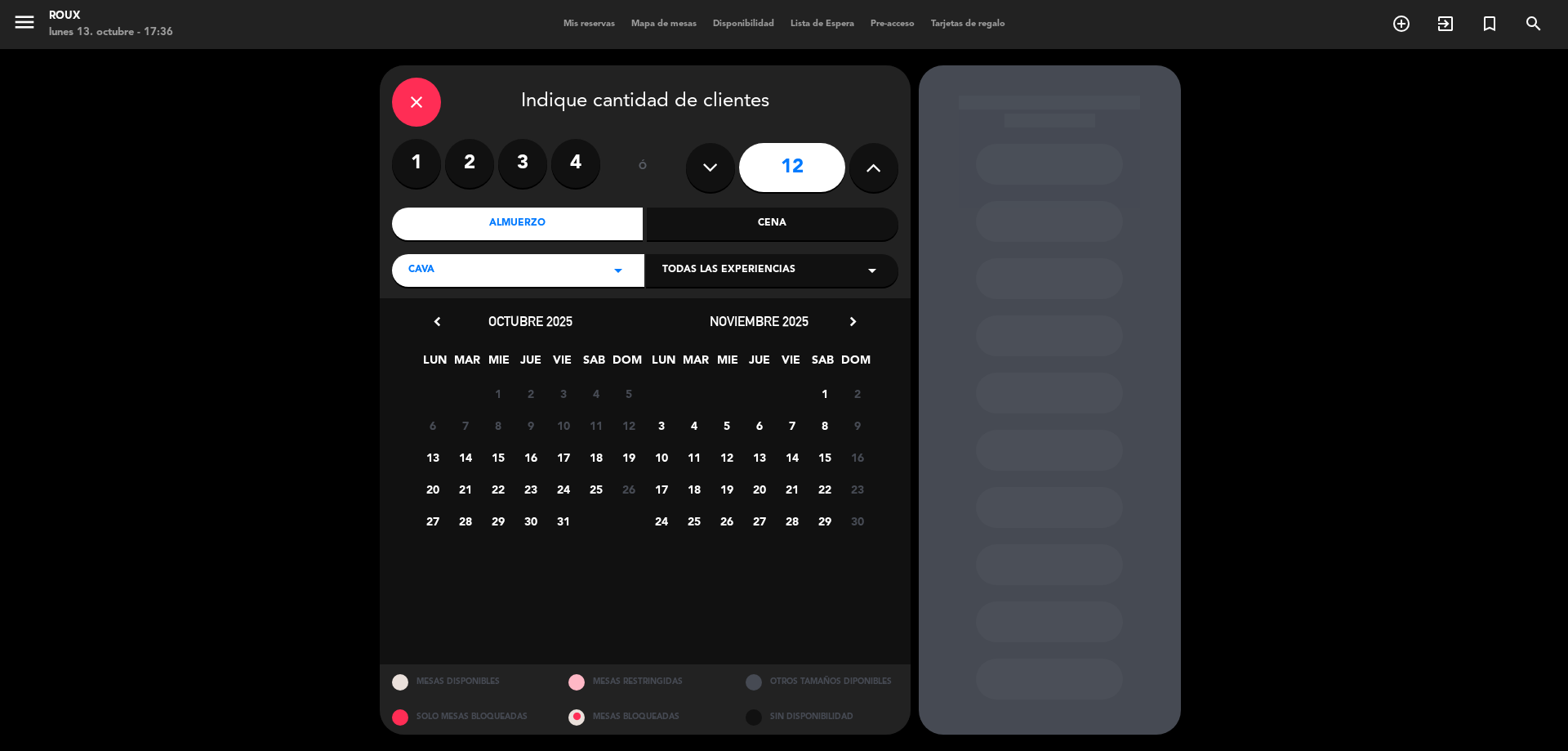
click at [563, 516] on span "31" at bounding box center [563, 521] width 27 height 27
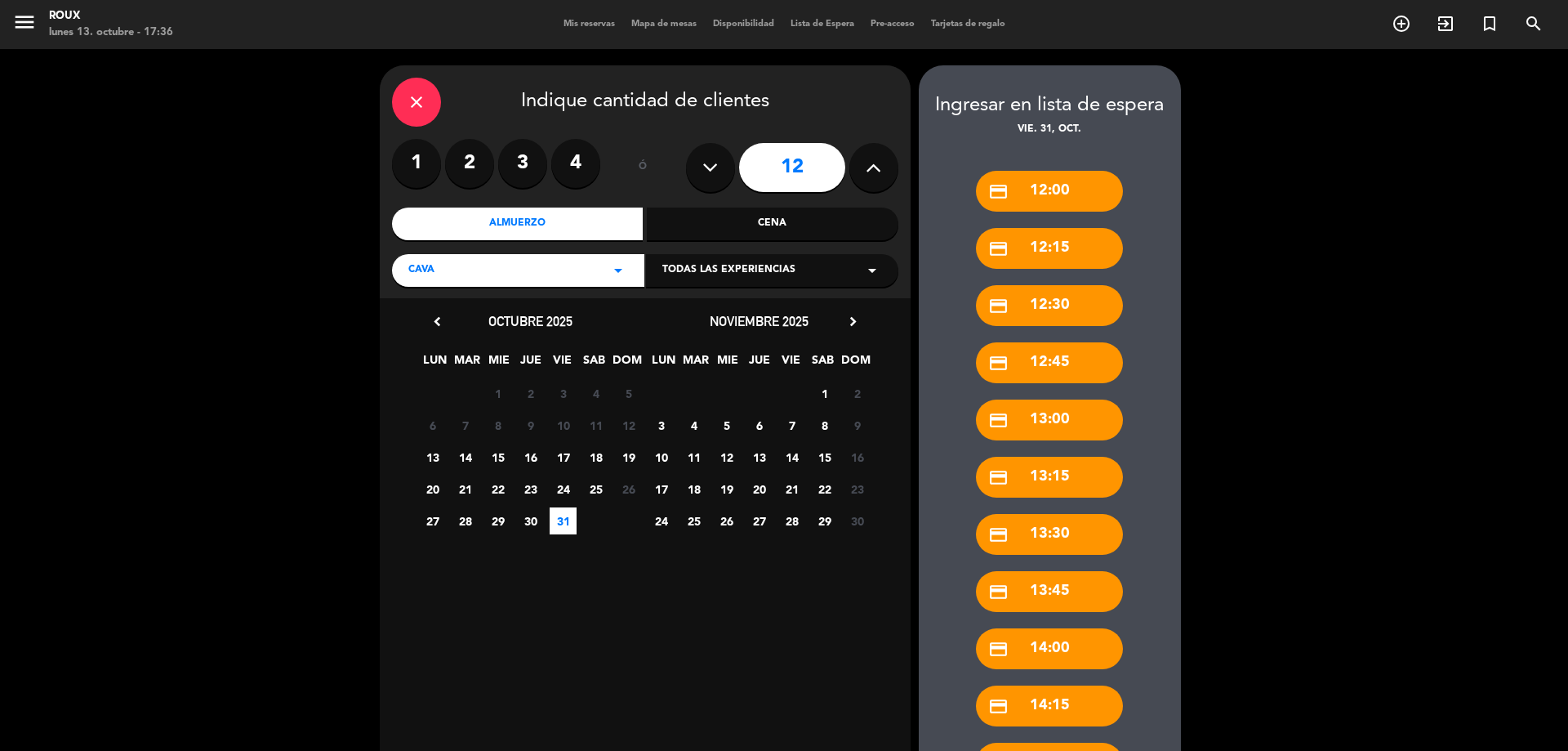
scroll to position [479, 0]
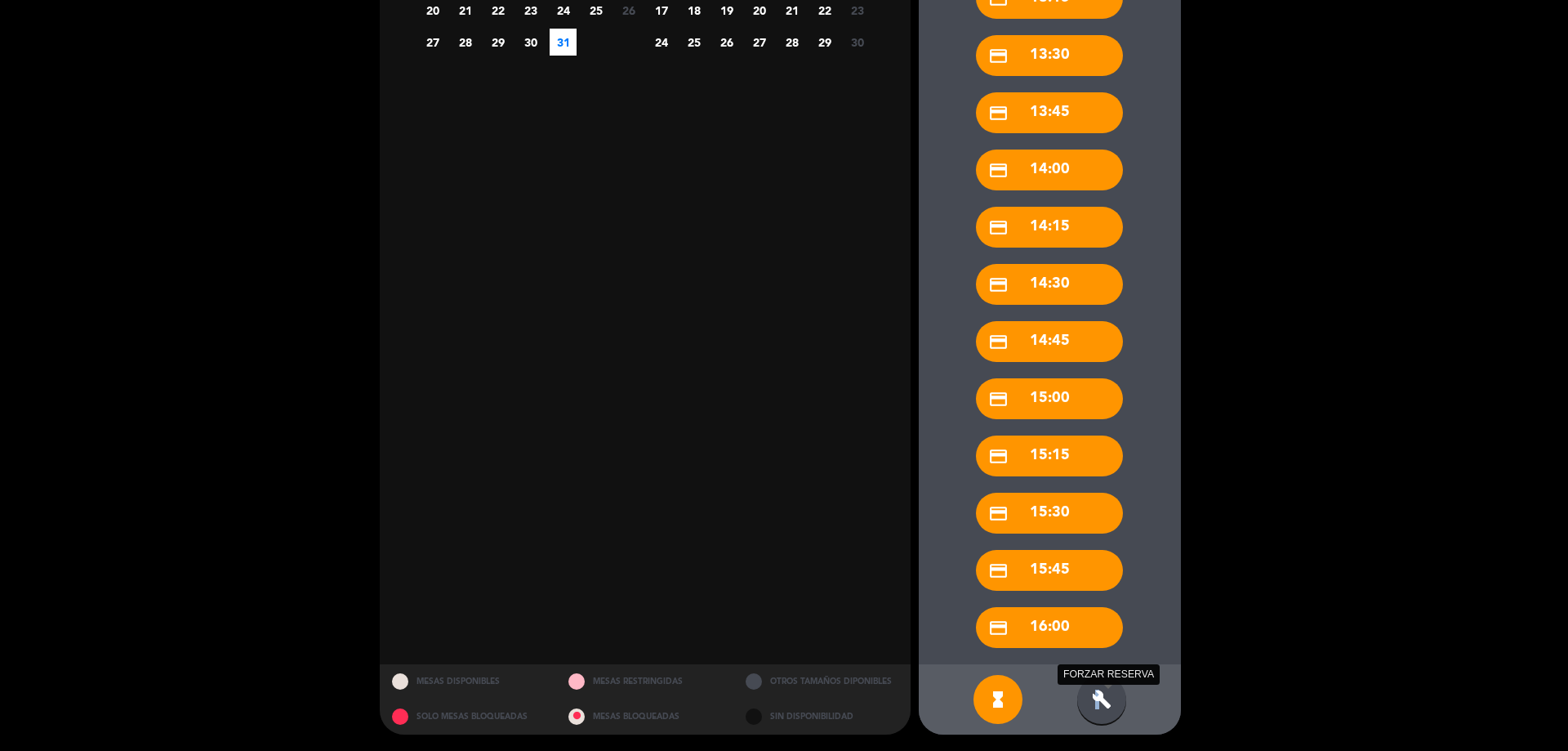
click at [1097, 698] on icon "build" at bounding box center [1101, 699] width 19 height 19
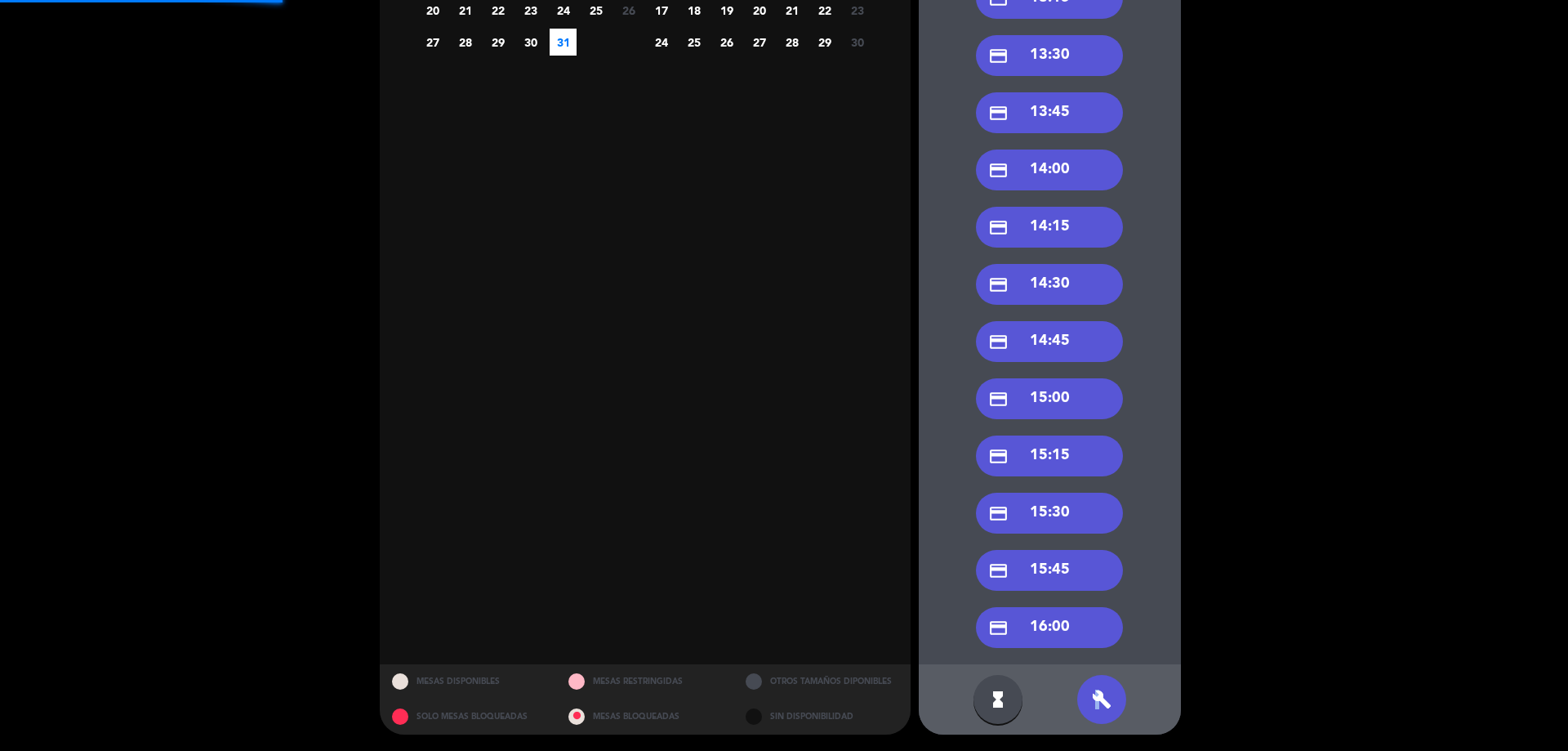
scroll to position [0, 0]
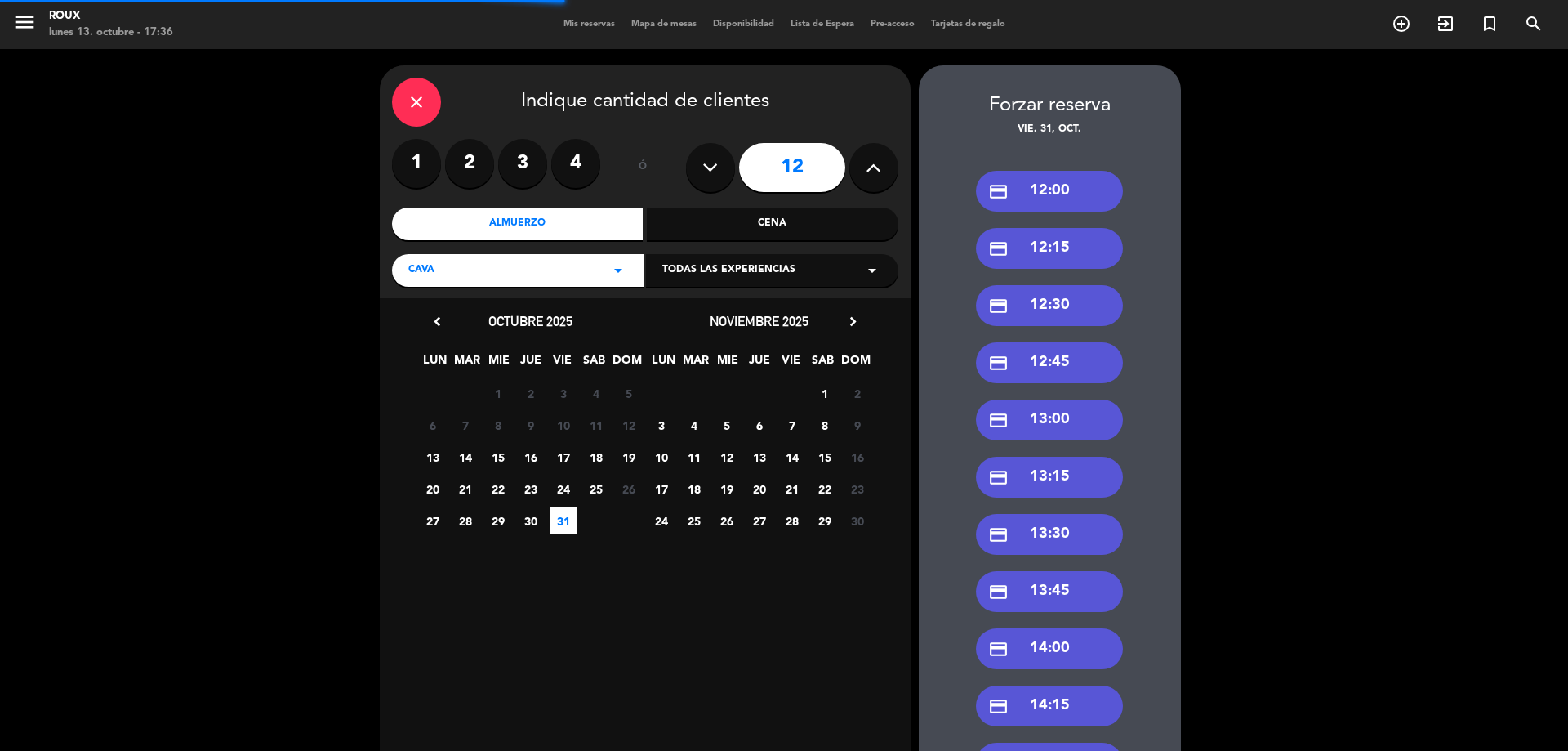
click at [1054, 191] on div "credit_card 12:00" at bounding box center [1048, 191] width 147 height 41
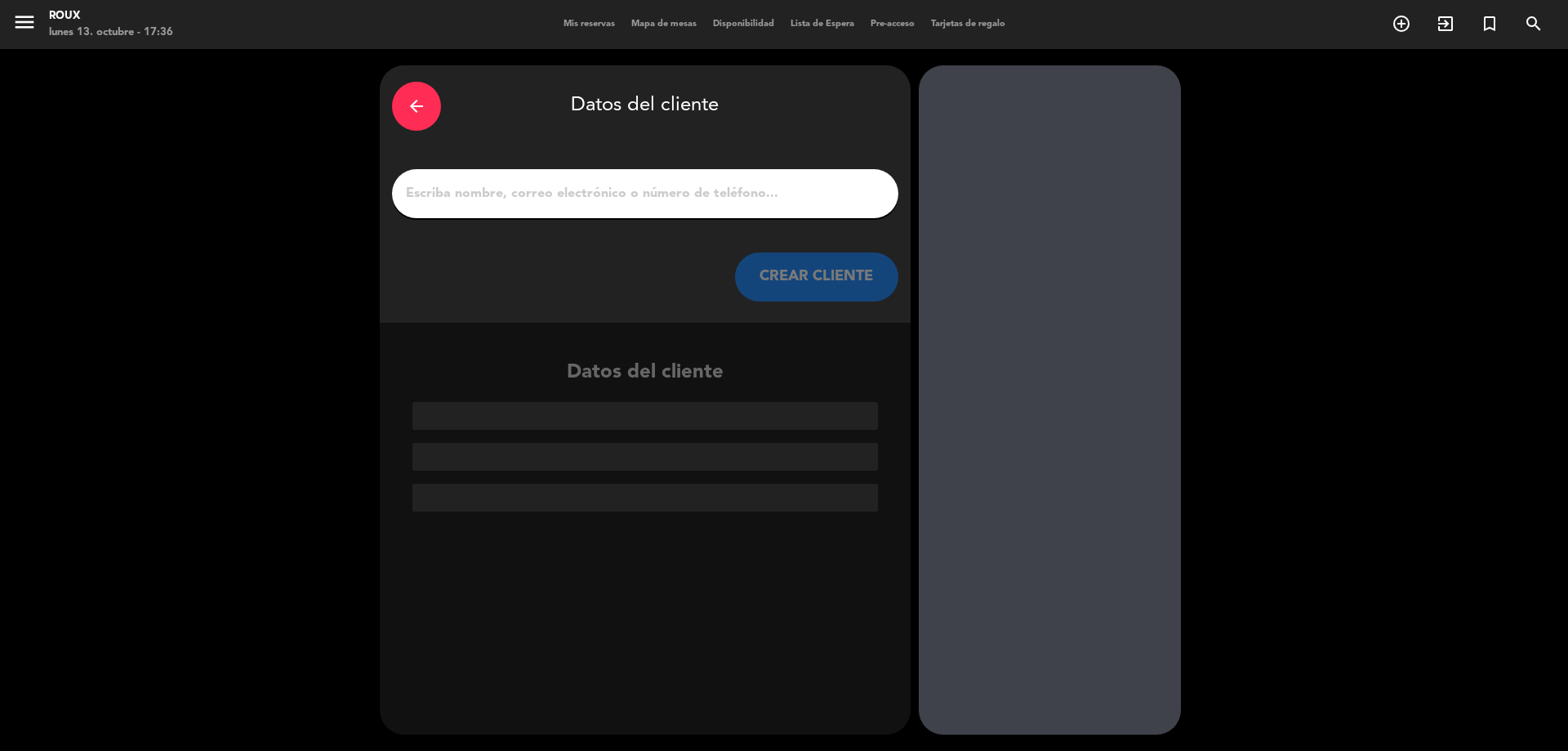
click at [769, 190] on input "1" at bounding box center [644, 193] width 482 height 23
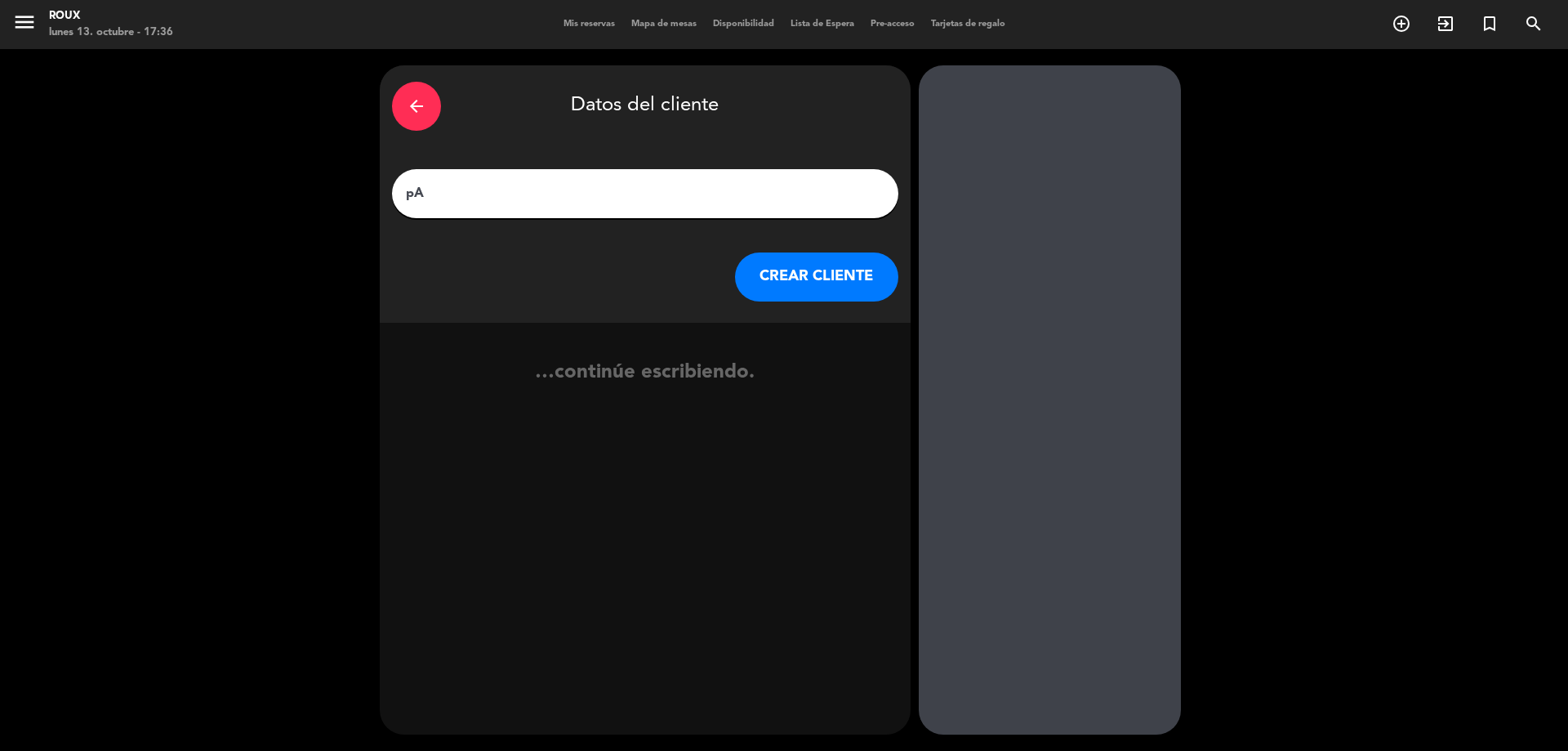
type input "p"
type input "[PERSON_NAME]"
click at [830, 285] on button "CREAR CLIENTE" at bounding box center [816, 277] width 163 height 49
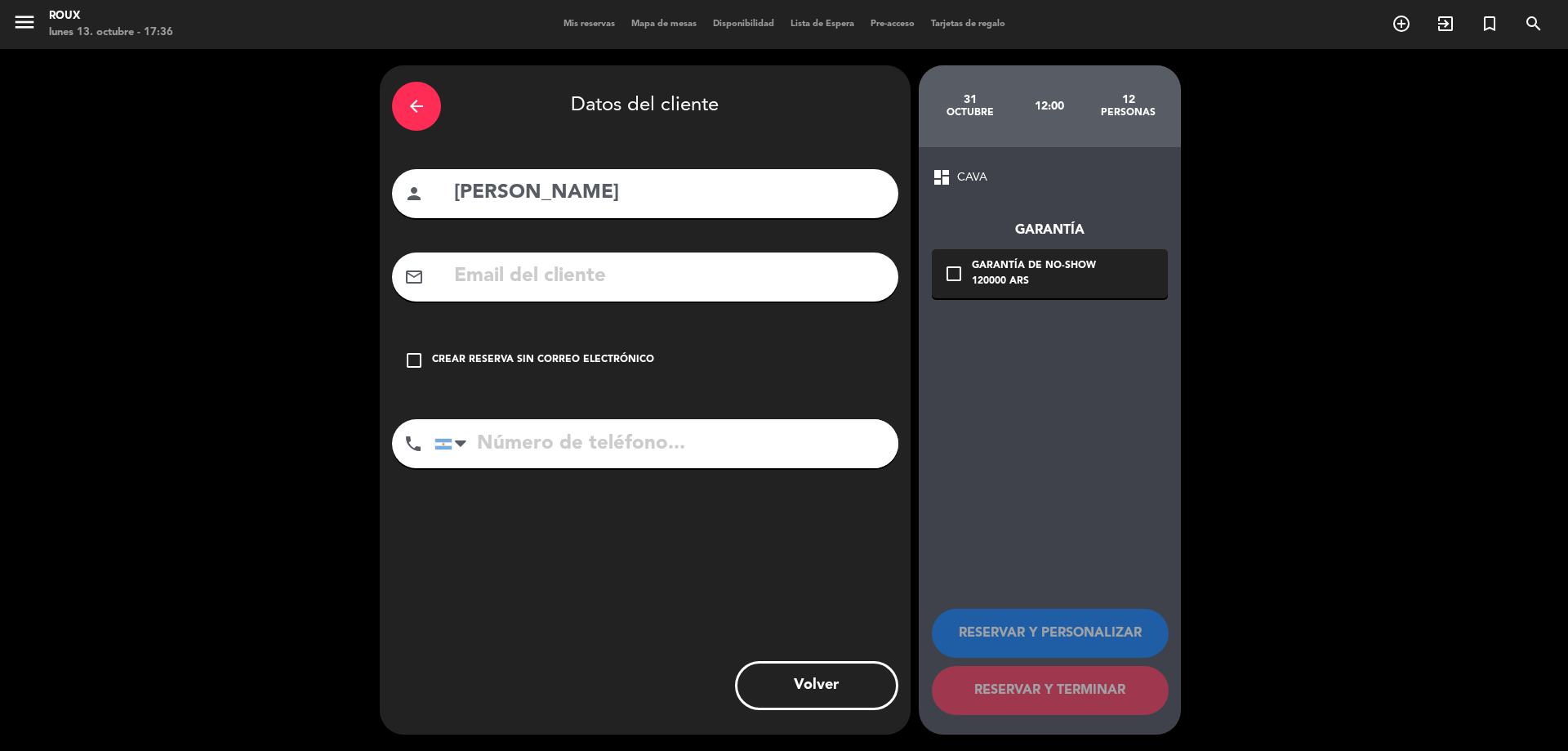
click at [422, 361] on icon "check_box_outline_blank" at bounding box center [414, 360] width 19 height 19
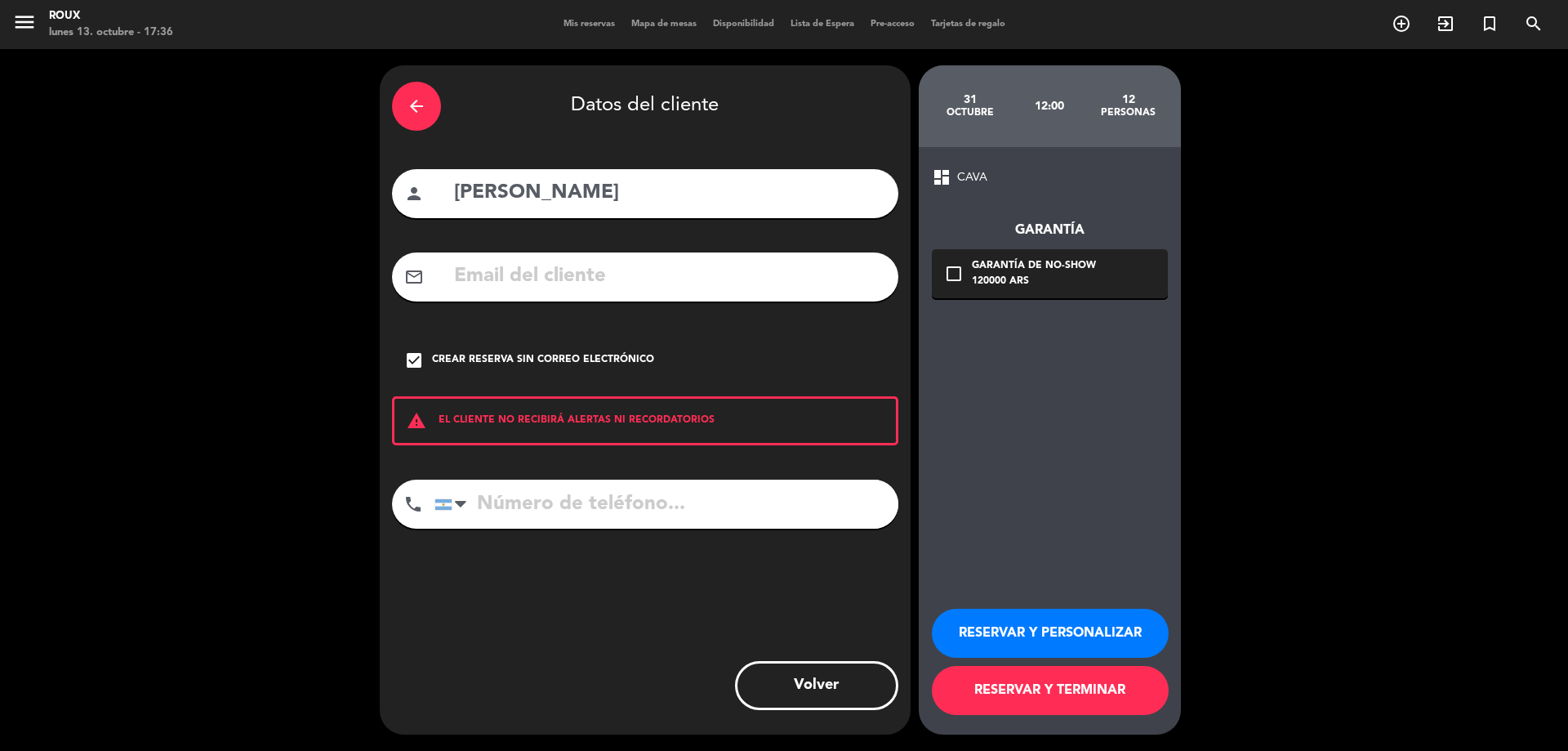
click at [1035, 696] on button "RESERVAR Y TERMINAR" at bounding box center [1050, 690] width 237 height 49
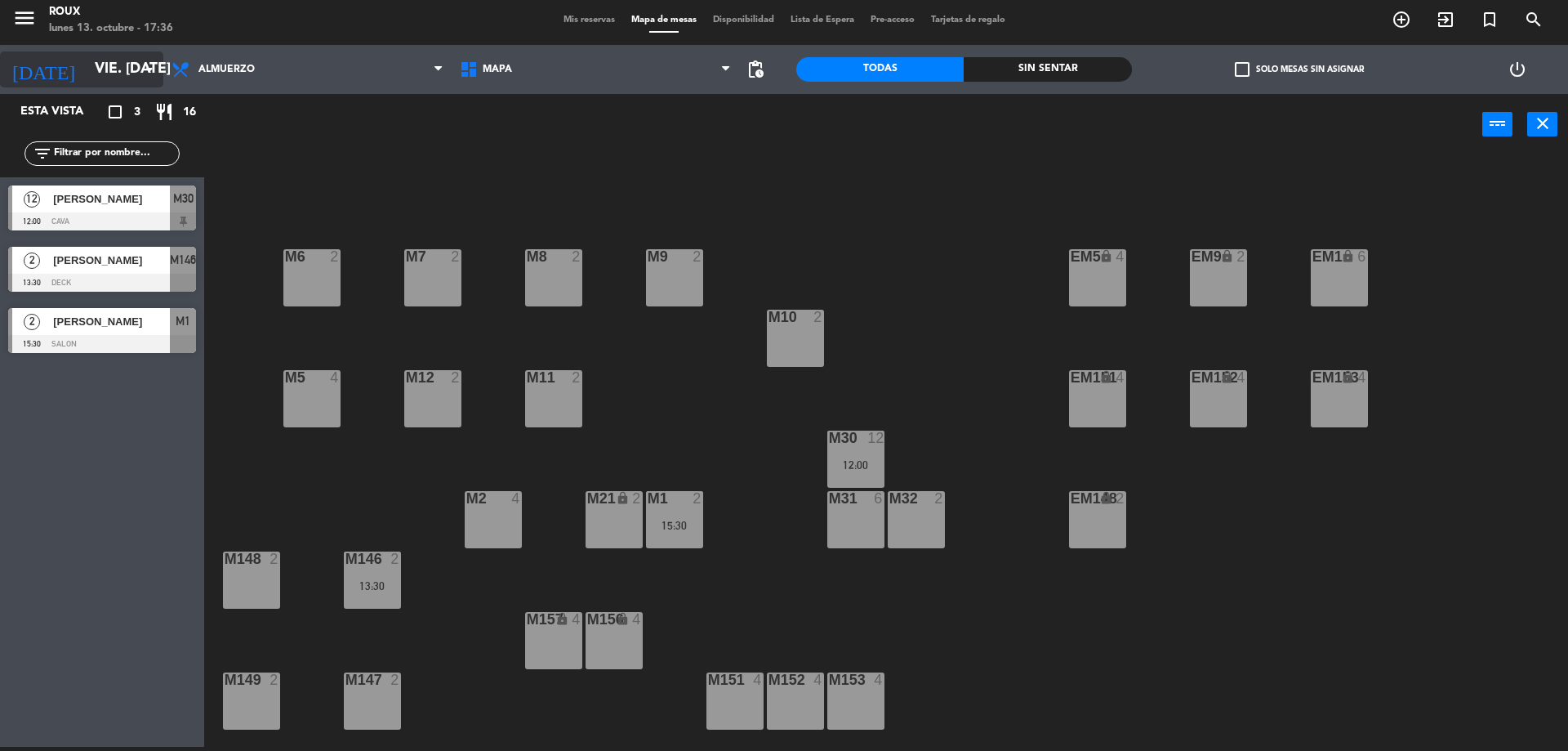
click at [124, 61] on input "vie. [DATE]" at bounding box center [182, 69] width 190 height 32
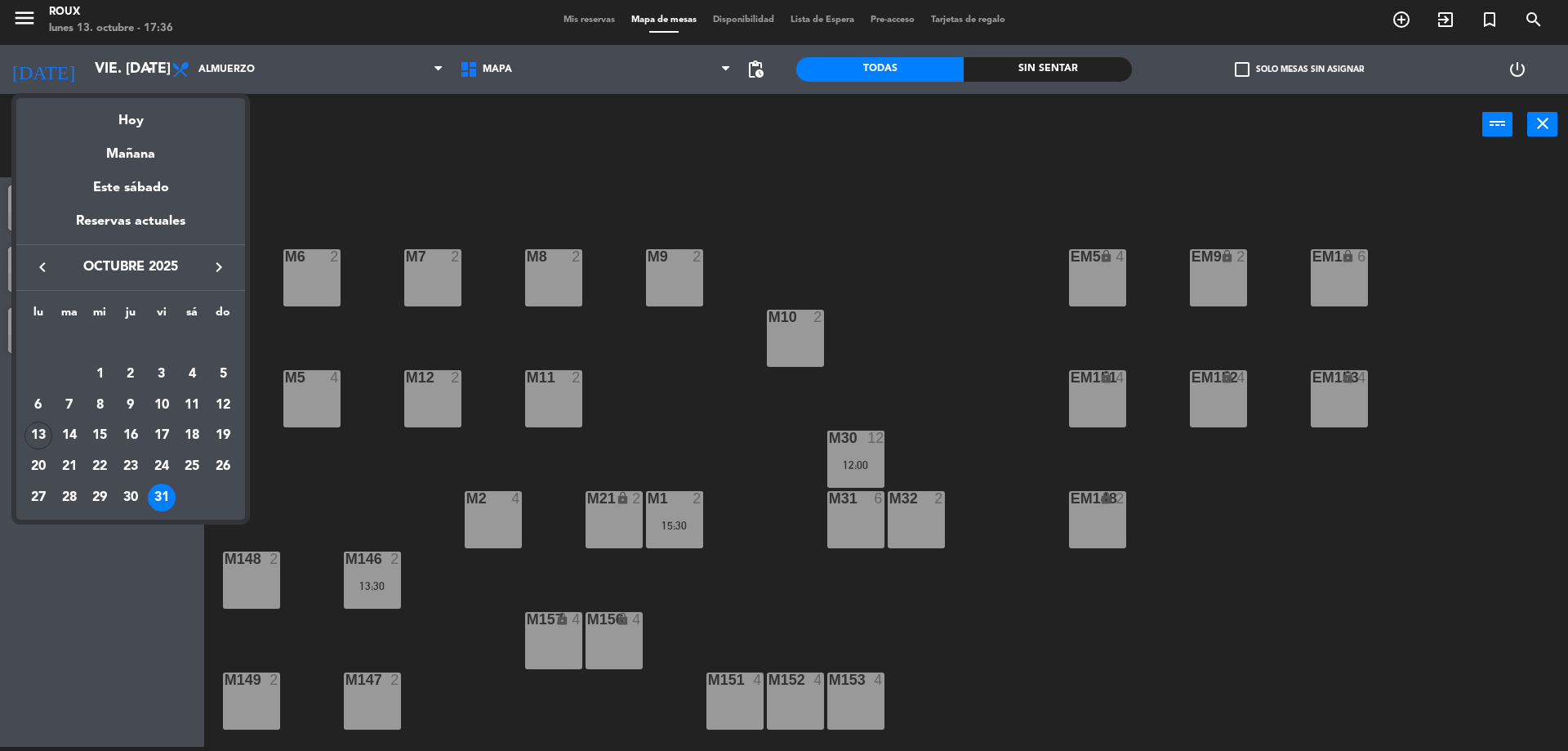
click at [226, 268] on icon "keyboard_arrow_right" at bounding box center [219, 267] width 19 height 19
click at [163, 370] on div "7" at bounding box center [162, 374] width 28 height 28
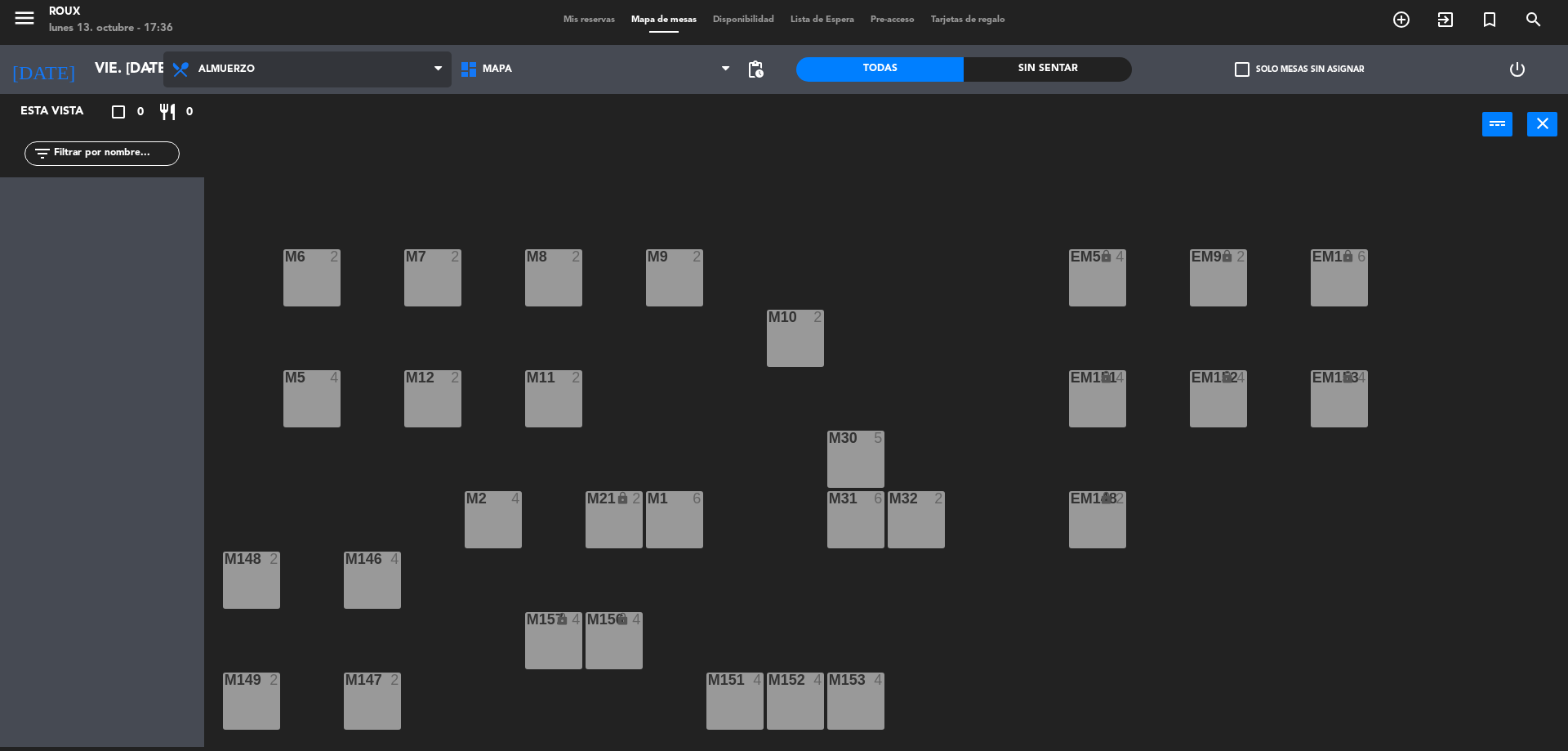
click at [222, 69] on span "Almuerzo" at bounding box center [227, 69] width 56 height 11
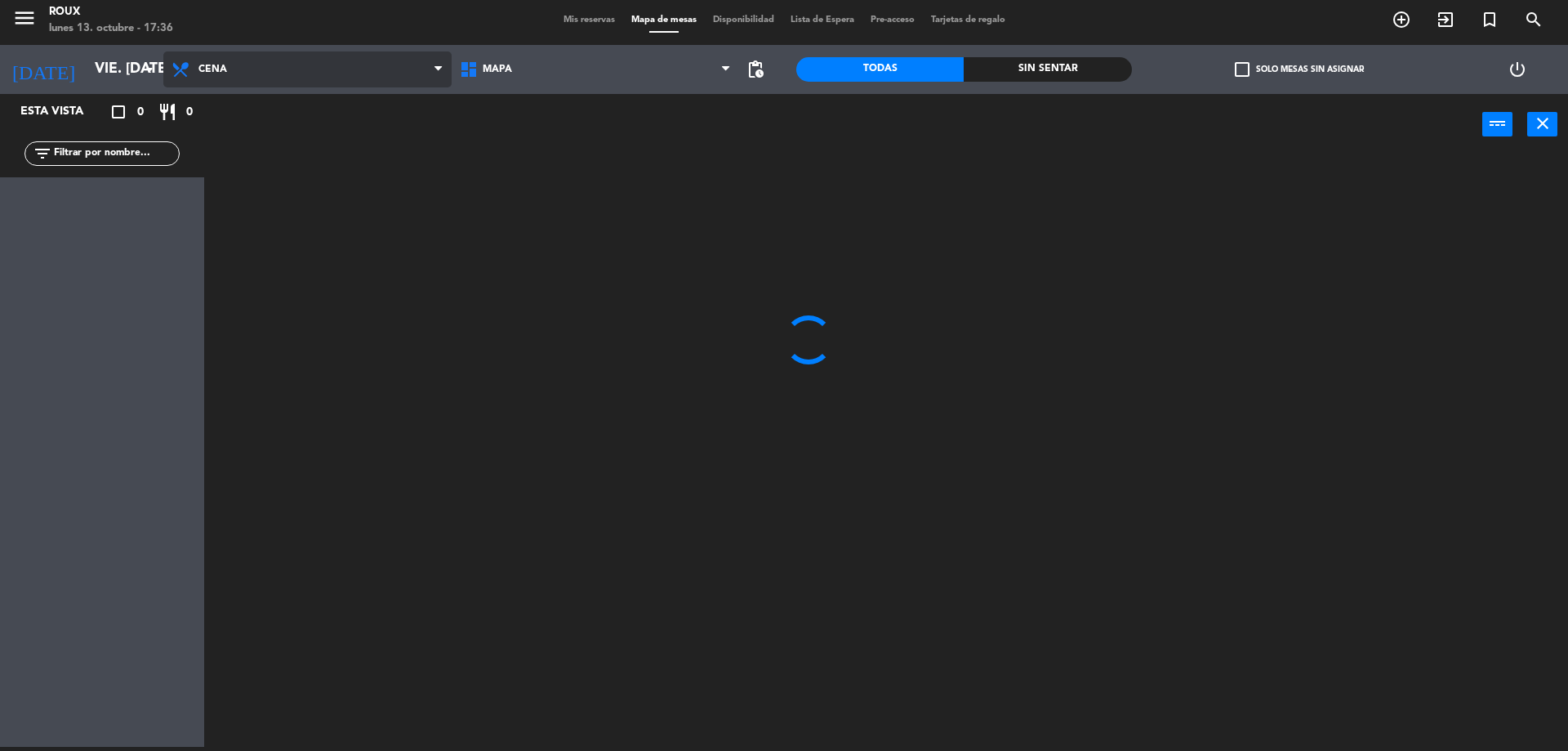
click at [221, 144] on ng-component "menu Roux lunes 13. octubre - 17:36 Mis reservas Mapa de mesas Disponibilidad L…" at bounding box center [784, 372] width 1568 height 755
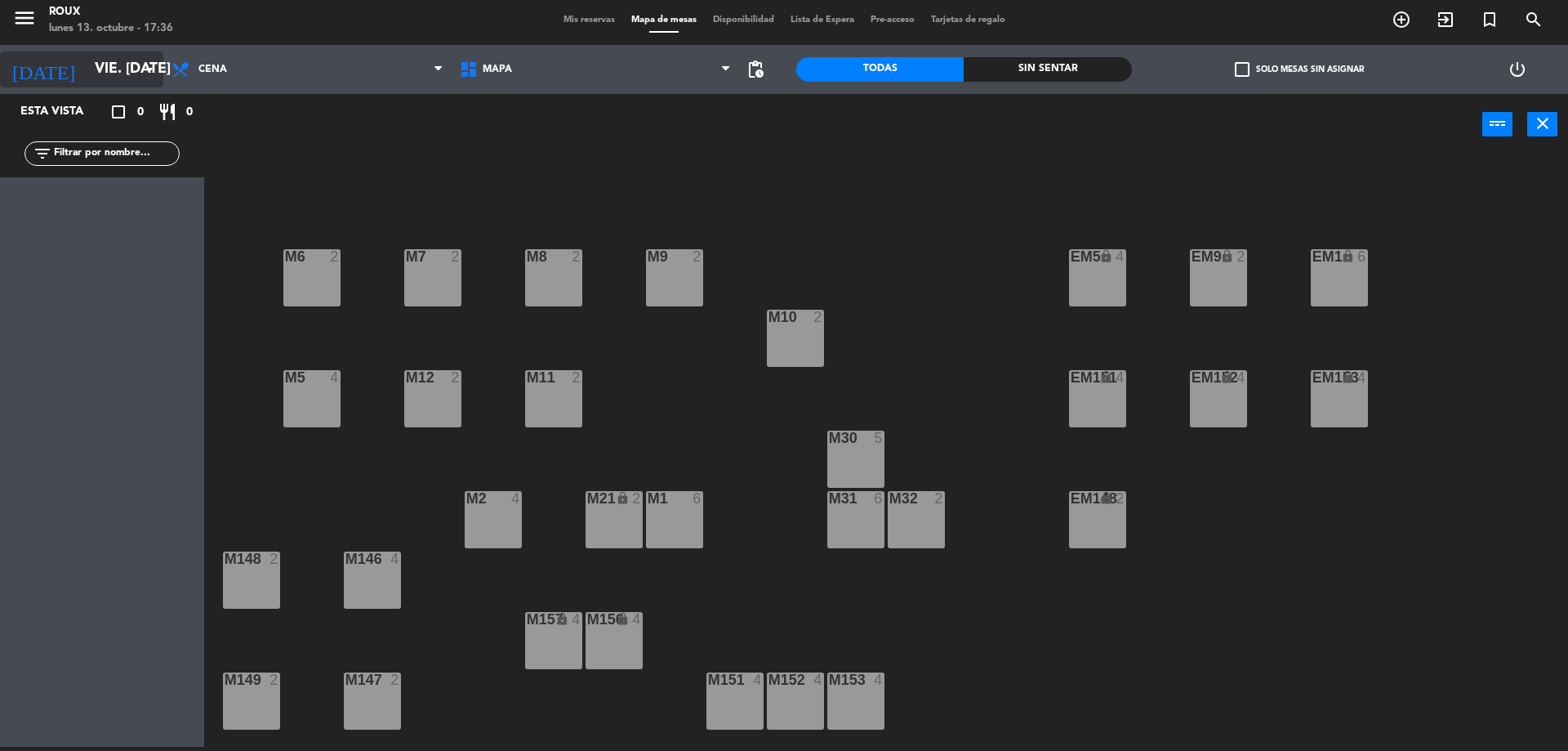
click at [125, 70] on input "vie. [DATE]" at bounding box center [182, 69] width 190 height 32
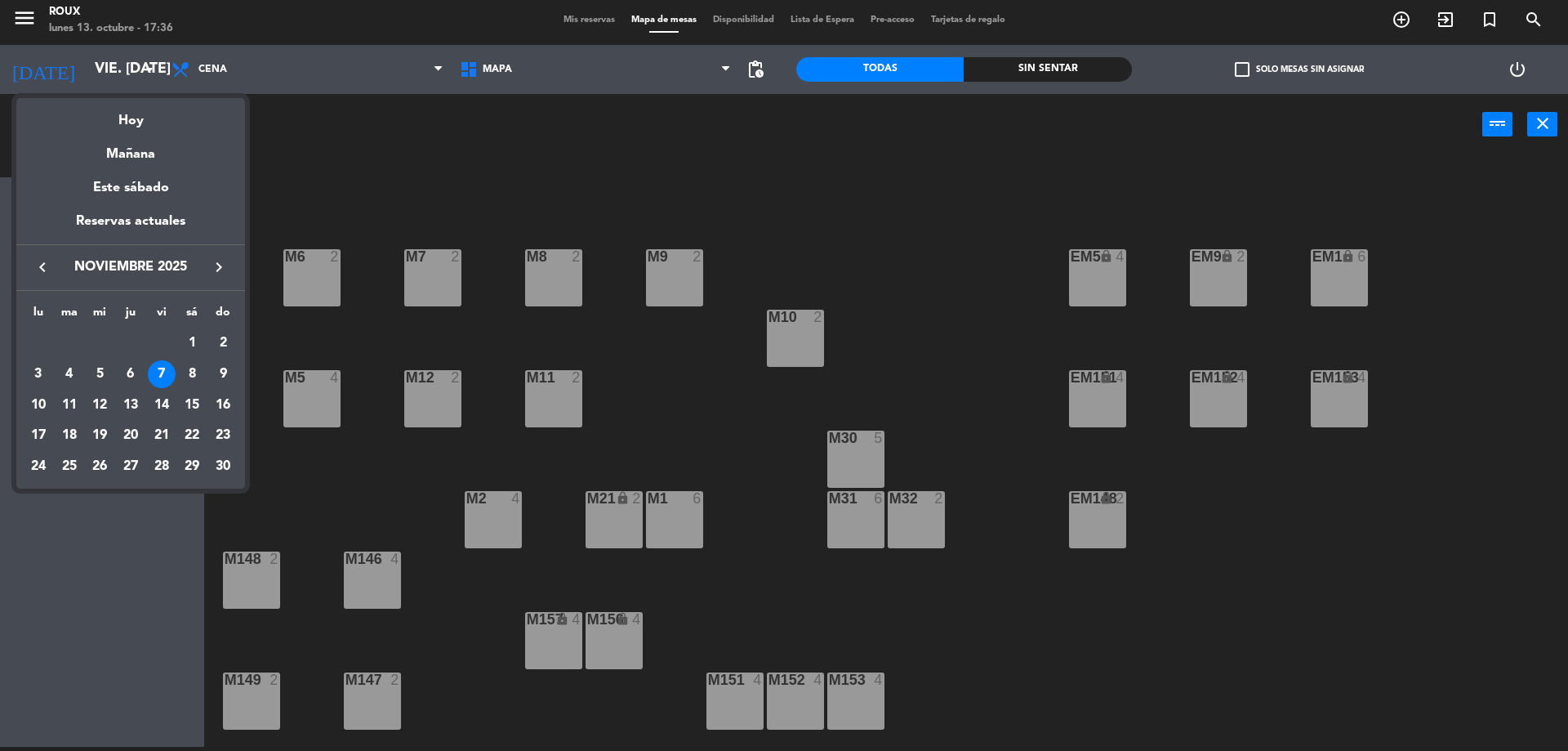
click at [120, 373] on div "6" at bounding box center [131, 374] width 28 height 28
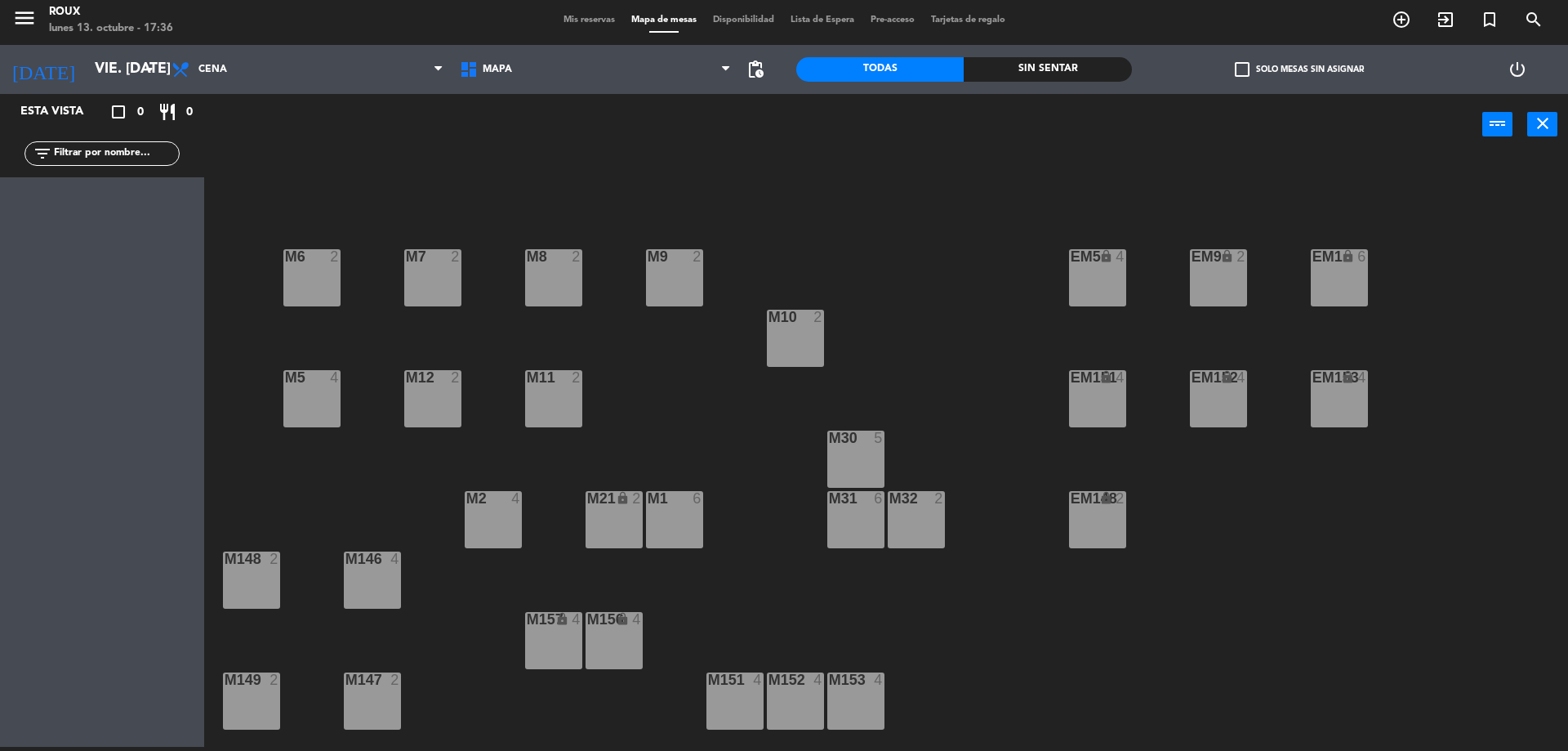
type input "[DEMOGRAPHIC_DATA] [DATE]"
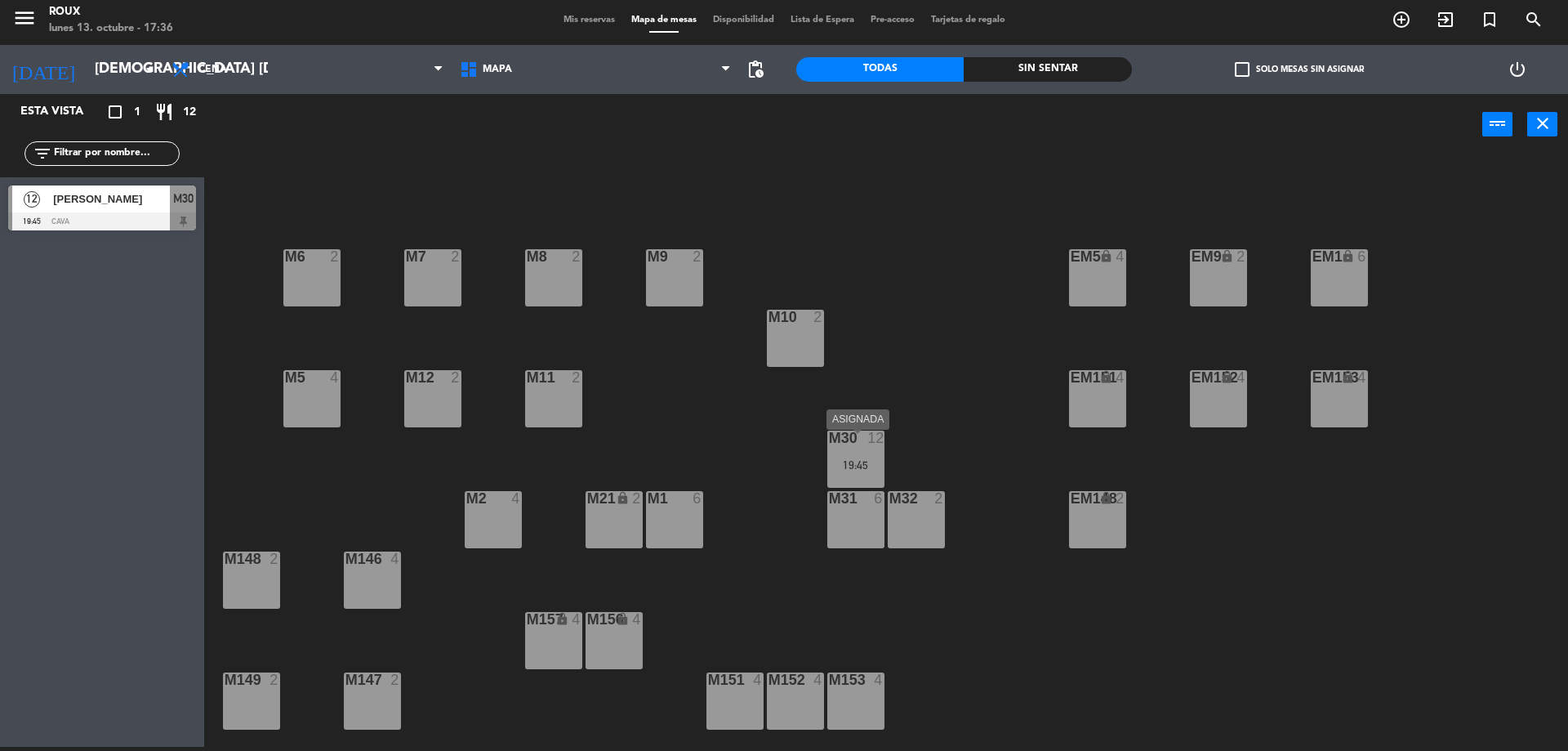
click at [870, 445] on div "12" at bounding box center [875, 437] width 17 height 15
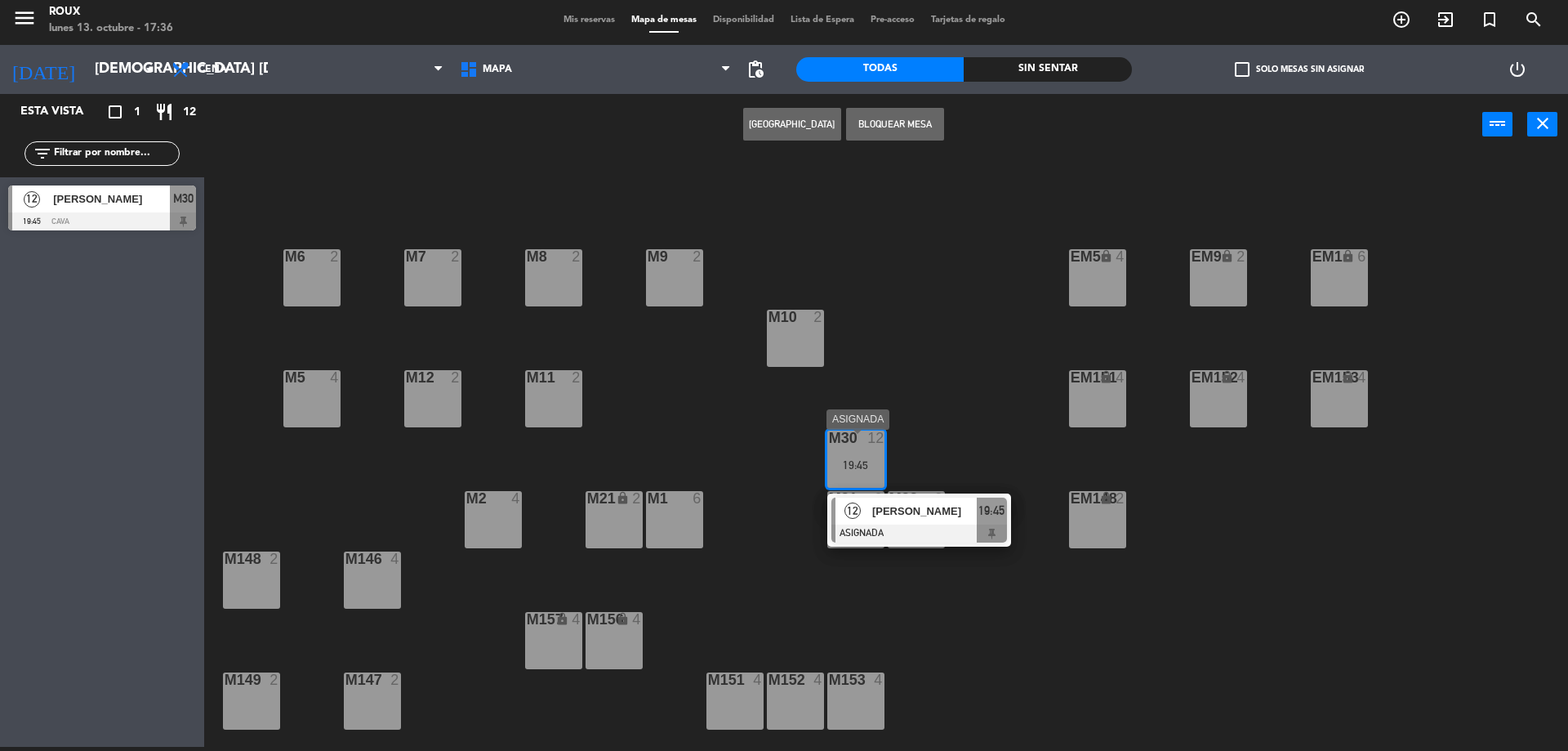
click at [923, 514] on span "[PERSON_NAME]" at bounding box center [924, 511] width 104 height 18
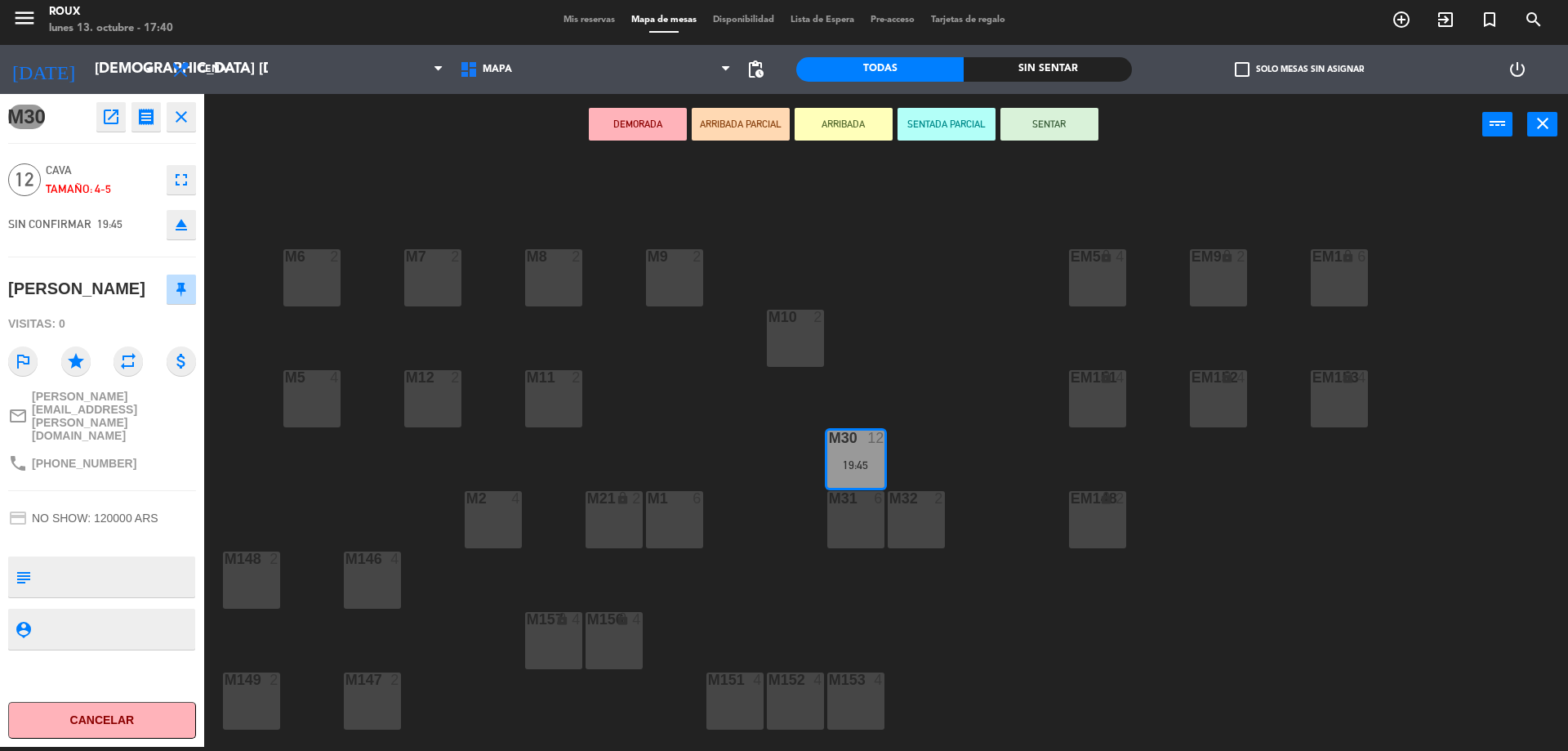
click at [576, 22] on span "Mis reservas" at bounding box center [588, 20] width 68 height 9
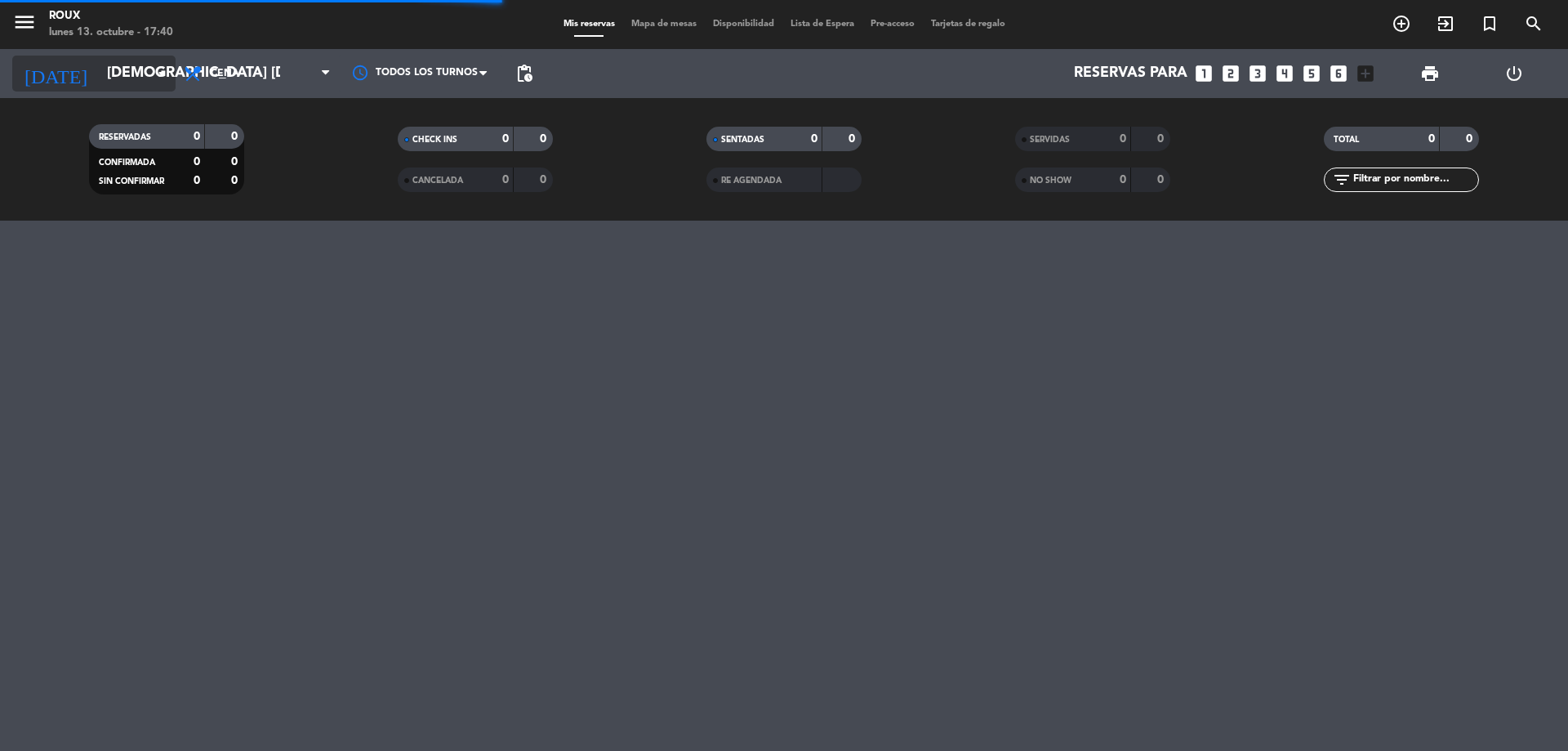
click at [145, 78] on input "[DEMOGRAPHIC_DATA] [DATE]" at bounding box center [194, 73] width 190 height 32
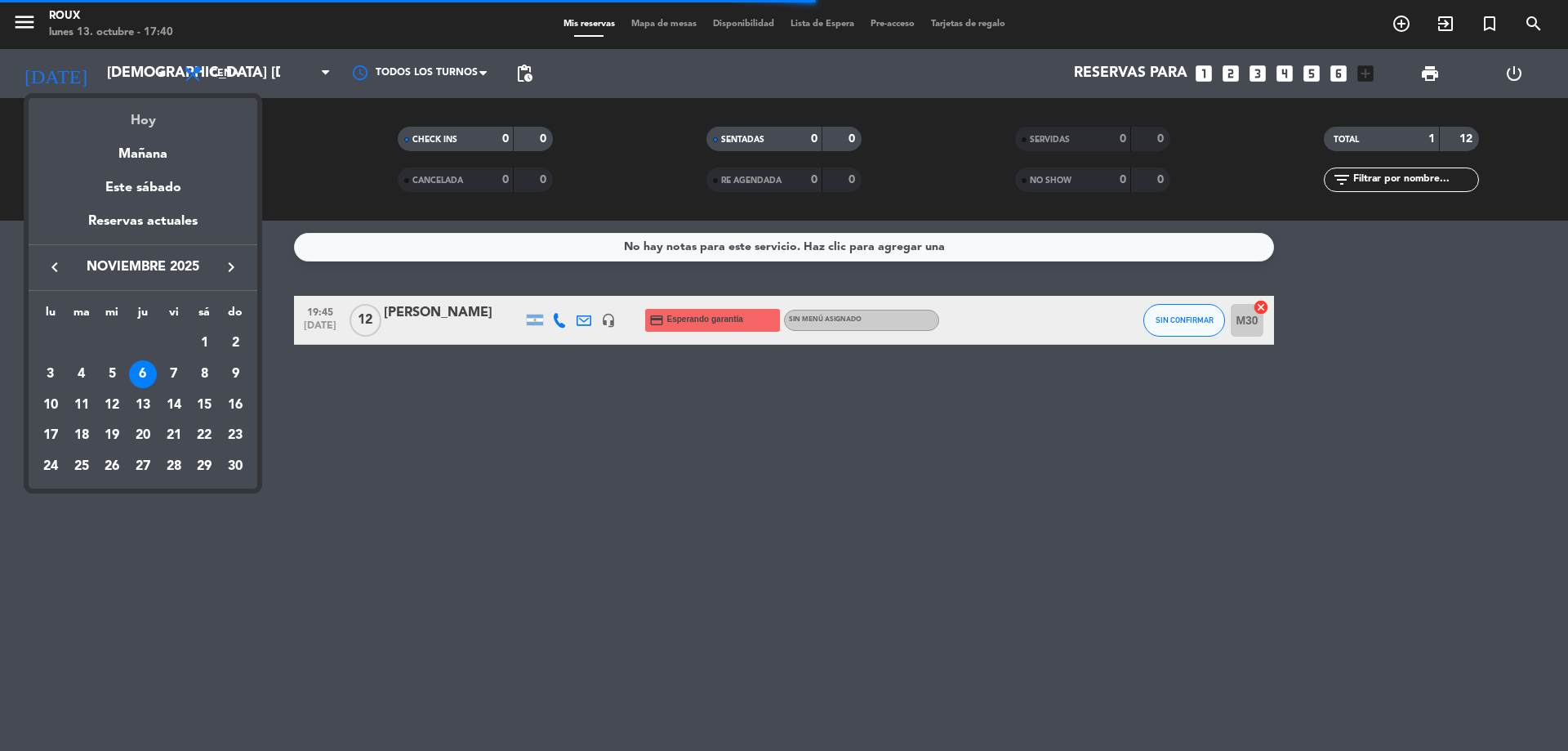
click at [153, 120] on div "Hoy" at bounding box center [143, 115] width 228 height 33
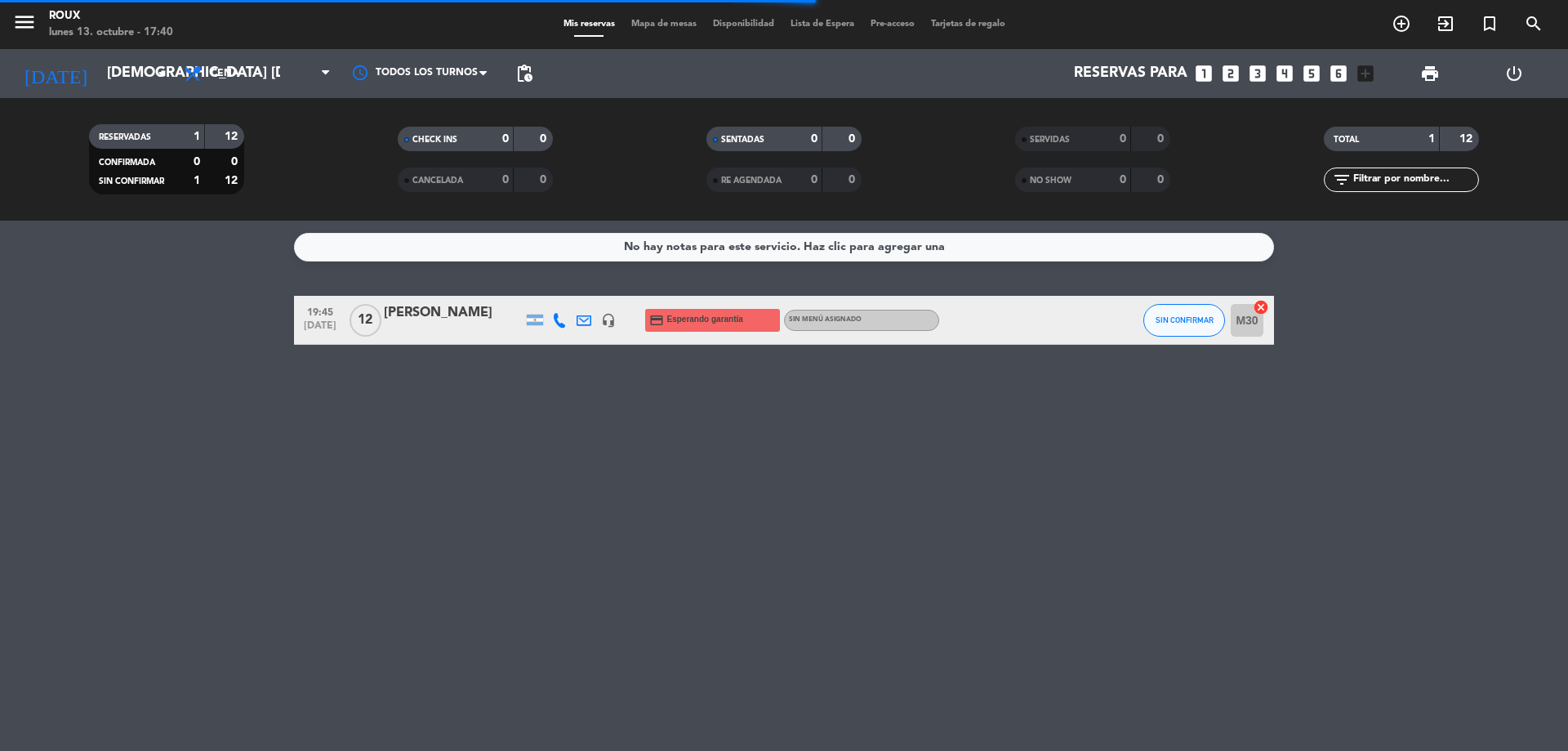
type input "lun. [DATE]"
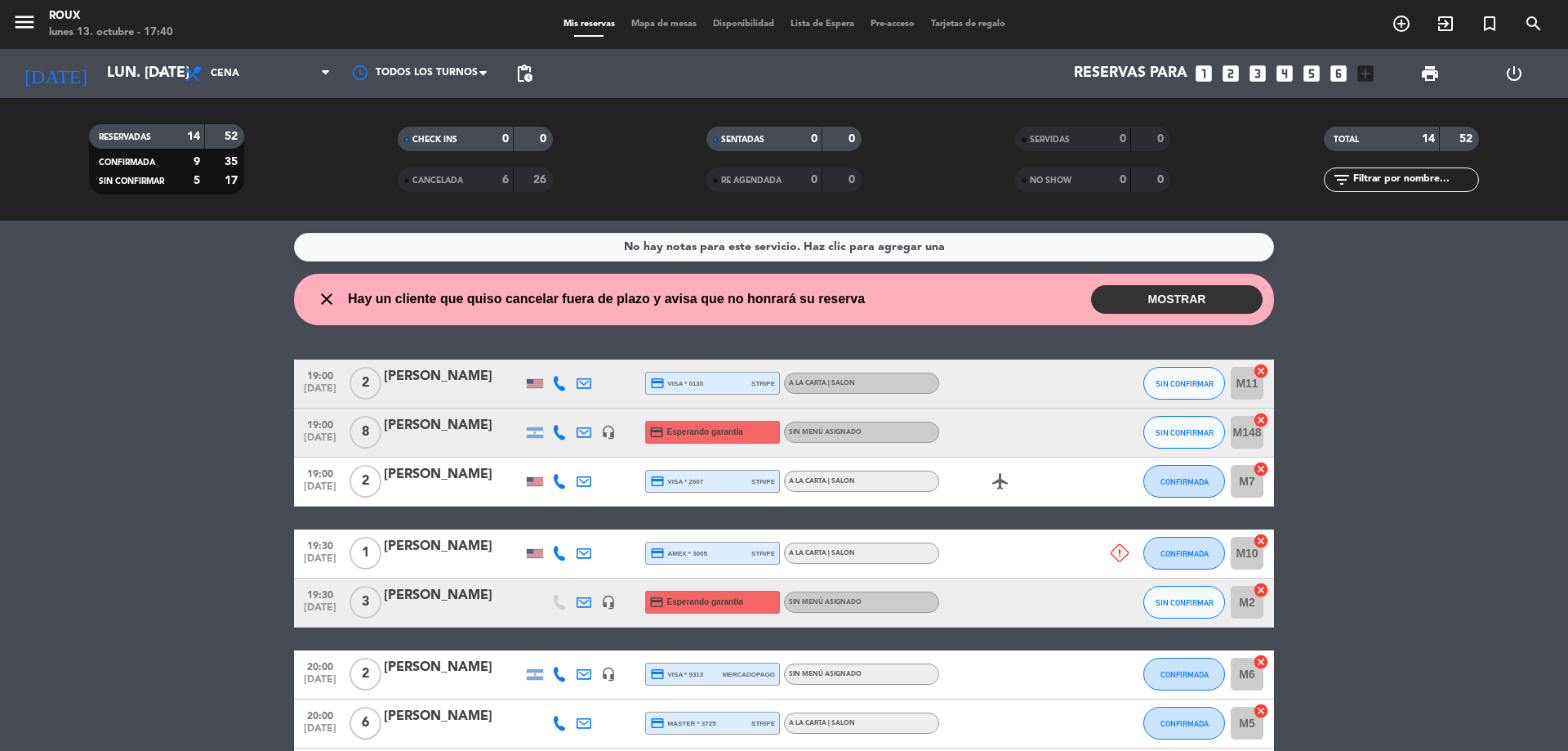
click at [1116, 300] on button "MOSTRAR" at bounding box center [1176, 300] width 171 height 29
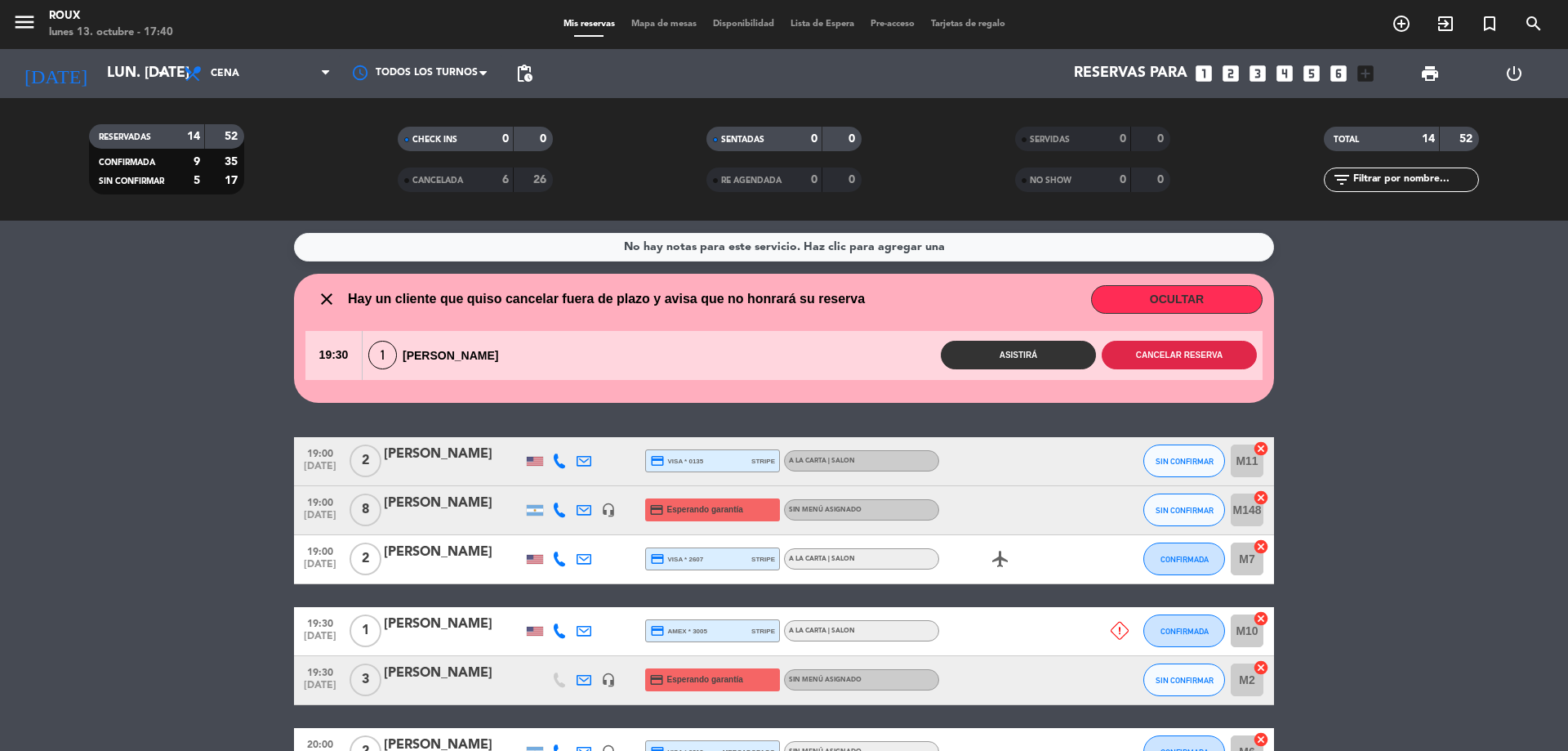
click at [1158, 359] on button "Cancelar reserva" at bounding box center [1179, 355] width 155 height 29
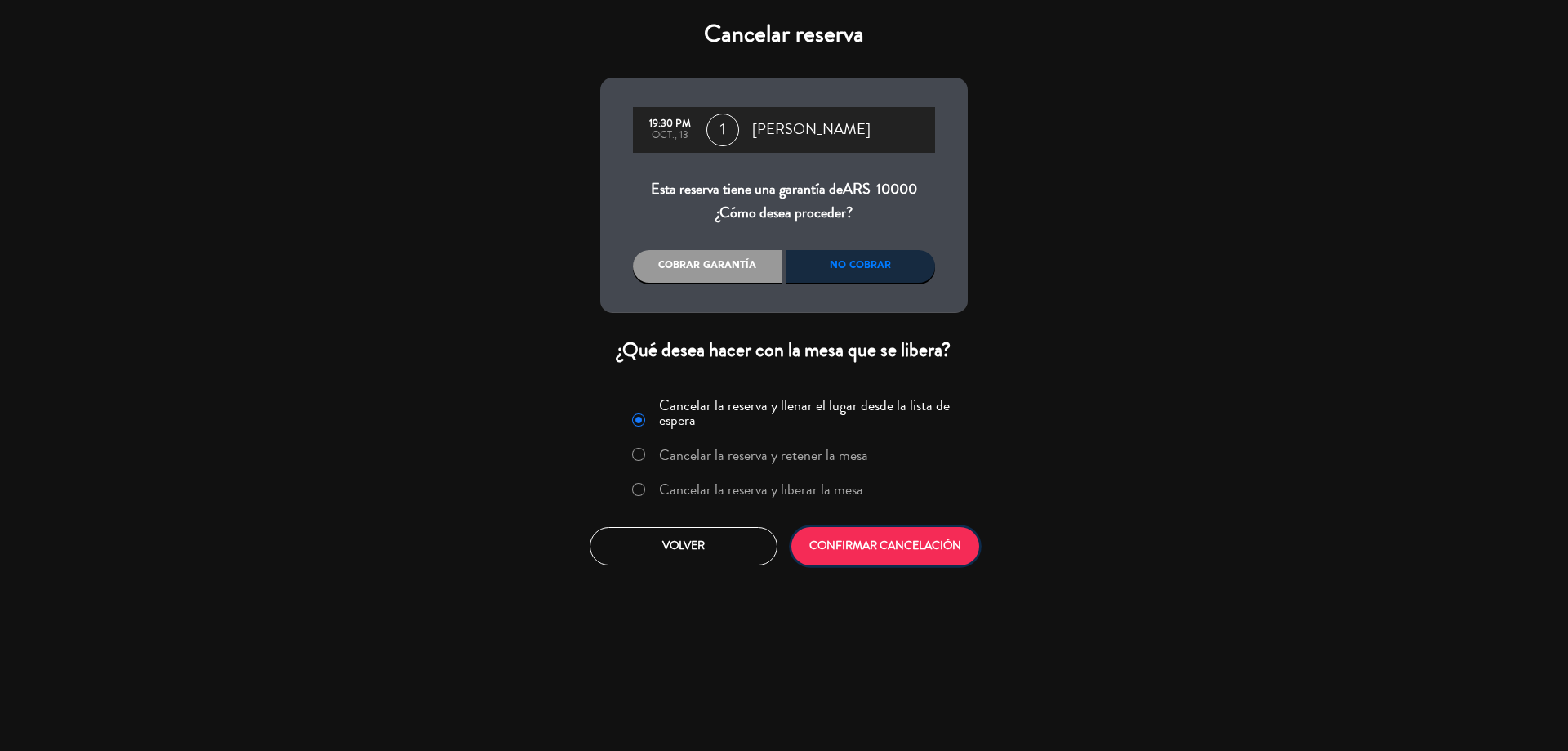
click at [922, 549] on button "CONFIRMAR CANCELACIÓN" at bounding box center [885, 546] width 188 height 39
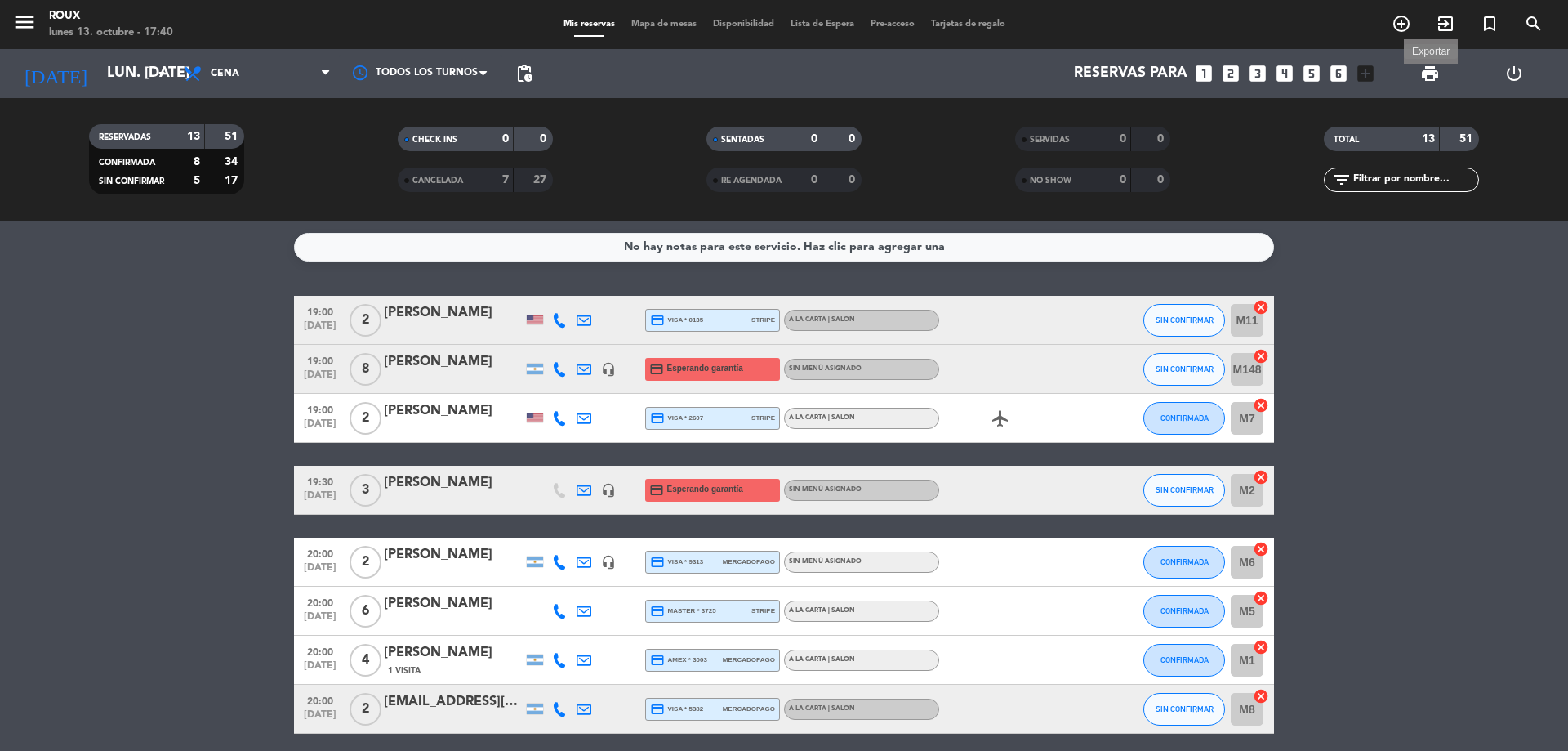
click at [1430, 76] on span "print" at bounding box center [1429, 74] width 19 height 19
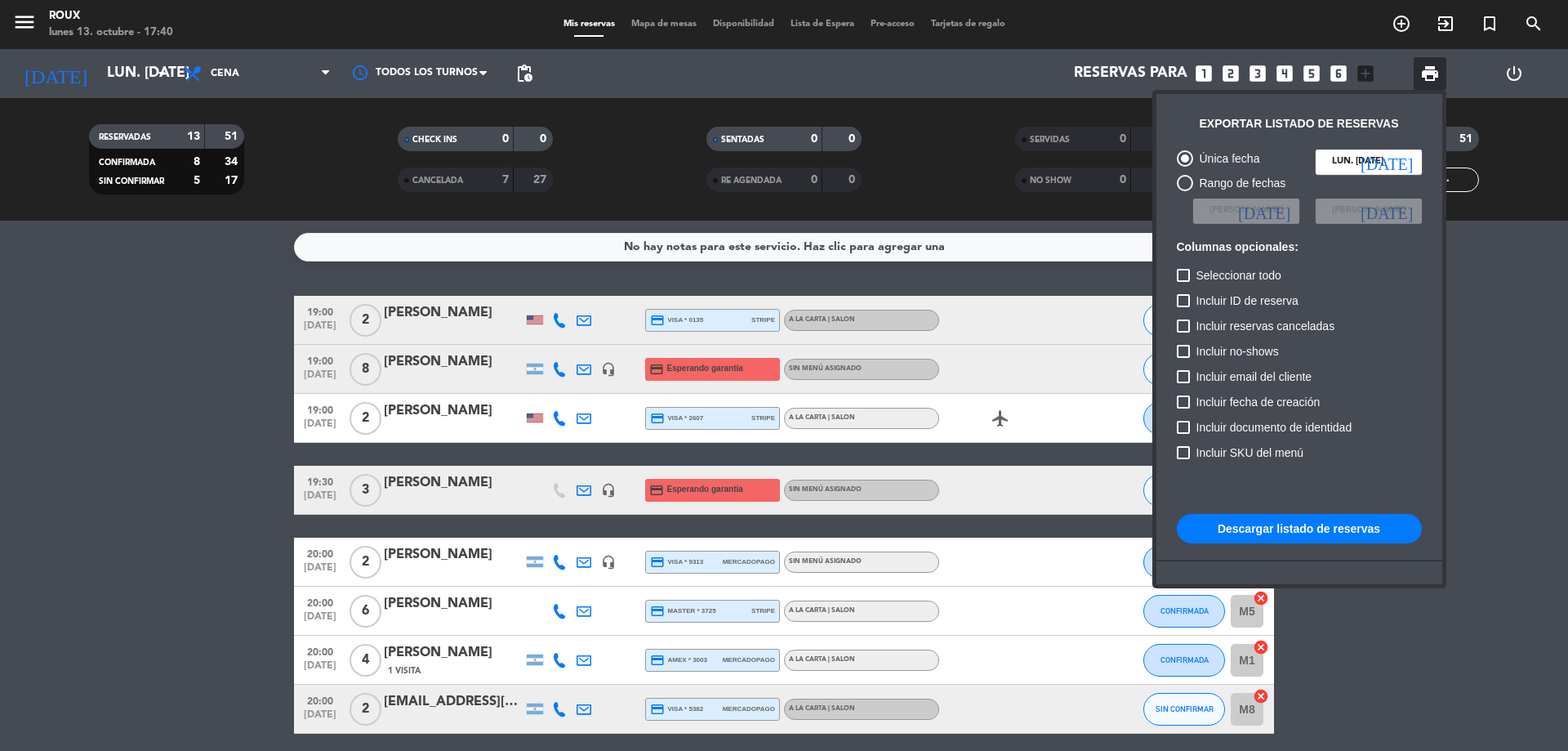
click at [1366, 525] on button "Descargar listado de reservas" at bounding box center [1298, 528] width 245 height 29
click at [1361, 525] on button "Descargar listado de reservas" at bounding box center [1298, 528] width 245 height 29
click at [1381, 526] on button "Descargar listado de reservas" at bounding box center [1298, 528] width 245 height 29
click at [91, 551] on div at bounding box center [784, 375] width 1568 height 751
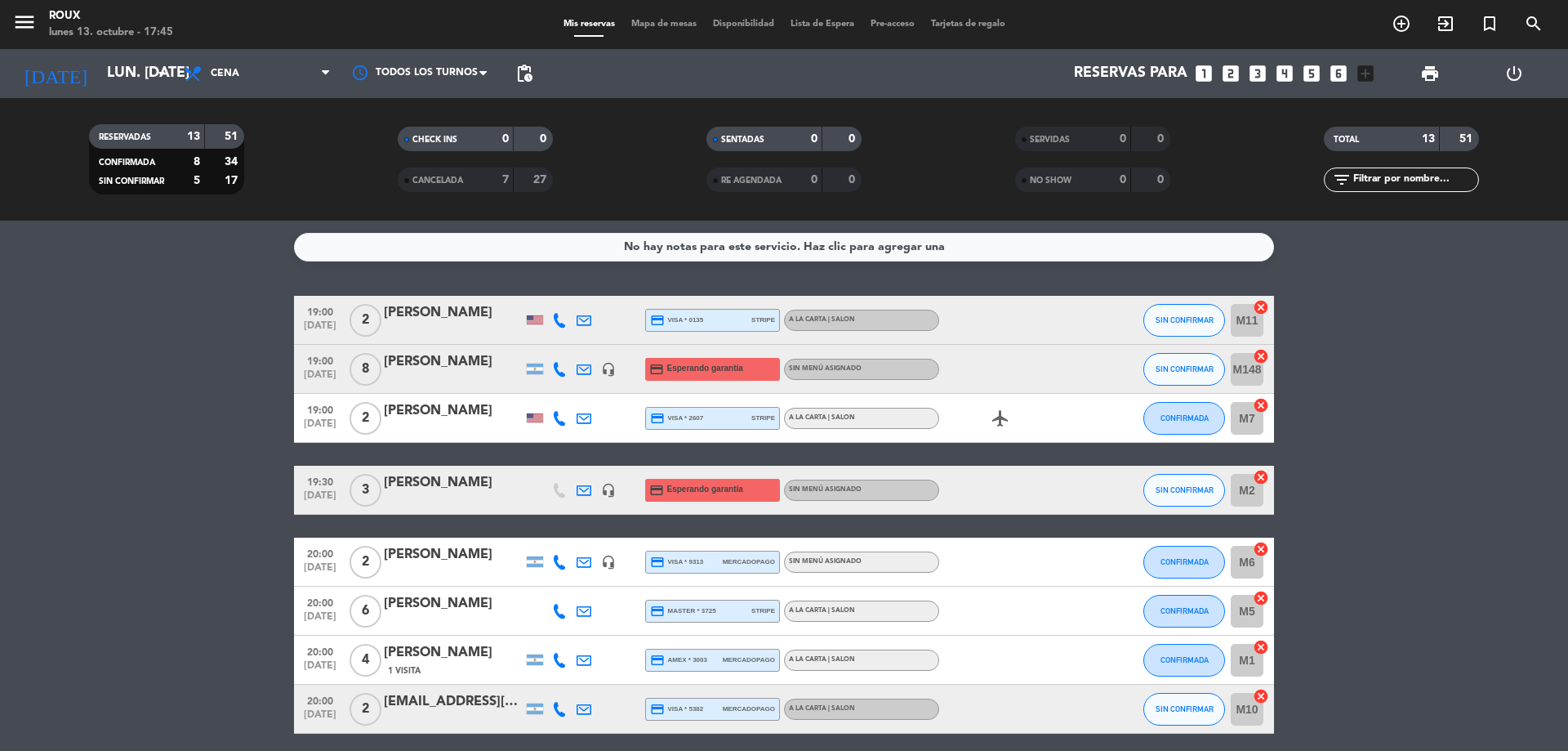
click at [646, 22] on span "Mapa de mesas" at bounding box center [664, 24] width 82 height 9
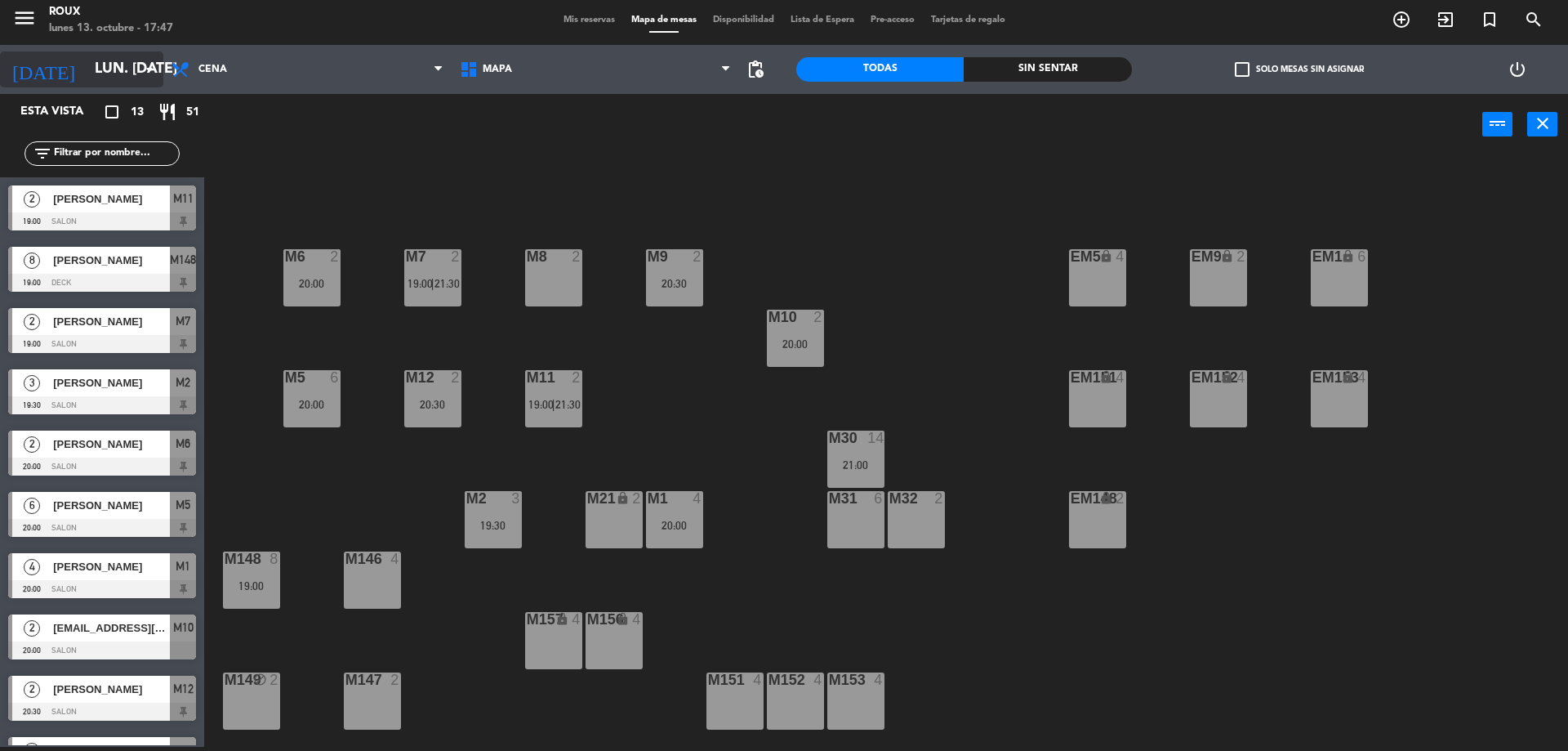
click at [39, 64] on icon "[DATE]" at bounding box center [43, 69] width 87 height 36
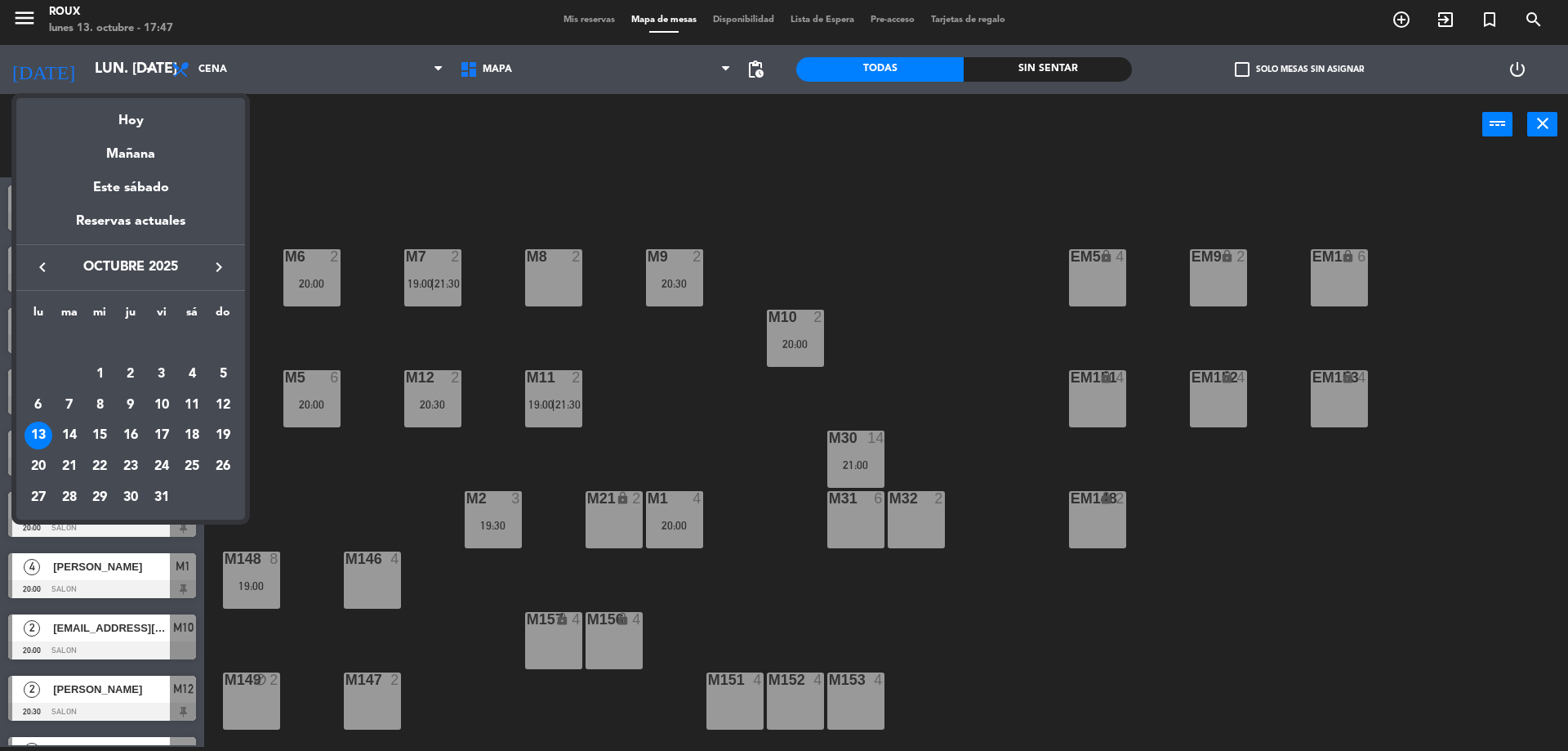
click at [215, 263] on icon "keyboard_arrow_right" at bounding box center [219, 267] width 19 height 19
click at [133, 376] on div "6" at bounding box center [131, 374] width 28 height 28
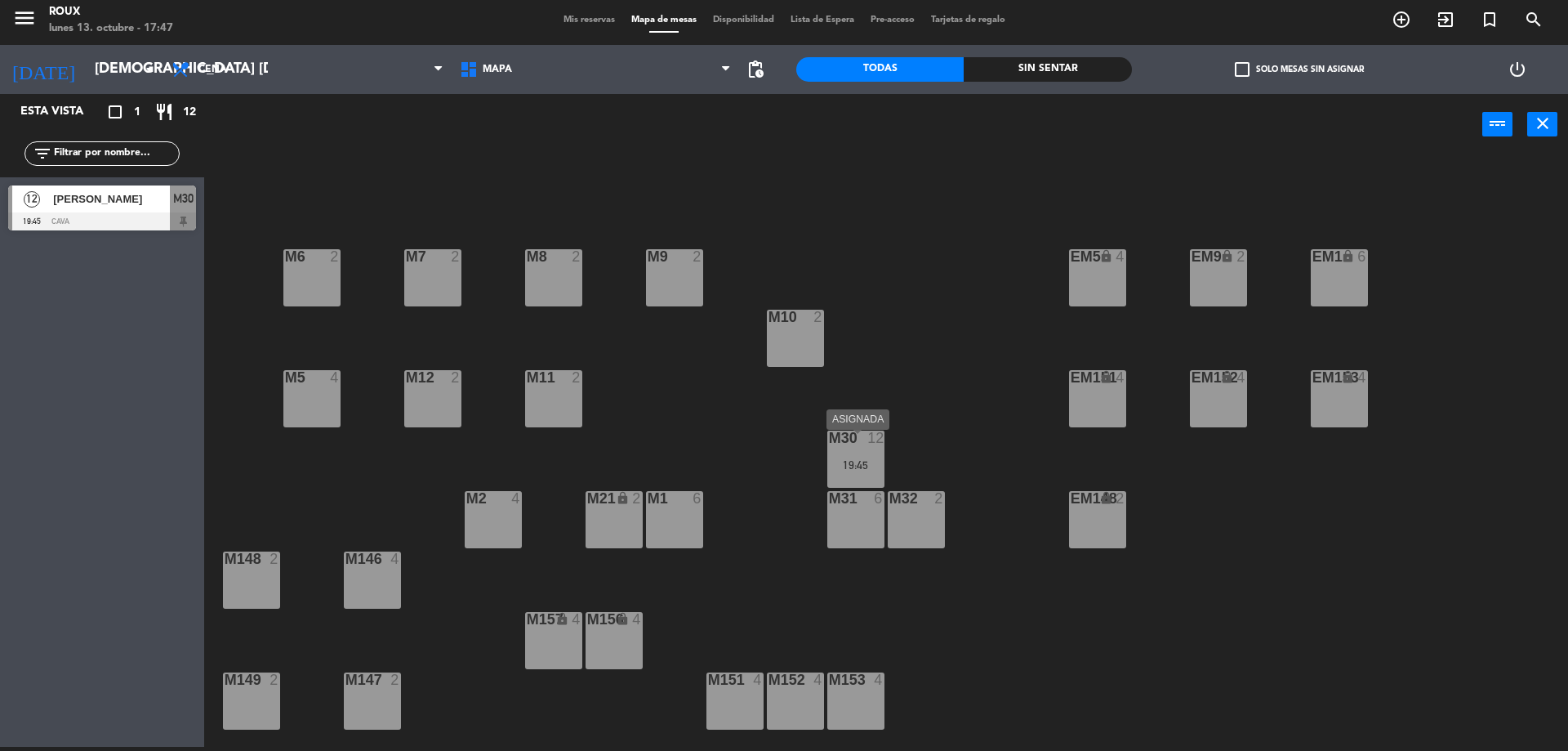
click at [869, 475] on div "M30 12 19:45" at bounding box center [855, 459] width 57 height 57
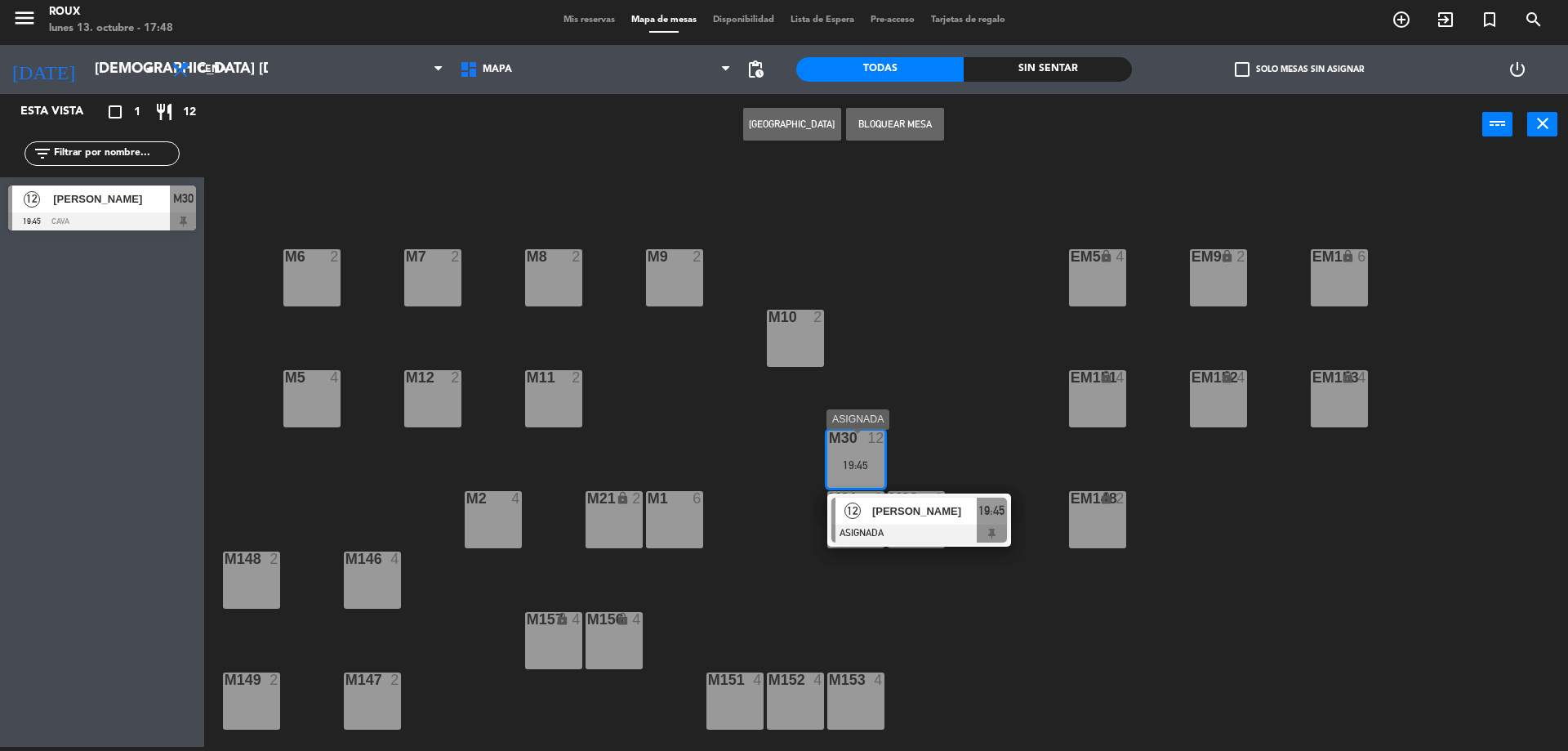
click at [891, 505] on div "[PERSON_NAME]" at bounding box center [923, 510] width 106 height 27
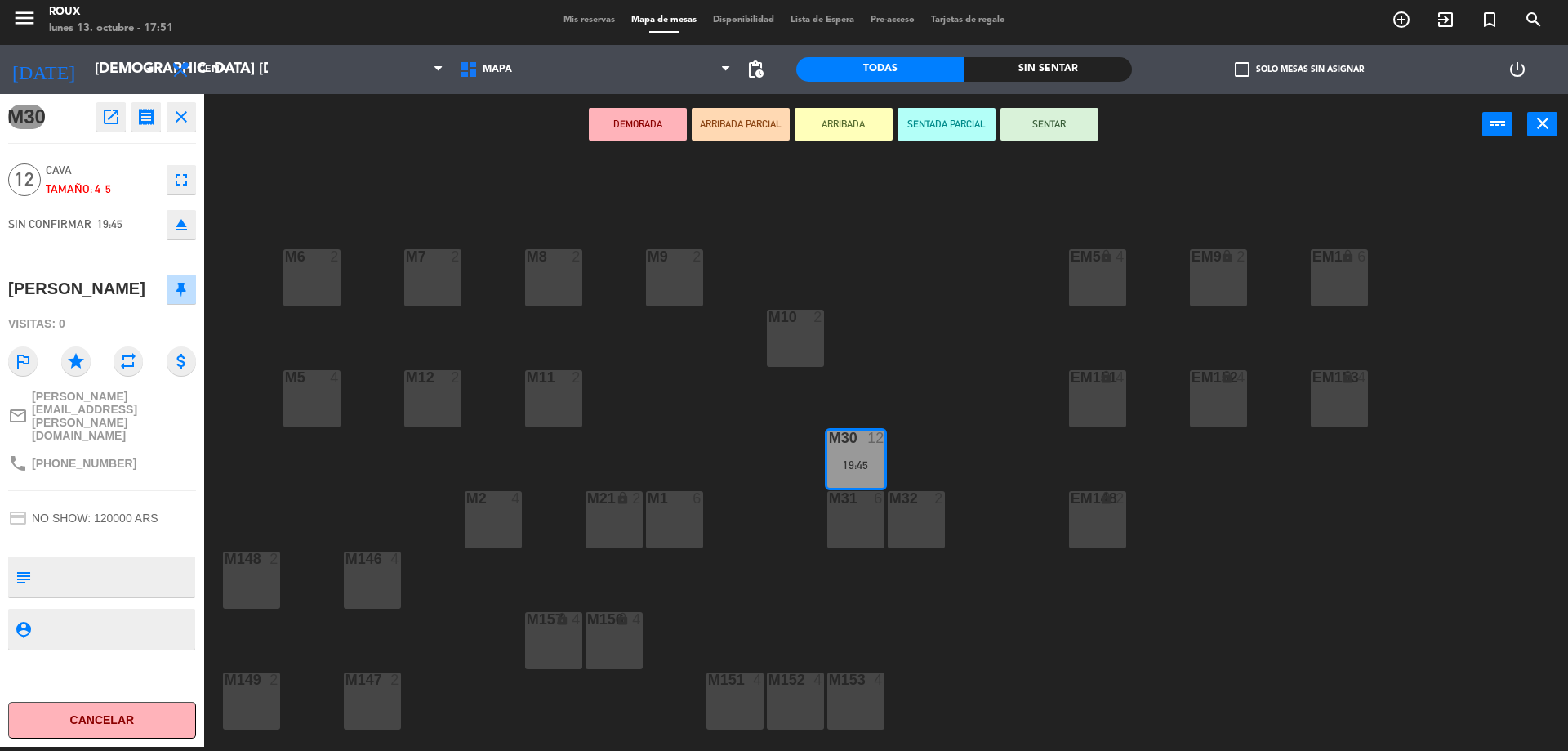
click at [385, 156] on div "DEMORADA ARRIBADA PARCIAL ARRIBADA SENTADA PARCIAL SENTAR power_input close" at bounding box center [844, 125] width 1278 height 62
click at [126, 82] on input "[DEMOGRAPHIC_DATA] [DATE]" at bounding box center [182, 69] width 190 height 32
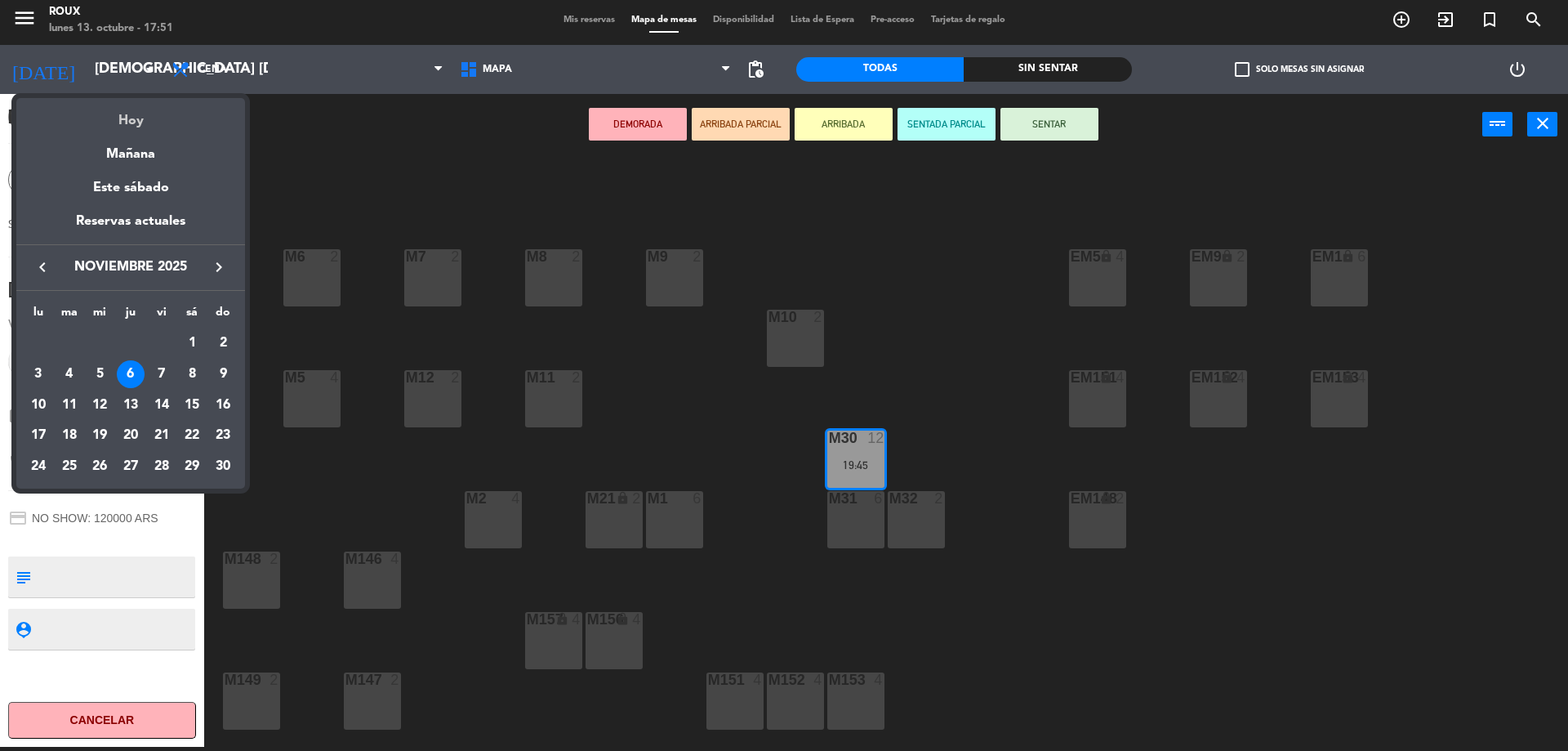
click at [140, 112] on div "Hoy" at bounding box center [131, 115] width 228 height 33
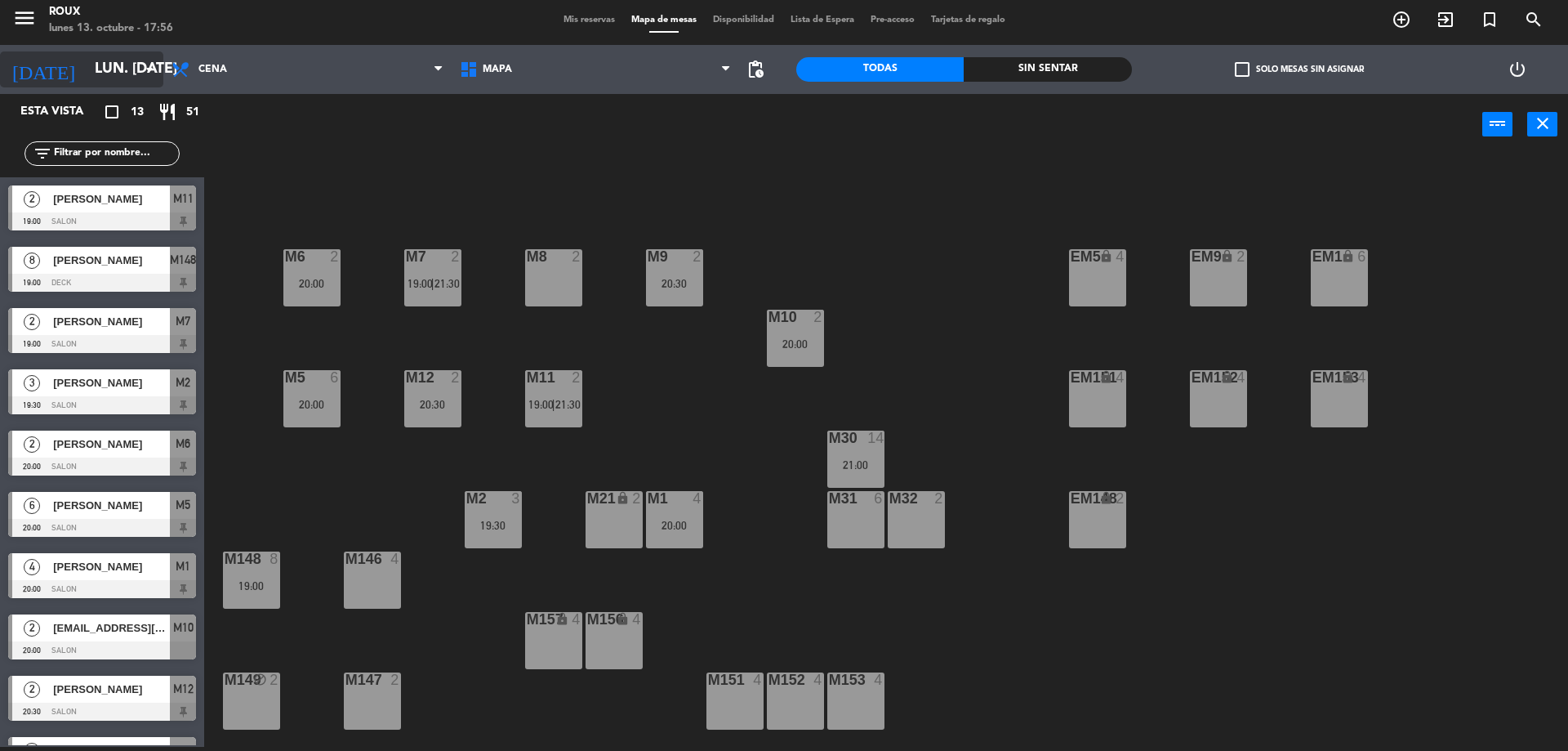
click at [160, 76] on input "lun. [DATE]" at bounding box center [182, 69] width 190 height 32
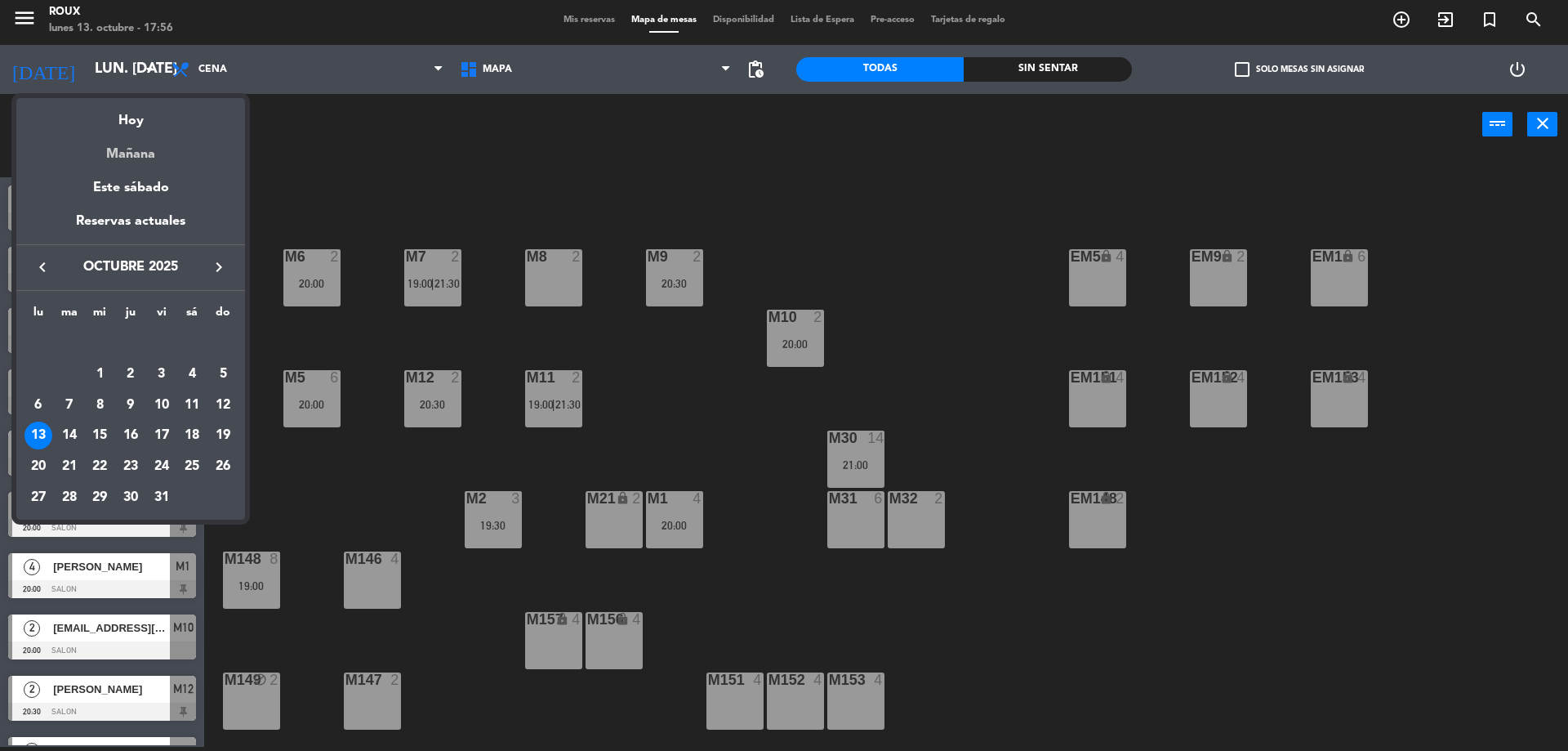
click at [158, 156] on div "Mañana" at bounding box center [131, 148] width 228 height 33
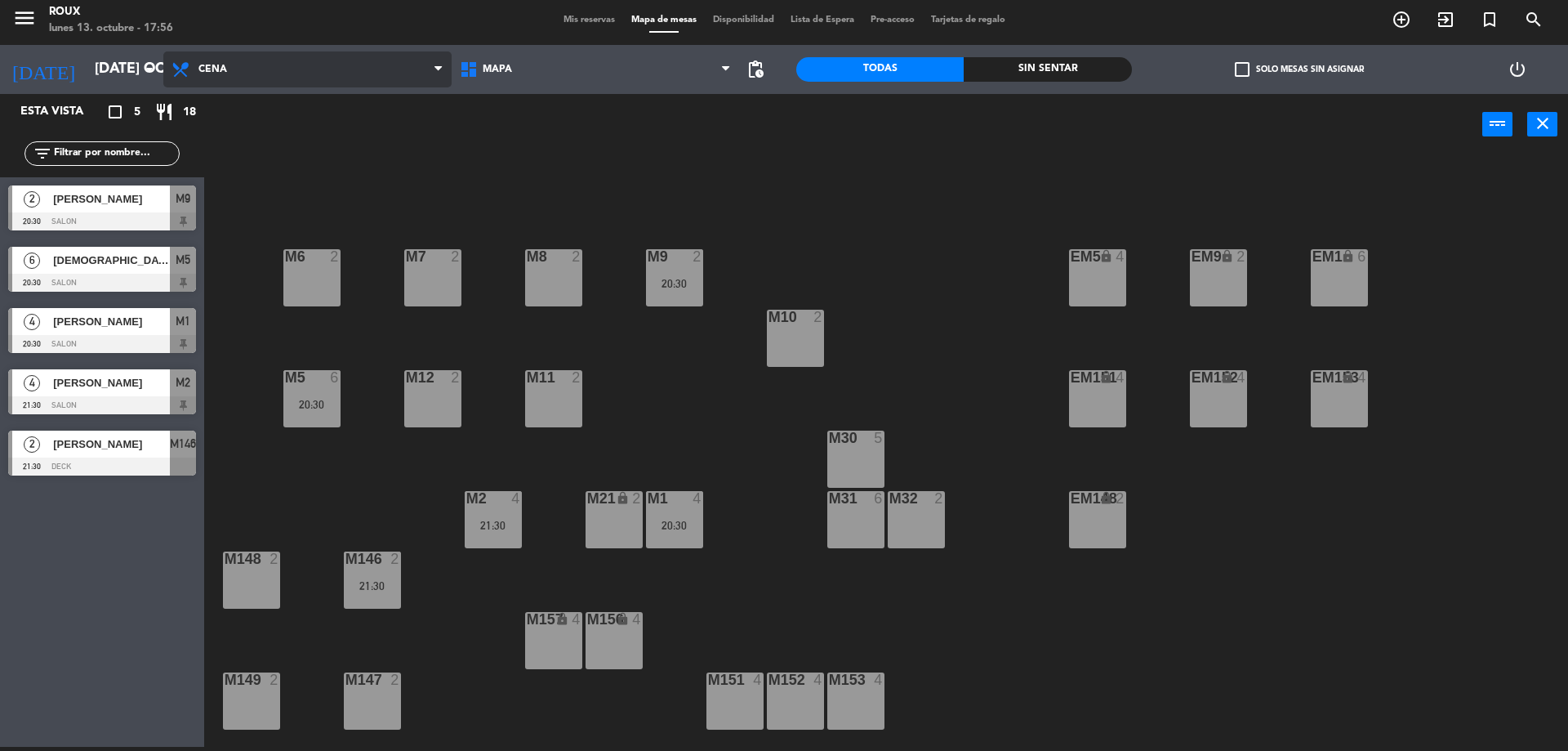
click at [283, 84] on span "Cena" at bounding box center [307, 69] width 288 height 36
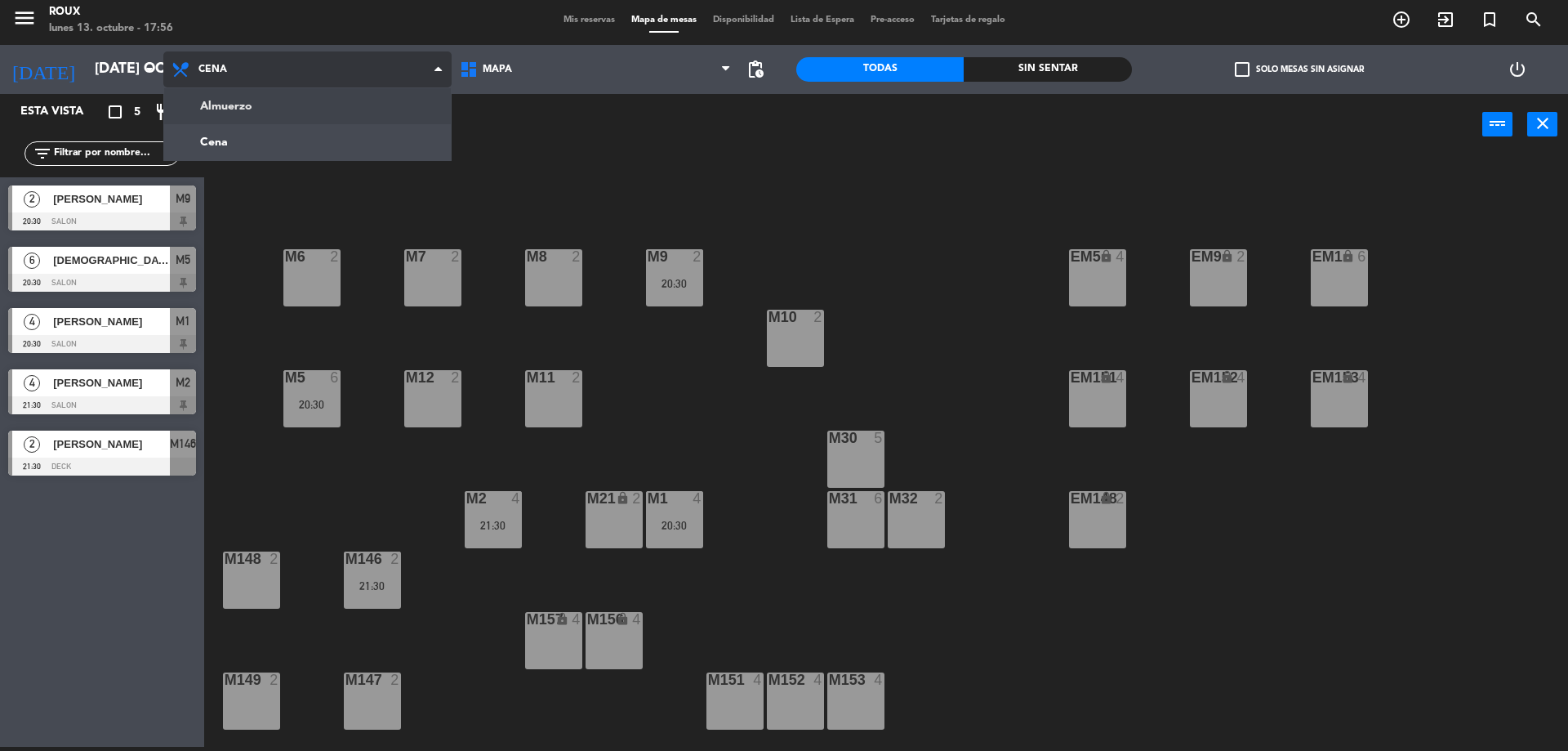
click at [287, 113] on ng-component "menu Roux lunes 13. octubre - 17:56 Mis reservas Mapa de mesas Disponibilidad L…" at bounding box center [784, 372] width 1568 height 755
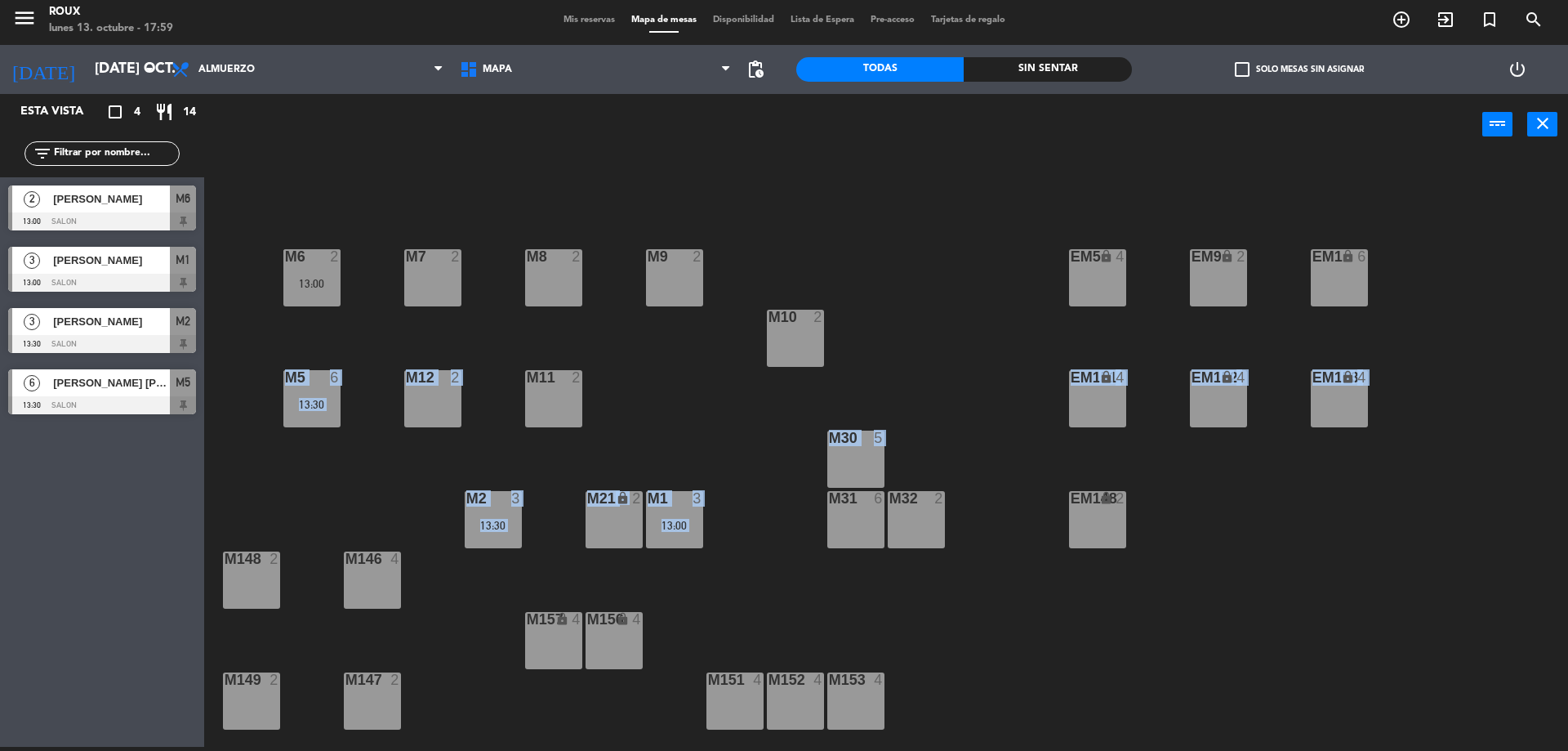
click at [629, 446] on div "M6 2 13:00 M7 2 M8 2 M9 2 EM9 lock 2 EM5 lock 4 EM1 lock 6 M10 2 M11 2 M12 2 M5…" at bounding box center [894, 454] width 1349 height 591
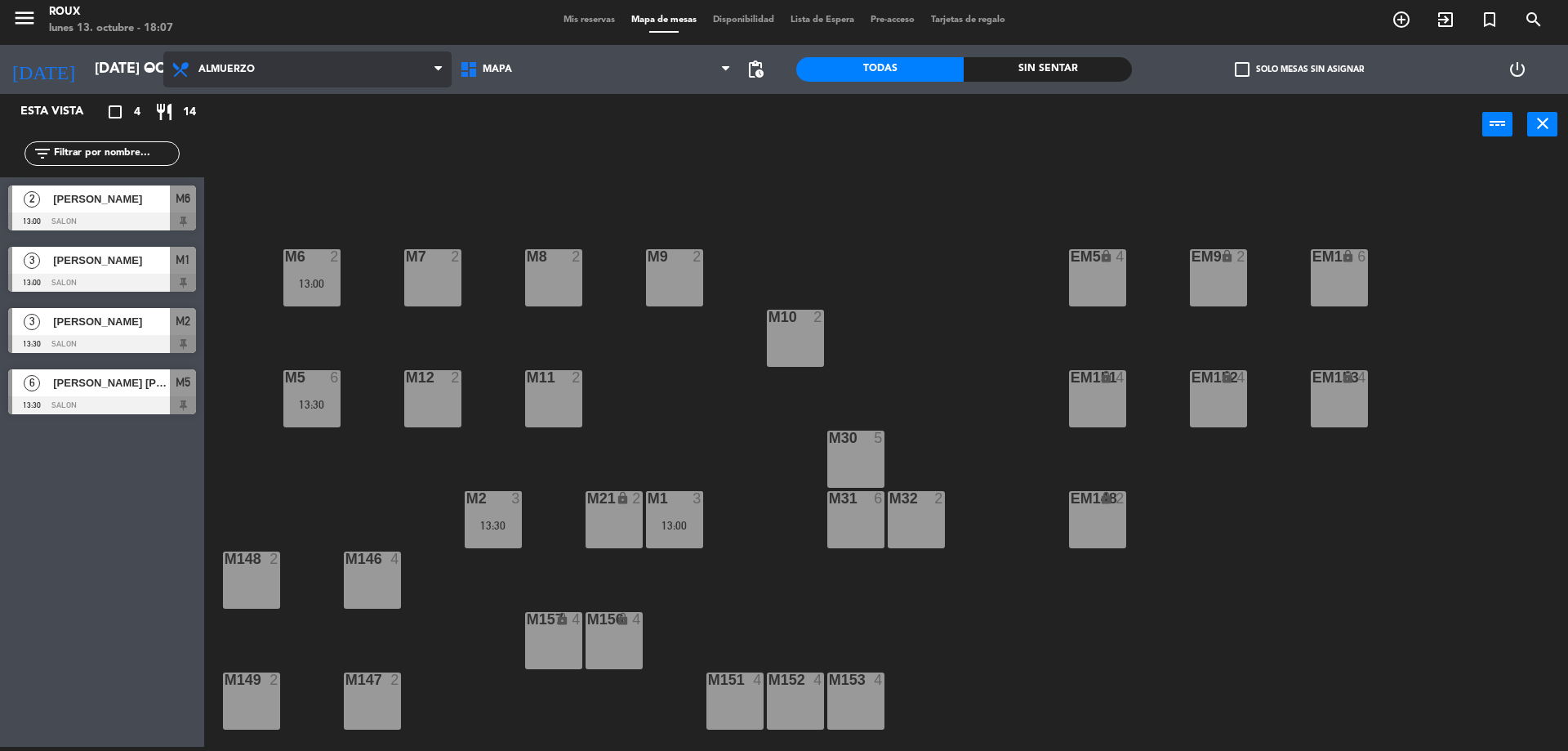
click at [233, 76] on span "Almuerzo" at bounding box center [227, 69] width 56 height 11
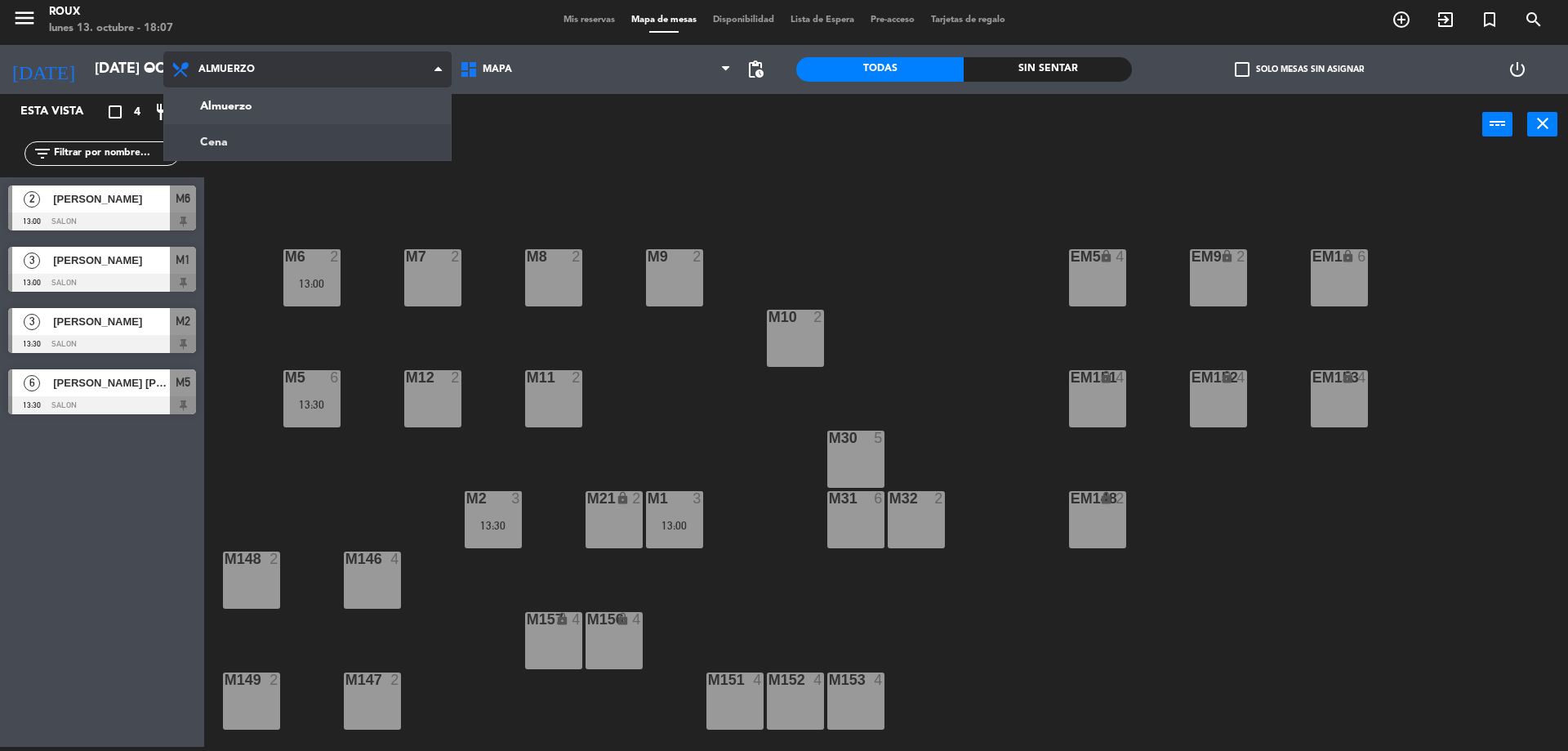
click at [248, 133] on ng-component "menu Roux lunes 13. octubre - 18:07 Mis reservas Mapa de mesas Disponibilidad L…" at bounding box center [784, 372] width 1568 height 755
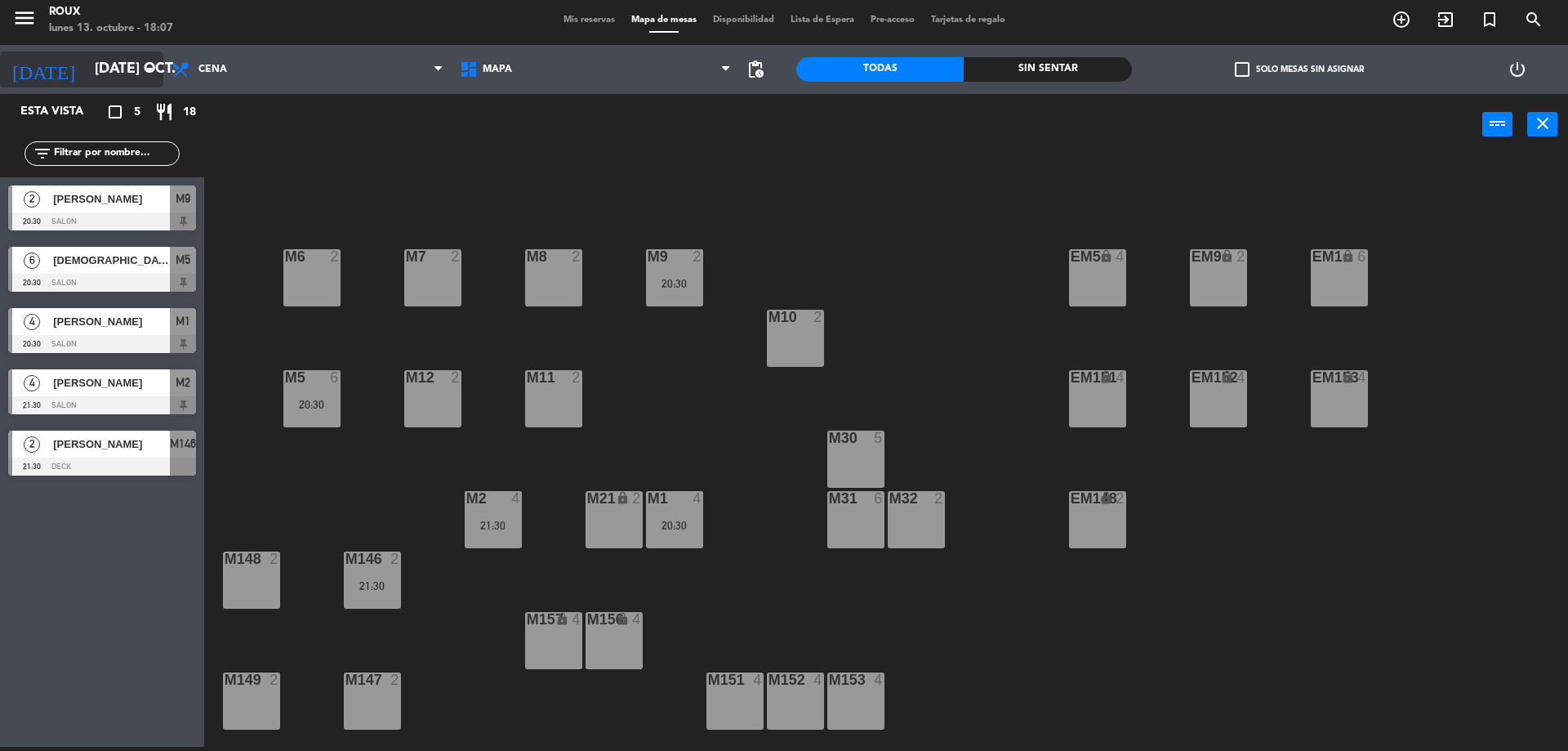
click at [87, 76] on input "[DATE] oct." at bounding box center [182, 69] width 190 height 32
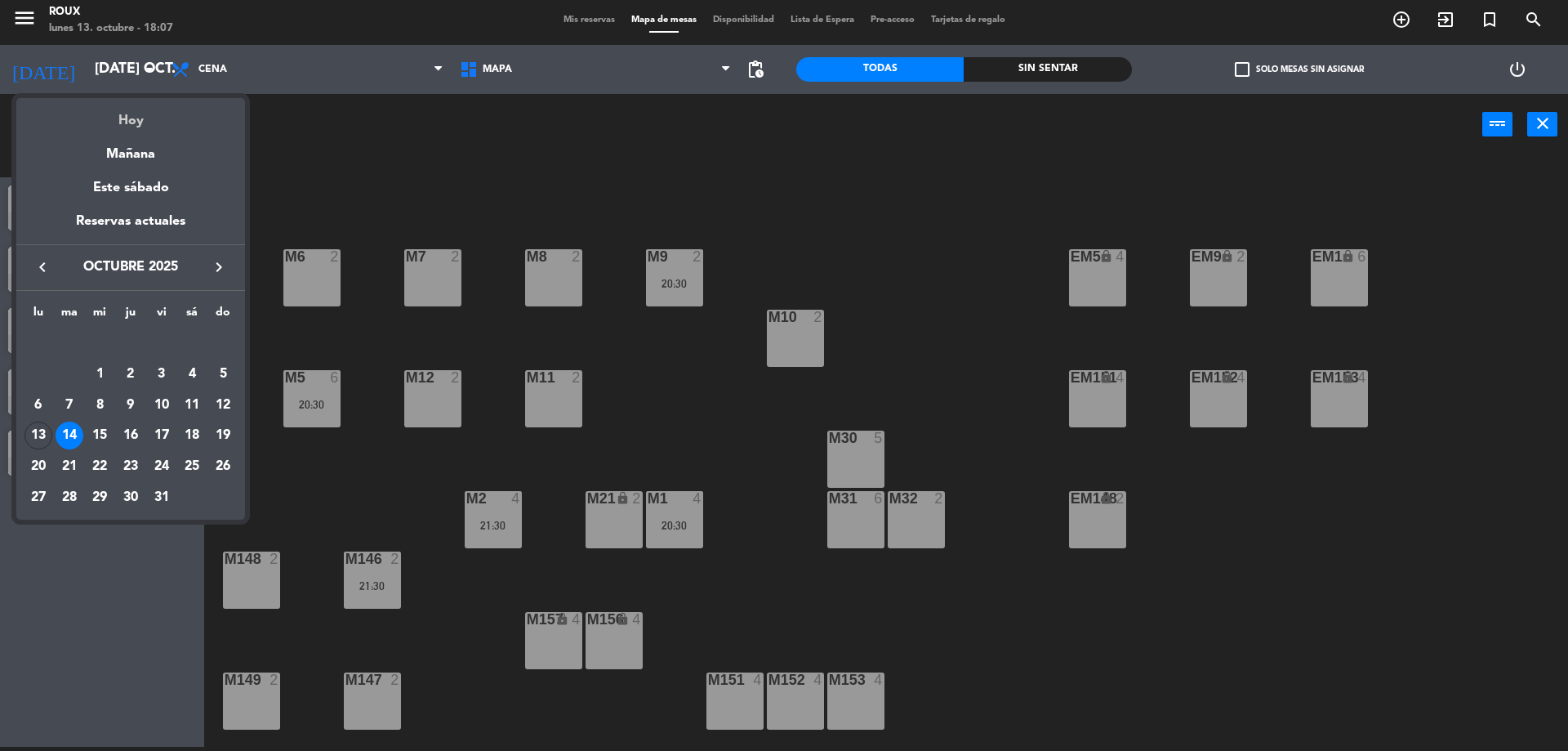
click at [113, 123] on div "Hoy" at bounding box center [131, 115] width 228 height 33
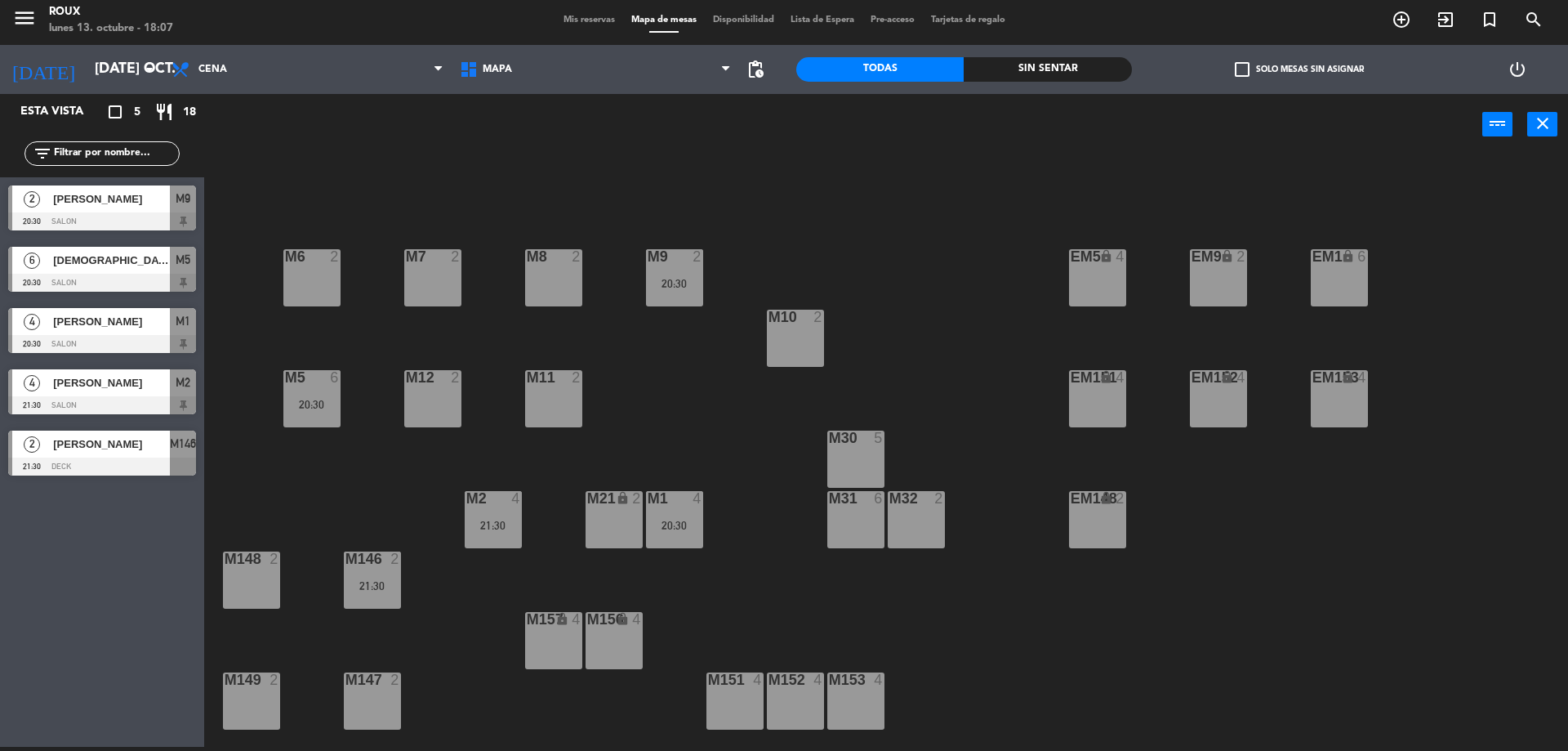
type input "lun. [DATE]"
